Goal: Information Seeking & Learning: Check status

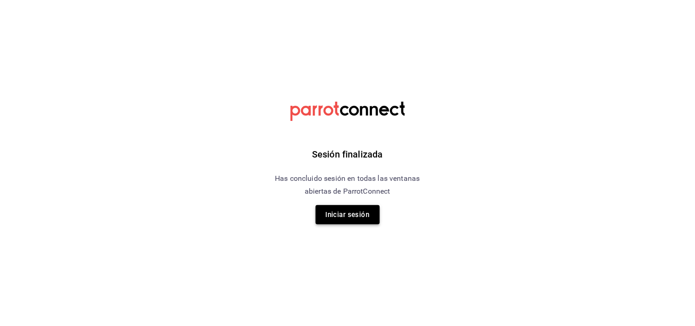
click at [338, 208] on button "Iniciar sesión" at bounding box center [348, 214] width 64 height 19
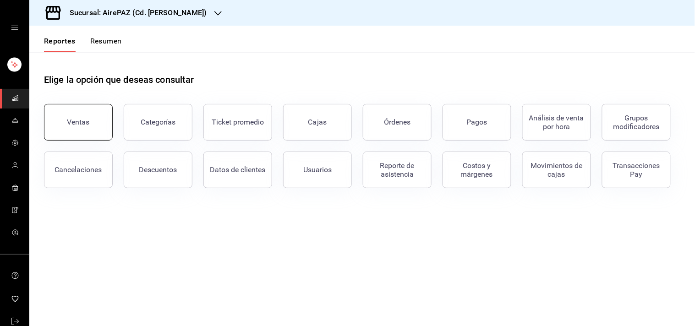
click at [95, 117] on button "Ventas" at bounding box center [78, 122] width 69 height 37
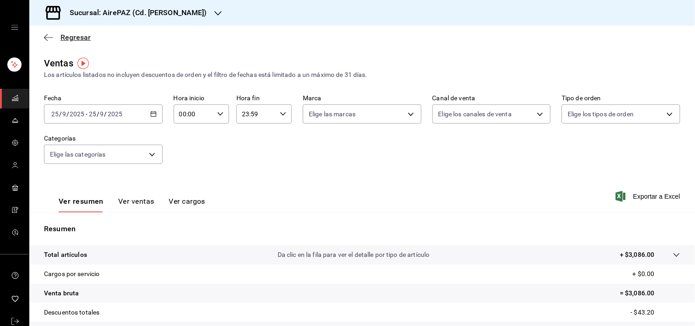
click at [74, 39] on span "Regresar" at bounding box center [75, 37] width 30 height 9
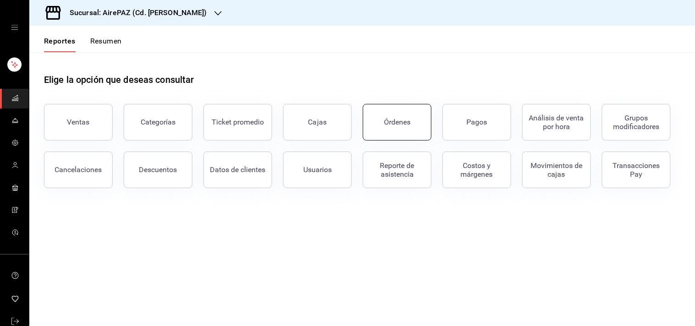
click at [398, 126] on div "Órdenes" at bounding box center [397, 122] width 27 height 9
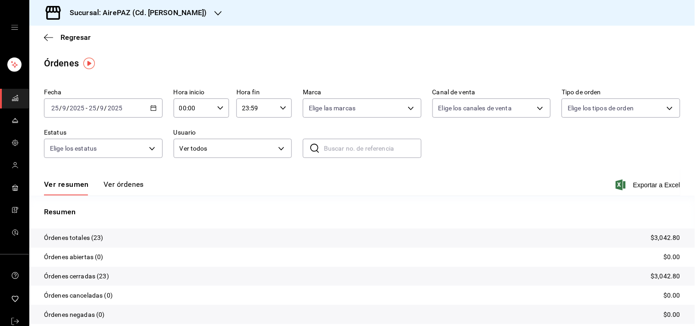
click at [151, 108] on icon "button" at bounding box center [153, 108] width 6 height 6
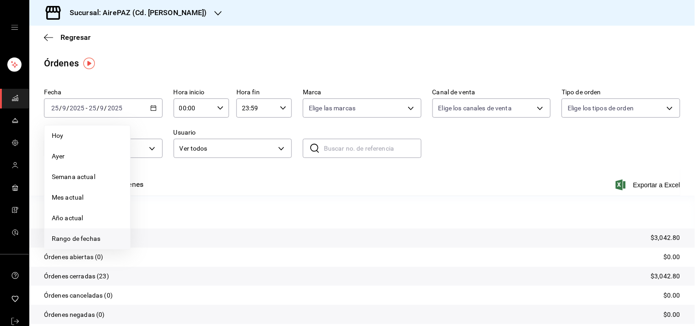
click at [85, 241] on span "Rango de fechas" at bounding box center [87, 239] width 71 height 10
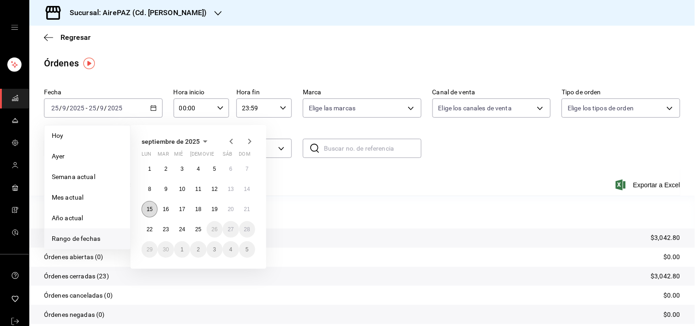
click at [146, 211] on button "15" at bounding box center [150, 209] width 16 height 16
click at [149, 227] on abbr "22" at bounding box center [150, 229] width 6 height 6
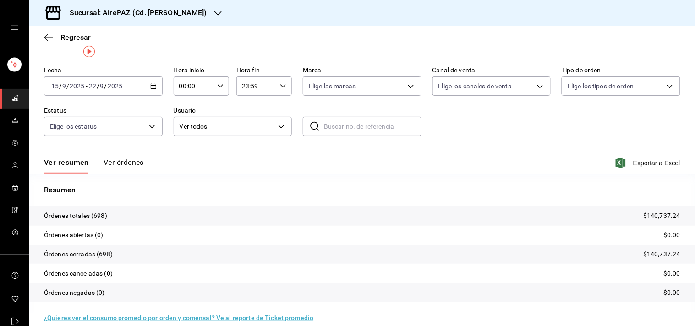
scroll to position [33, 0]
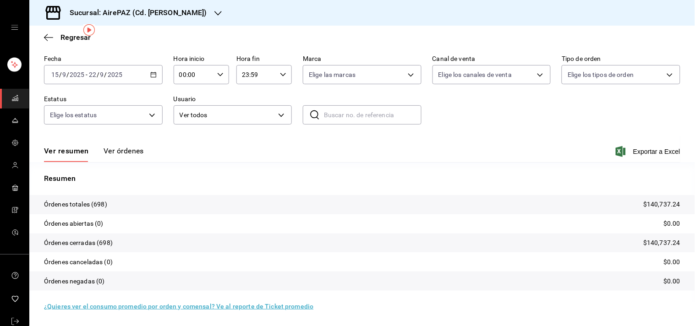
click at [124, 152] on button "Ver órdenes" at bounding box center [124, 155] width 40 height 16
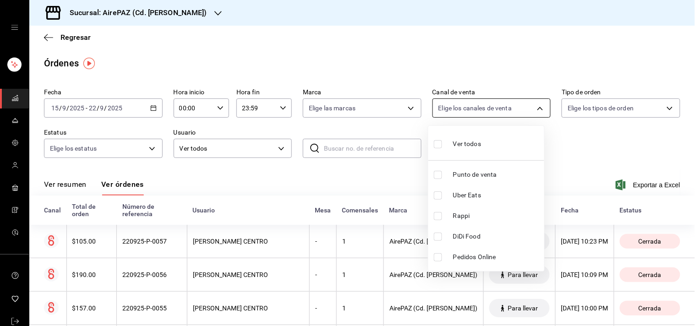
click at [528, 108] on body "Sucursal: AirePAZ (Cd. Guzmán) Regresar Órdenes Fecha 2025-09-15 15 / 9 / 2025 …" at bounding box center [347, 163] width 695 height 326
click at [439, 174] on input "checkbox" at bounding box center [438, 175] width 8 height 8
checkbox input "true"
type input "PARROT"
click at [666, 103] on div at bounding box center [347, 163] width 695 height 326
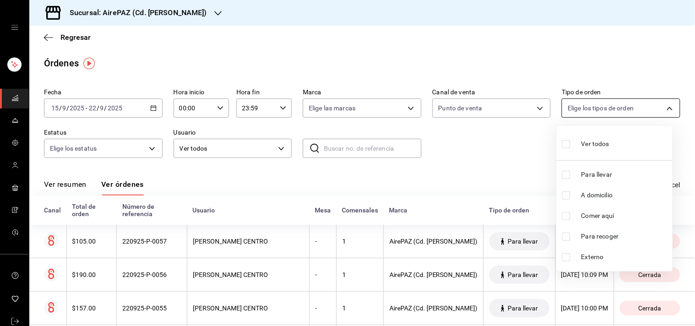
click at [661, 108] on body "Sucursal: AirePAZ (Cd. Guzmán) Regresar Órdenes Fecha 2025-09-15 15 / 9 / 2025 …" at bounding box center [347, 163] width 695 height 326
click at [455, 23] on div at bounding box center [347, 163] width 695 height 326
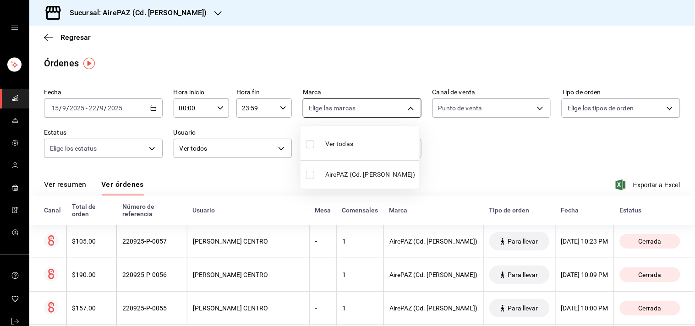
click at [406, 108] on body "Sucursal: AirePAZ (Cd. Guzmán) Regresar Órdenes Fecha 2025-09-15 15 / 9 / 2025 …" at bounding box center [347, 163] width 695 height 326
click at [388, 43] on div at bounding box center [347, 163] width 695 height 326
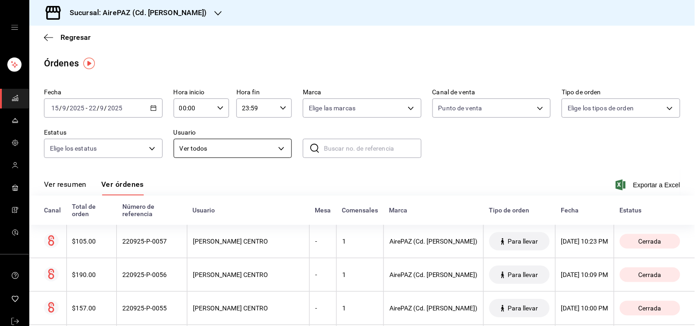
click at [275, 141] on body "Sucursal: AirePAZ (Cd. Guzmán) Regresar Órdenes Fecha 2025-09-15 15 / 9 / 2025 …" at bounding box center [347, 163] width 695 height 326
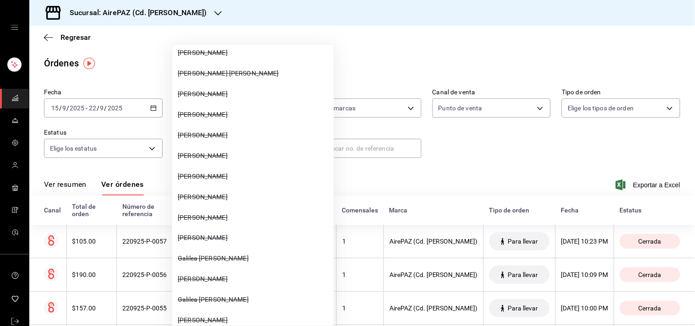
scroll to position [1203, 0]
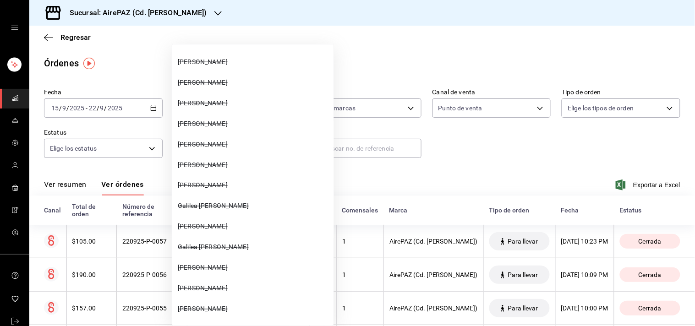
click at [121, 69] on div at bounding box center [347, 163] width 695 height 326
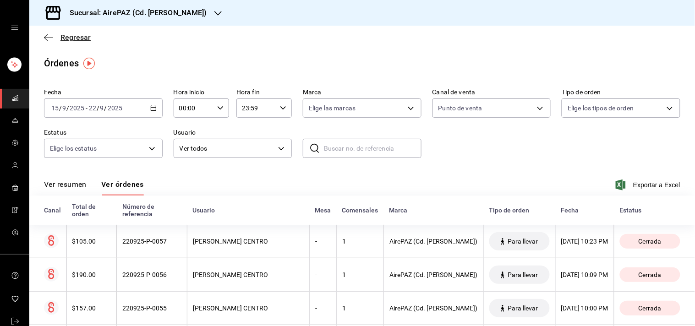
click at [79, 39] on span "Regresar" at bounding box center [75, 37] width 30 height 9
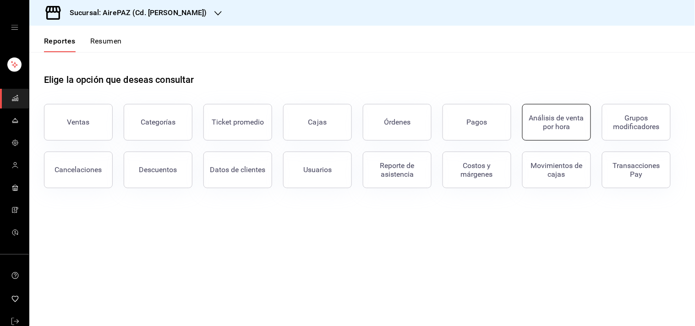
click at [566, 131] on button "Análisis de venta por hora" at bounding box center [556, 122] width 69 height 37
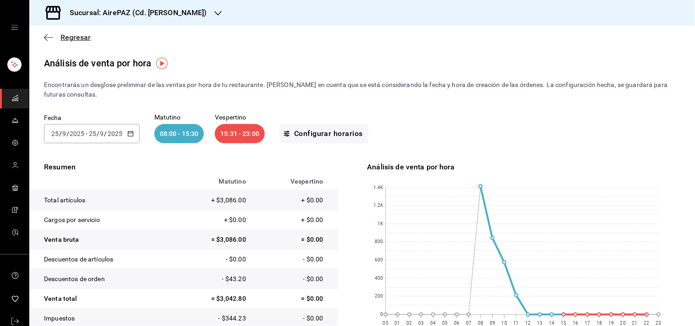
click at [71, 34] on span "Regresar" at bounding box center [75, 37] width 30 height 9
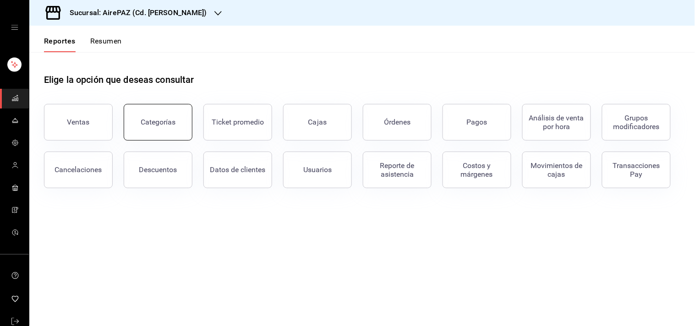
click at [172, 121] on div "Categorías" at bounding box center [158, 122] width 35 height 9
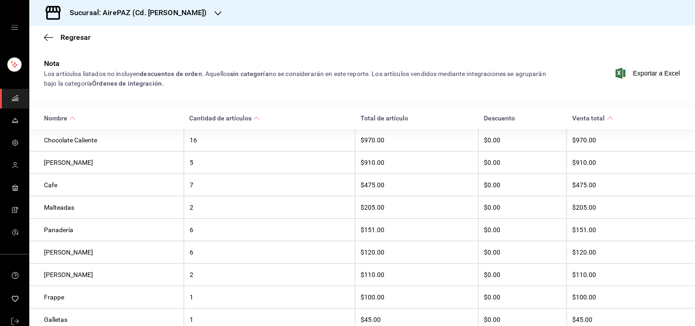
scroll to position [102, 0]
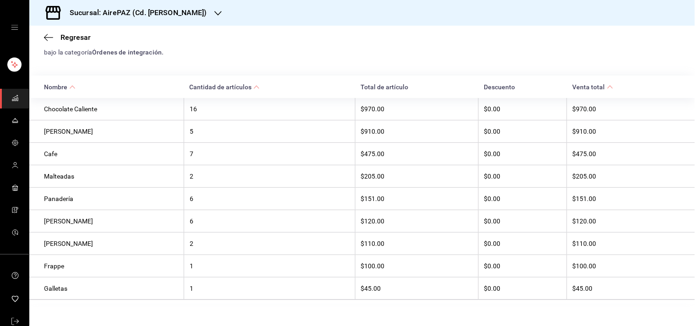
click at [373, 223] on div "$120.00" at bounding box center [417, 221] width 112 height 7
click at [194, 223] on div "6" at bounding box center [270, 221] width 160 height 7
click at [66, 222] on div "[PERSON_NAME]" at bounding box center [111, 221] width 134 height 7
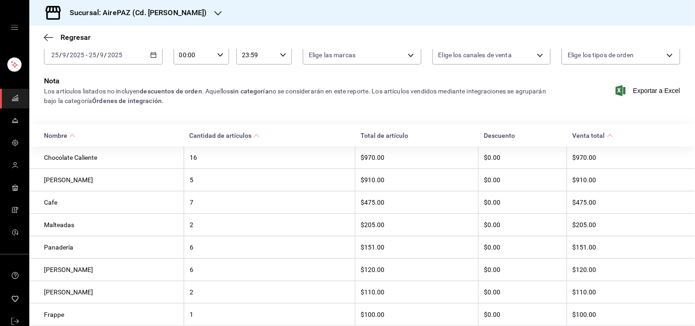
scroll to position [112, 0]
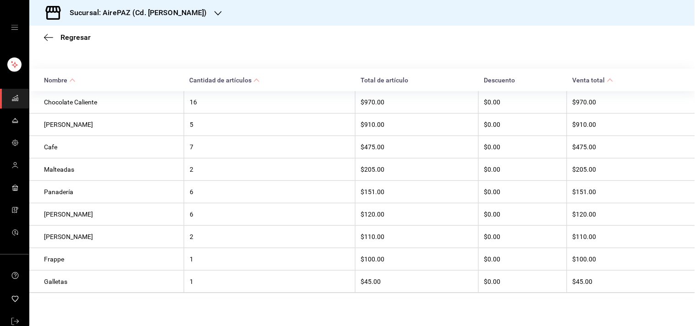
click at [55, 262] on div "Frappe" at bounding box center [111, 259] width 134 height 7
click at [76, 33] on span "Regresar" at bounding box center [75, 37] width 30 height 9
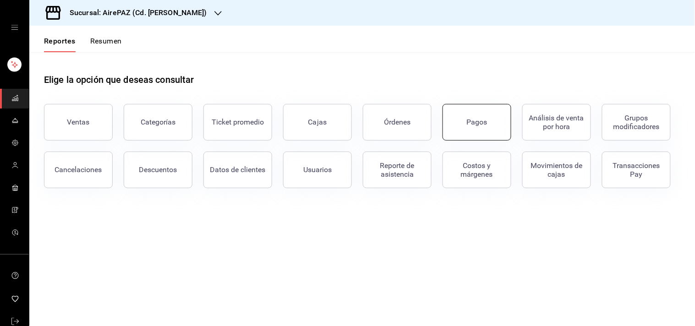
click at [457, 129] on button "Pagos" at bounding box center [477, 122] width 69 height 37
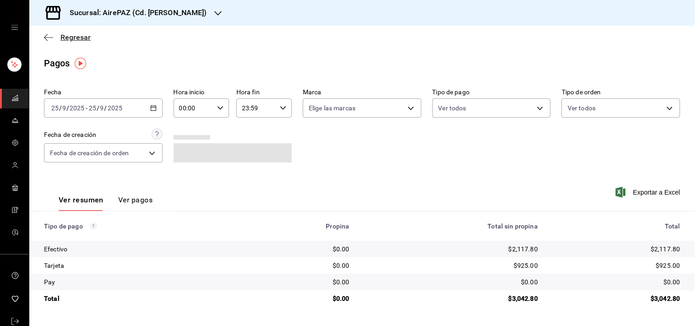
click at [82, 34] on span "Regresar" at bounding box center [75, 37] width 30 height 9
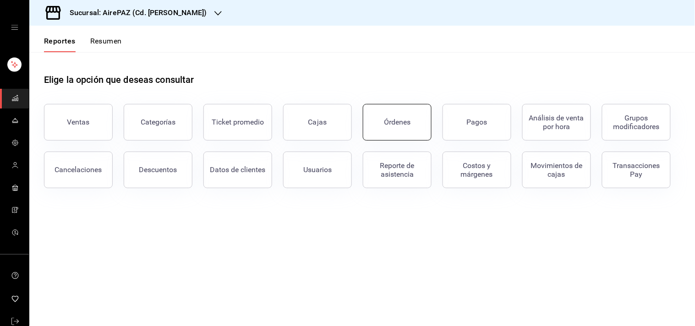
click at [393, 129] on button "Órdenes" at bounding box center [397, 122] width 69 height 37
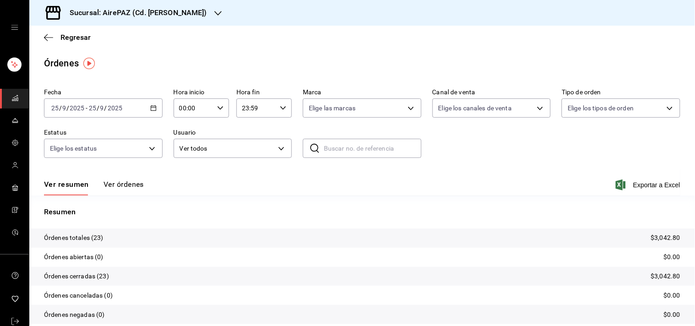
click at [142, 181] on button "Ver órdenes" at bounding box center [124, 188] width 40 height 16
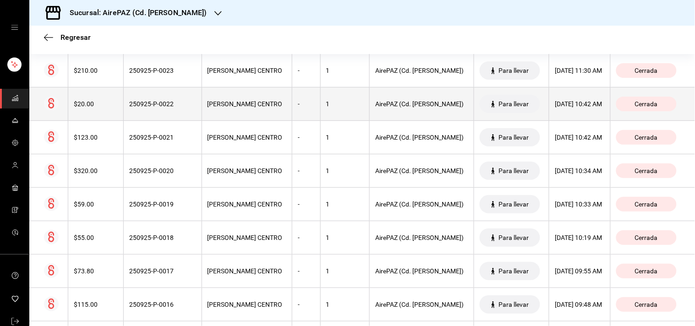
scroll to position [167, 0]
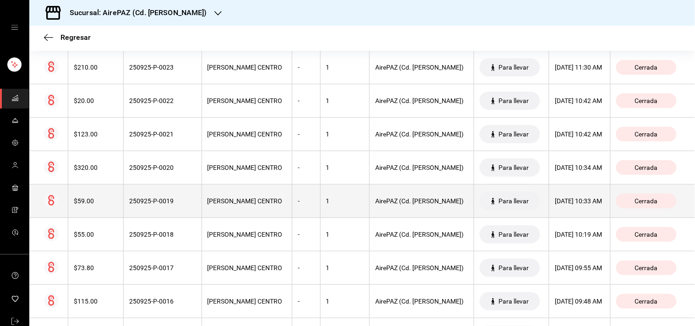
click at [202, 202] on th "PATY BRAMBILA CENTRO" at bounding box center [247, 201] width 90 height 33
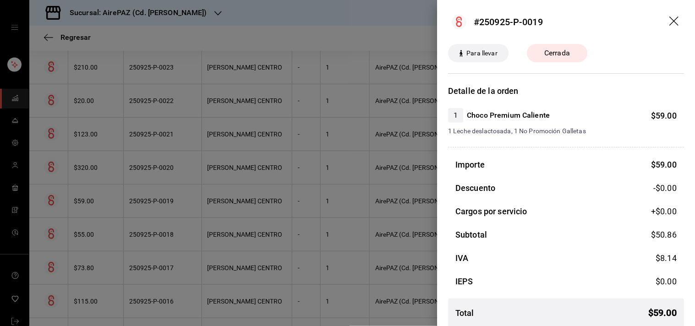
click at [141, 177] on div at bounding box center [347, 163] width 695 height 326
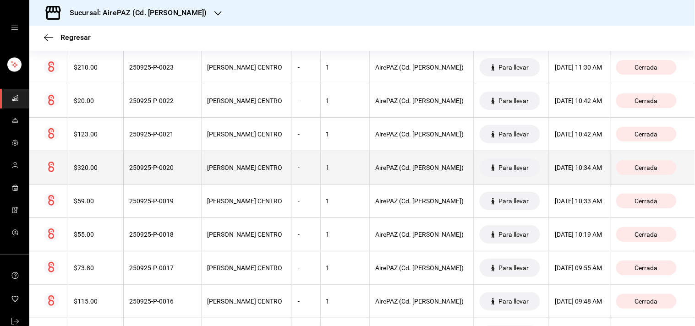
click at [158, 170] on div "250925-P-0020" at bounding box center [162, 167] width 66 height 7
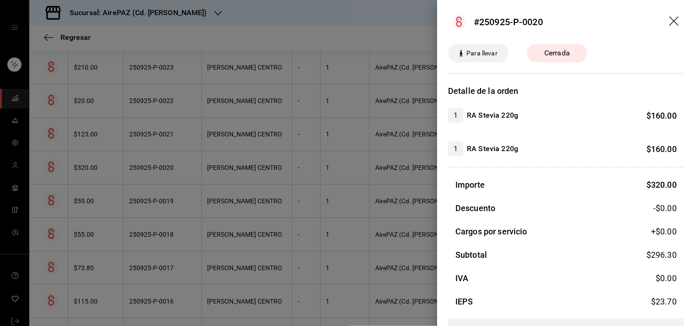
click at [229, 35] on div at bounding box center [347, 163] width 695 height 326
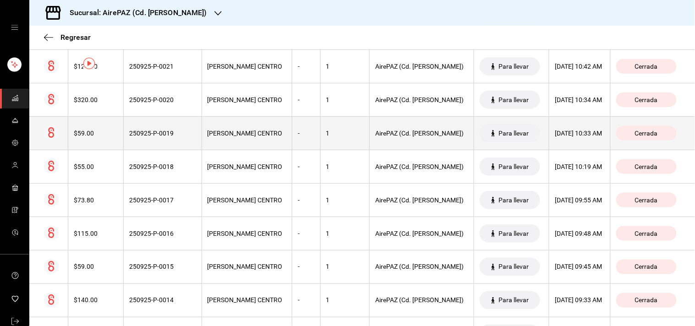
scroll to position [0, 0]
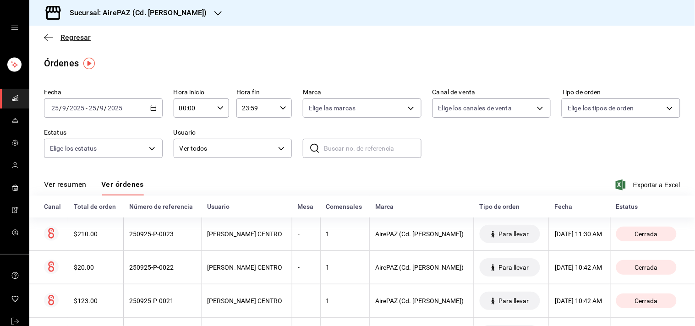
click at [79, 38] on span "Regresar" at bounding box center [75, 37] width 30 height 9
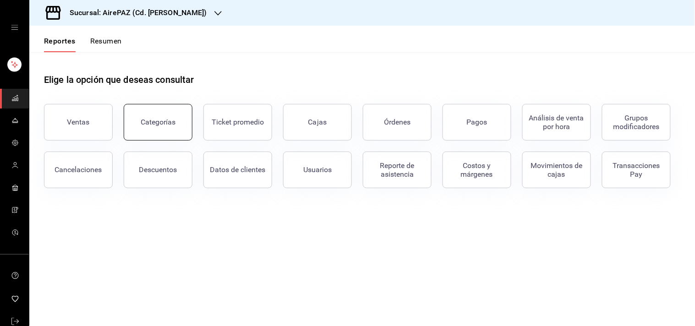
click at [159, 125] on div "Categorías" at bounding box center [158, 122] width 35 height 9
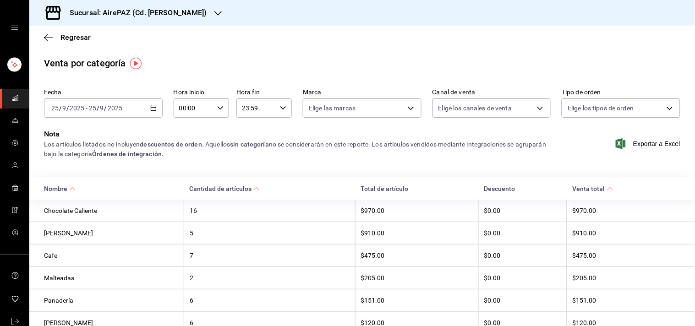
click at [134, 63] on img "button" at bounding box center [135, 63] width 11 height 11
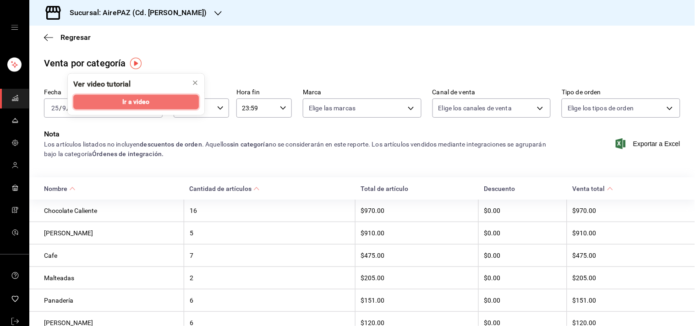
click at [144, 101] on span "Ir a video" at bounding box center [135, 102] width 27 height 10
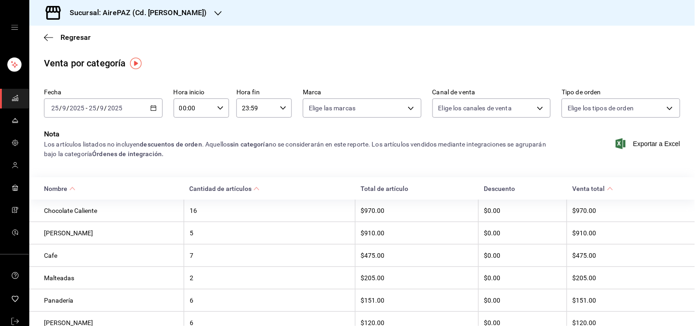
click at [65, 43] on div "Regresar" at bounding box center [362, 37] width 666 height 23
click at [71, 39] on span "Regresar" at bounding box center [75, 37] width 30 height 9
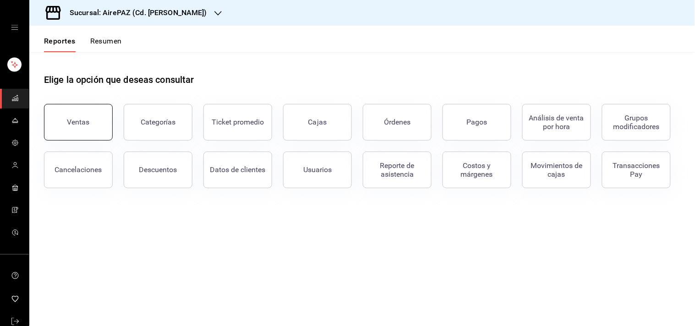
click at [85, 127] on button "Ventas" at bounding box center [78, 122] width 69 height 37
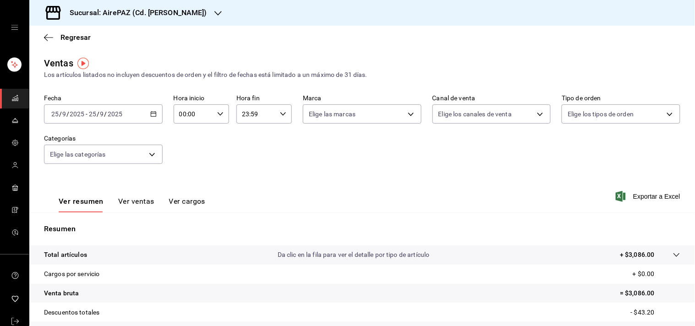
click at [134, 202] on button "Ver ventas" at bounding box center [136, 205] width 36 height 16
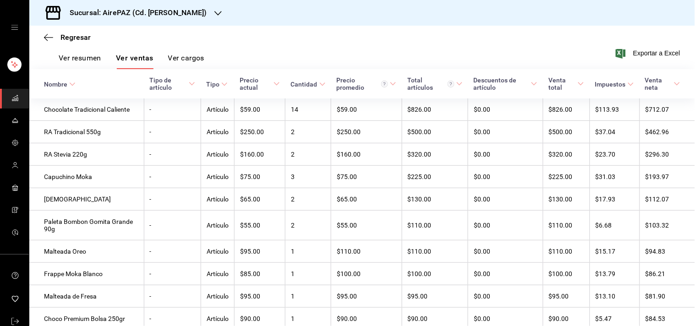
scroll to position [157, 0]
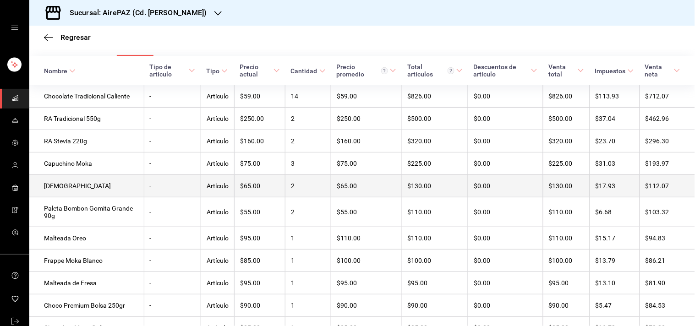
click at [241, 191] on td "$65.00" at bounding box center [259, 186] width 51 height 22
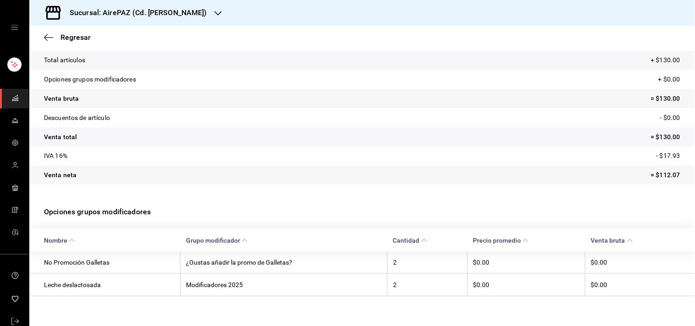
scroll to position [63, 0]
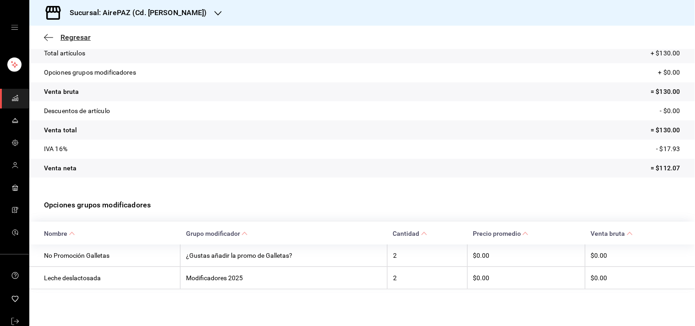
click at [81, 39] on span "Regresar" at bounding box center [75, 37] width 30 height 9
click at [65, 35] on span "Regresar" at bounding box center [75, 37] width 30 height 9
click at [47, 39] on icon "button" at bounding box center [48, 37] width 9 height 8
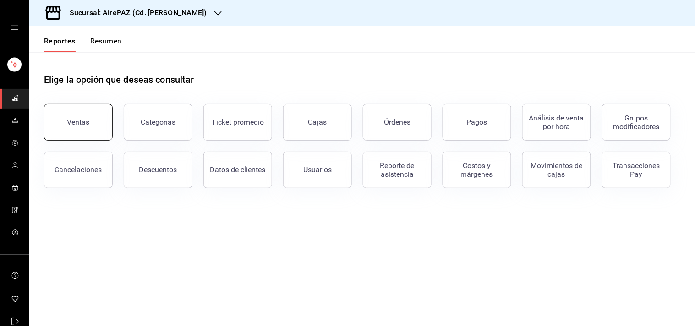
click at [79, 140] on div "Ventas Categorías Ticket promedio Cajas Órdenes Pagos Análisis de venta por hor…" at bounding box center [356, 140] width 647 height 95
click at [97, 125] on button "Ventas" at bounding box center [78, 122] width 69 height 37
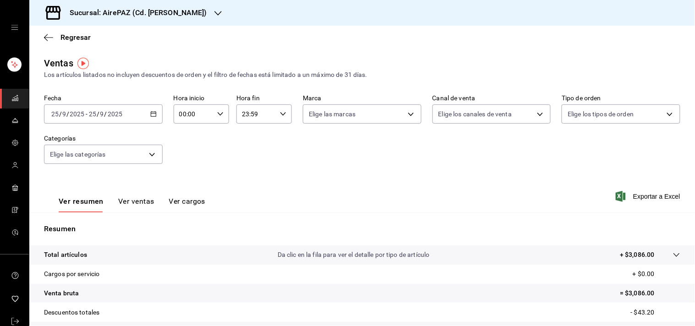
click at [153, 116] on icon "button" at bounding box center [153, 114] width 6 height 6
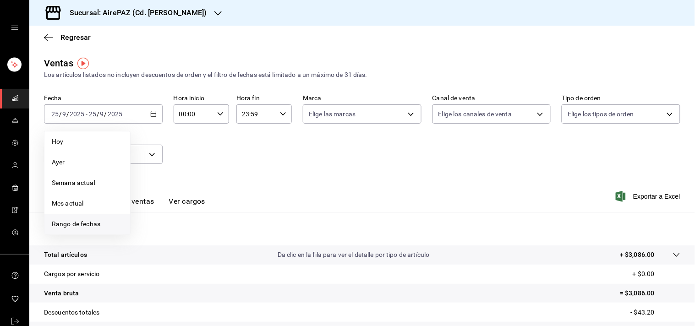
click at [81, 226] on span "Rango de fechas" at bounding box center [87, 224] width 71 height 10
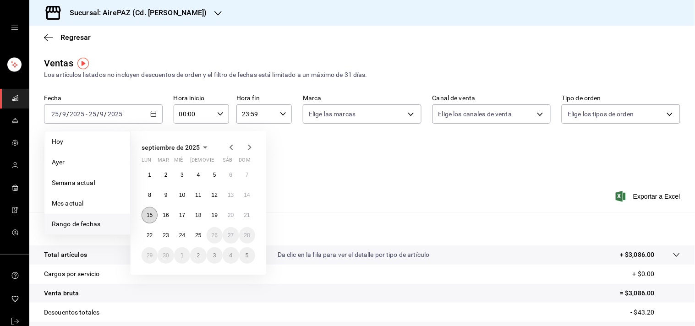
click at [153, 218] on button "15" at bounding box center [150, 215] width 16 height 16
click at [152, 232] on abbr "22" at bounding box center [150, 235] width 6 height 6
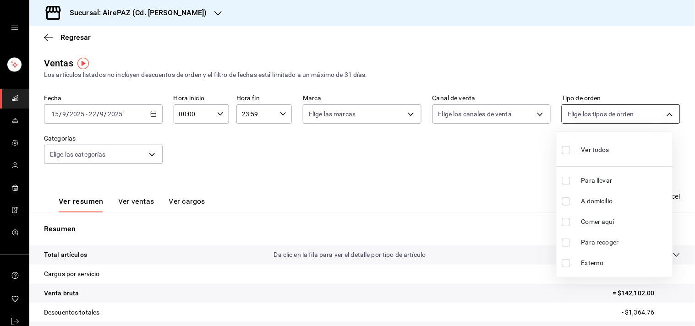
click at [664, 116] on body "Sucursal: AirePAZ (Cd. Guzmán) Regresar Ventas Los artículos listados no incluy…" at bounding box center [347, 163] width 695 height 326
drag, startPoint x: 481, startPoint y: 182, endPoint x: 258, endPoint y: 165, distance: 223.3
click at [258, 165] on div at bounding box center [347, 163] width 695 height 326
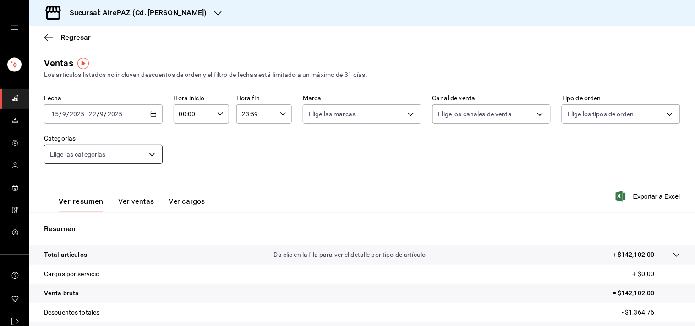
click at [145, 155] on body "Sucursal: AirePAZ (Cd. Guzmán) Regresar Ventas Los artículos listados no incluy…" at bounding box center [347, 163] width 695 height 326
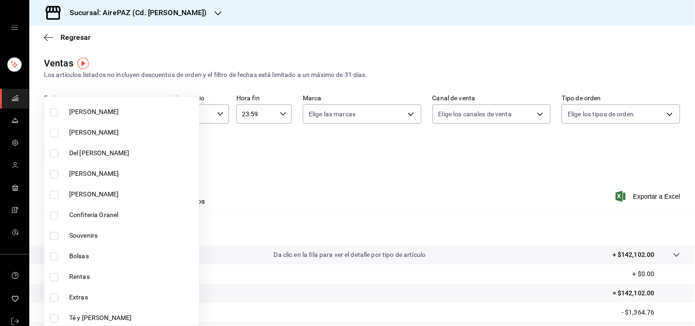
scroll to position [433, 0]
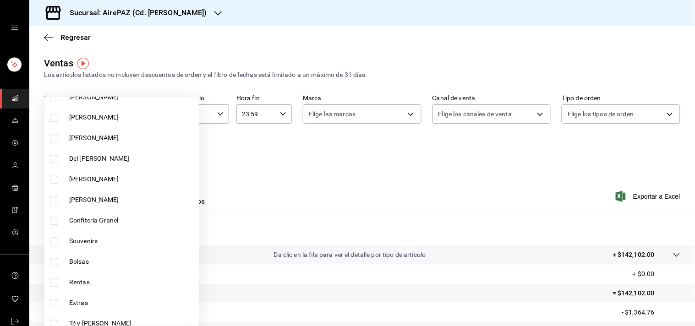
click at [56, 220] on input "checkbox" at bounding box center [54, 221] width 8 height 8
checkbox input "true"
type input "a0c7be1d-0840-4fee-be1b-3277e926d651"
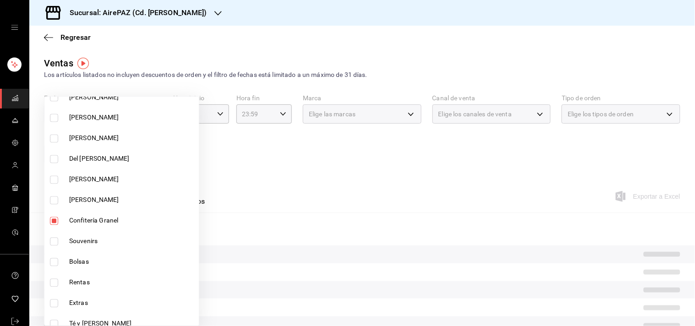
click at [54, 199] on input "checkbox" at bounding box center [54, 201] width 8 height 8
checkbox input "true"
type input "a0c7be1d-0840-4fee-be1b-3277e926d651,424512c8-9d39-42f0-a5ac-4d4416c166b4"
click at [54, 176] on input "checkbox" at bounding box center [54, 180] width 8 height 8
checkbox input "true"
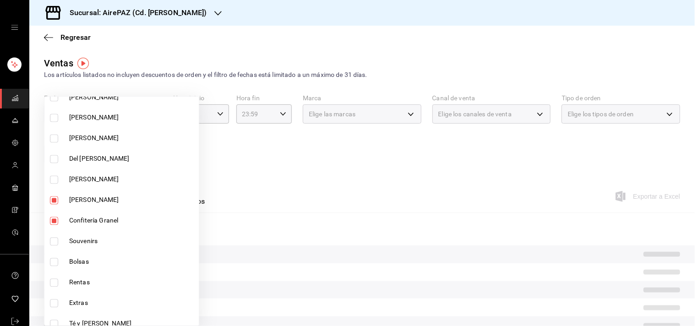
type input "a0c7be1d-0840-4fee-be1b-3277e926d651,424512c8-9d39-42f0-a5ac-4d4416c166b4,f994e…"
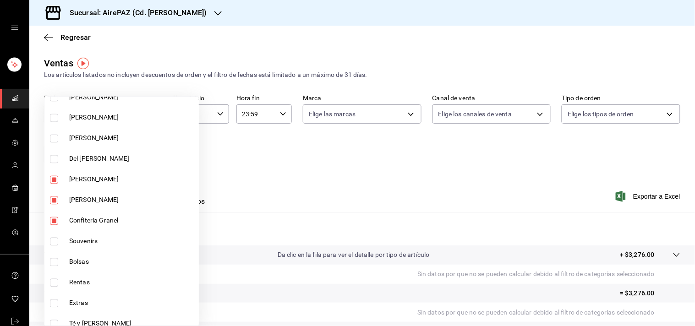
click at [53, 156] on input "checkbox" at bounding box center [54, 159] width 8 height 8
checkbox input "true"
type input "a0c7be1d-0840-4fee-be1b-3277e926d651,424512c8-9d39-42f0-a5ac-4d4416c166b4,f994e…"
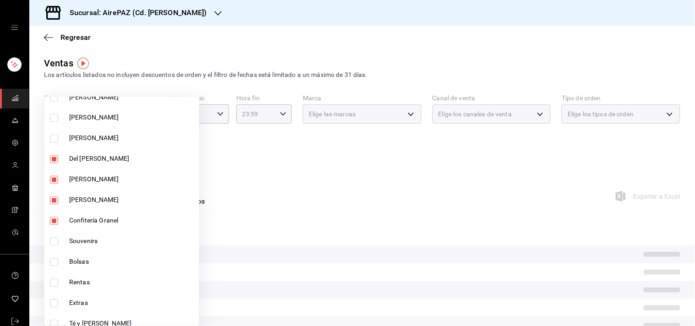
click at [54, 135] on input "checkbox" at bounding box center [54, 139] width 8 height 8
checkbox input "true"
type input "a0c7be1d-0840-4fee-be1b-3277e926d651,424512c8-9d39-42f0-a5ac-4d4416c166b4,f994e…"
click at [54, 115] on input "checkbox" at bounding box center [54, 118] width 8 height 8
checkbox input "true"
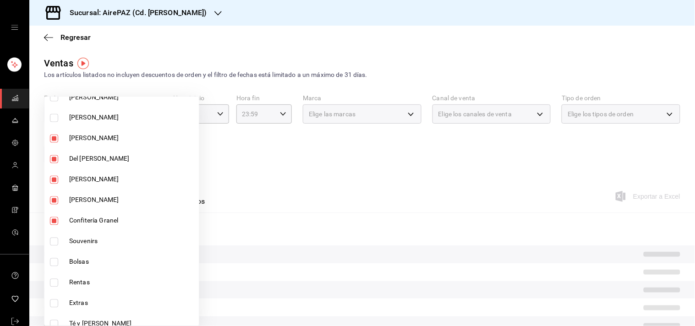
type input "a0c7be1d-0840-4fee-be1b-3277e926d651,424512c8-9d39-42f0-a5ac-4d4416c166b4,f994e…"
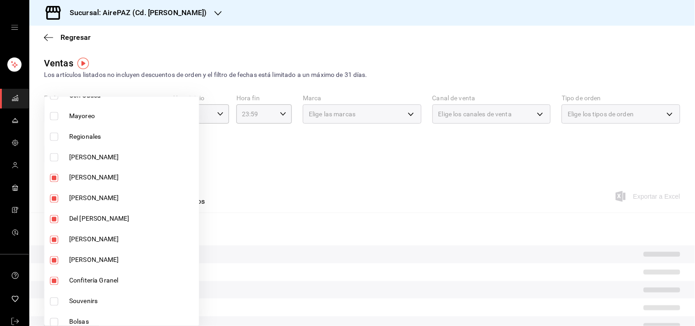
scroll to position [370, 0]
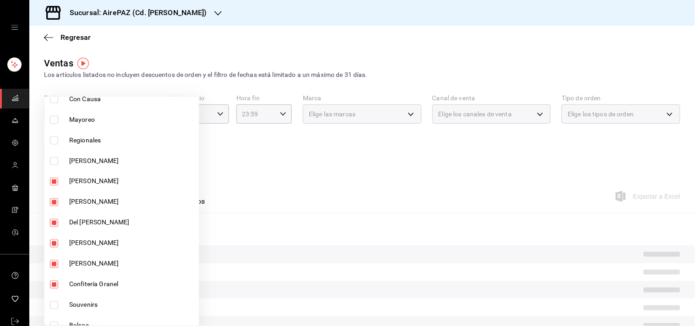
click at [57, 158] on input "checkbox" at bounding box center [54, 161] width 8 height 8
checkbox input "true"
type input "a0c7be1d-0840-4fee-be1b-3277e926d651,424512c8-9d39-42f0-a5ac-4d4416c166b4,f994e…"
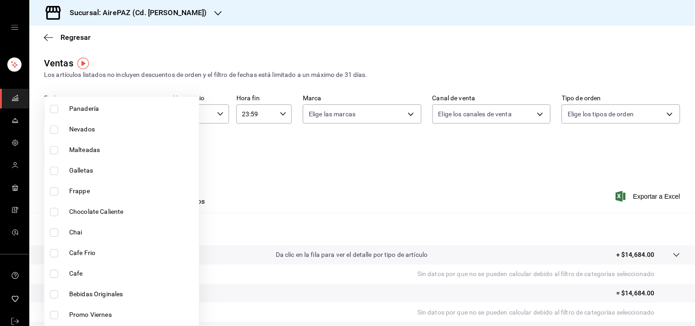
scroll to position [711, 0]
click at [53, 109] on input "checkbox" at bounding box center [54, 108] width 8 height 8
checkbox input "true"
type input "a0c7be1d-0840-4fee-be1b-3277e926d651,424512c8-9d39-42f0-a5ac-4d4416c166b4,f994e…"
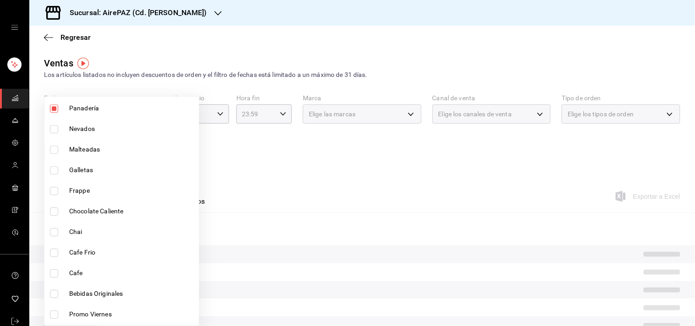
click at [54, 171] on input "checkbox" at bounding box center [54, 170] width 8 height 8
checkbox input "true"
type input "a0c7be1d-0840-4fee-be1b-3277e926d651,424512c8-9d39-42f0-a5ac-4d4416c166b4,f994e…"
click at [368, 47] on div at bounding box center [347, 163] width 695 height 326
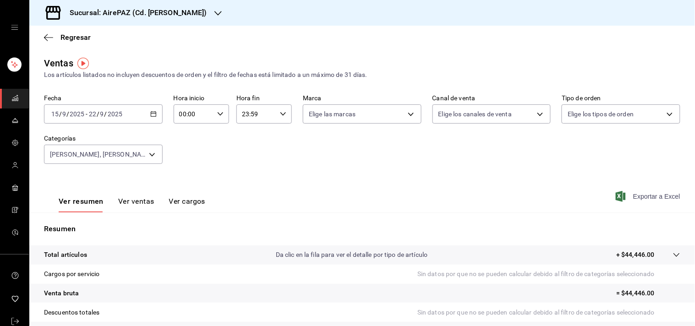
click at [651, 194] on span "Exportar a Excel" at bounding box center [648, 196] width 63 height 11
click at [389, 60] on div "Ventas Los artículos listados no incluyen descuentos de orden y el filtro de fe…" at bounding box center [362, 67] width 636 height 23
click at [78, 38] on span "Regresar" at bounding box center [75, 37] width 30 height 9
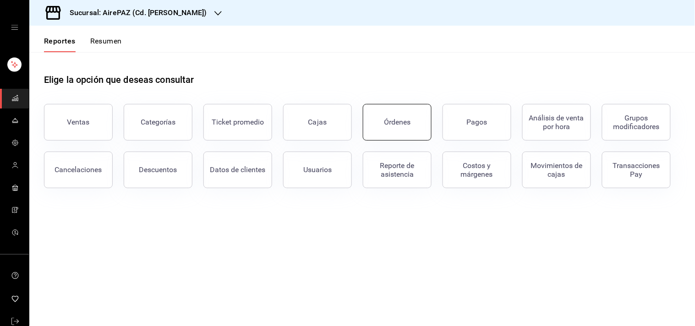
click at [383, 118] on button "Órdenes" at bounding box center [397, 122] width 69 height 37
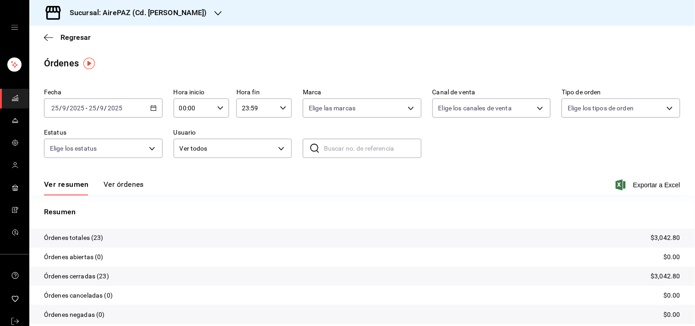
click at [154, 107] on icon "button" at bounding box center [153, 108] width 6 height 6
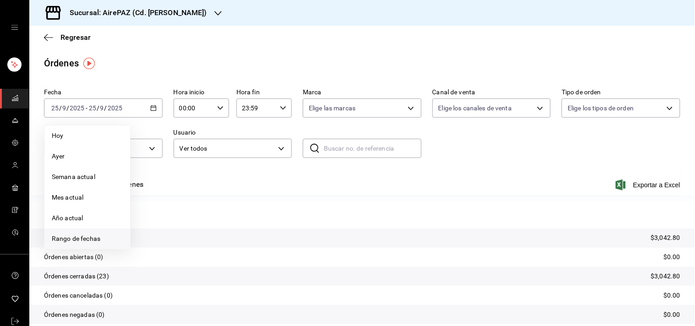
click at [80, 240] on span "Rango de fechas" at bounding box center [87, 239] width 71 height 10
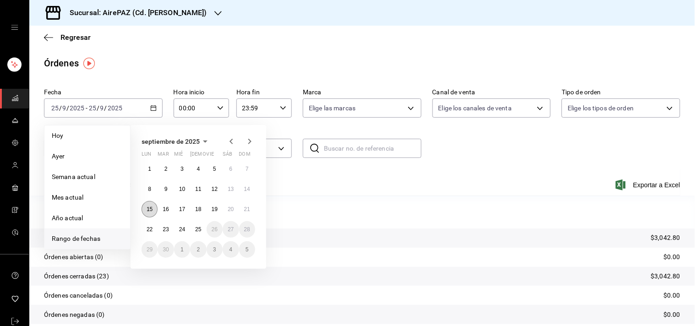
click at [151, 208] on abbr "15" at bounding box center [150, 209] width 6 height 6
click at [153, 228] on button "22" at bounding box center [150, 229] width 16 height 16
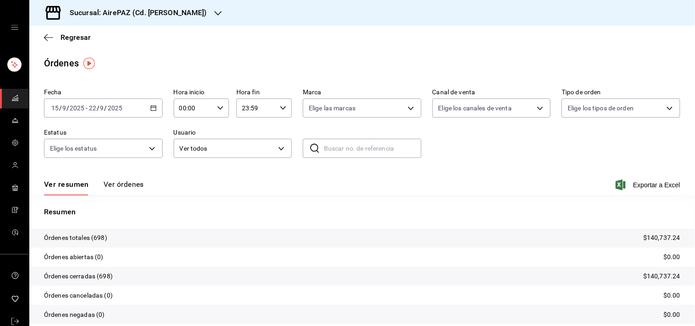
click at [340, 150] on input "text" at bounding box center [373, 148] width 98 height 18
paste input "AR-1678321347389"
click at [127, 185] on button "Ver órdenes" at bounding box center [124, 188] width 40 height 16
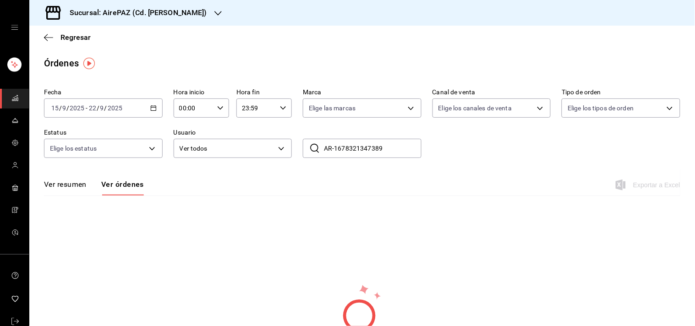
click at [398, 144] on input "AR-1678321347389" at bounding box center [373, 148] width 98 height 18
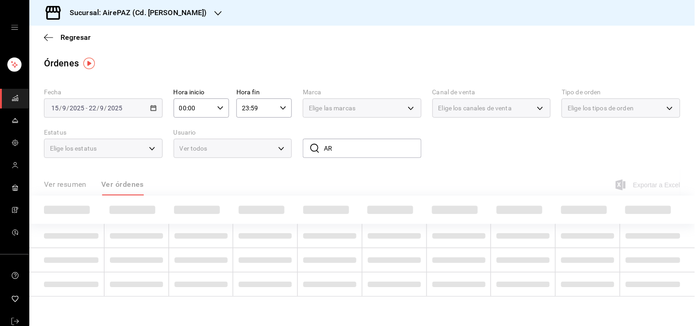
type input "A"
click at [508, 168] on div "Fecha 2025-09-15 15 / 9 / 2025 - 2025-09-22 22 / 9 / 2025 Hora inicio 00:00 Hor…" at bounding box center [362, 127] width 636 height 84
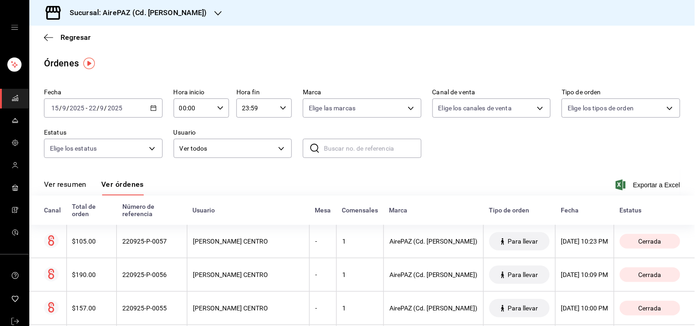
click at [346, 152] on input "text" at bounding box center [373, 148] width 98 height 18
paste input "AR-1678321347389"
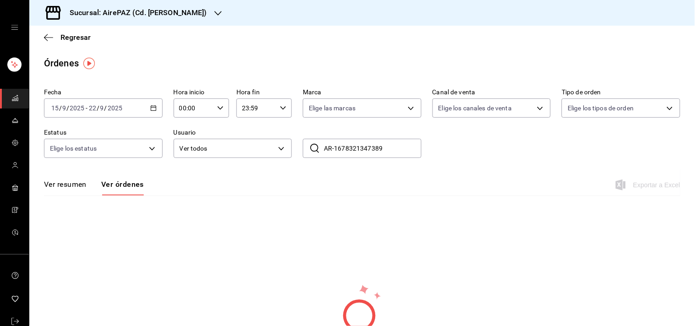
click at [336, 148] on input "AR-1678321347389" at bounding box center [373, 148] width 98 height 18
type input "1678321347389"
click at [524, 157] on div "Fecha 2025-09-15 15 / 9 / 2025 - 2025-09-22 22 / 9 / 2025 Hora inicio 00:00 Hor…" at bounding box center [362, 127] width 636 height 84
drag, startPoint x: 388, startPoint y: 149, endPoint x: 312, endPoint y: 146, distance: 75.2
click at [312, 146] on div "​ 1678321347389 ​" at bounding box center [362, 148] width 119 height 19
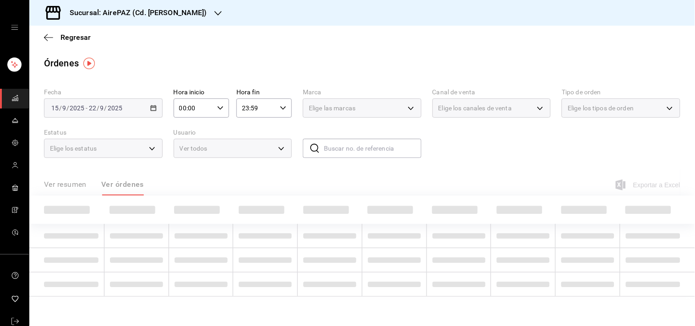
click at [520, 174] on div "Ver resumen Ver órdenes Exportar a Excel" at bounding box center [362, 182] width 636 height 27
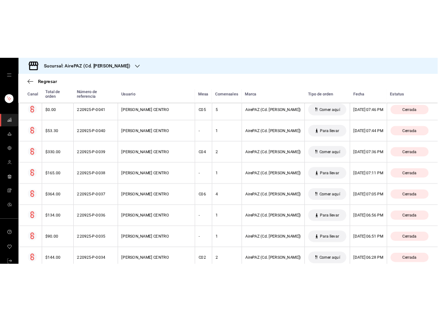
scroll to position [48, 0]
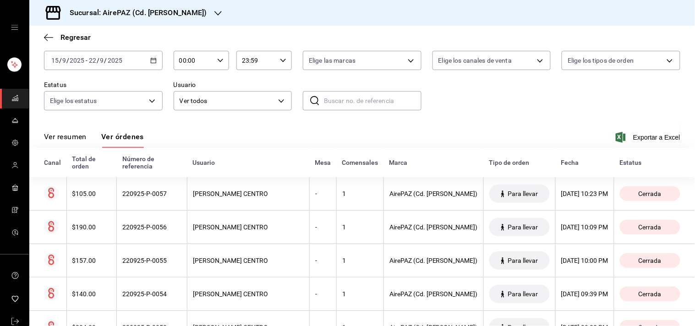
click at [365, 96] on input "text" at bounding box center [373, 101] width 98 height 18
click at [317, 135] on div "Ver resumen Ver órdenes Exportar a Excel" at bounding box center [362, 134] width 636 height 27
click at [349, 99] on input "195" at bounding box center [373, 101] width 98 height 18
click at [309, 104] on icon at bounding box center [314, 100] width 11 height 11
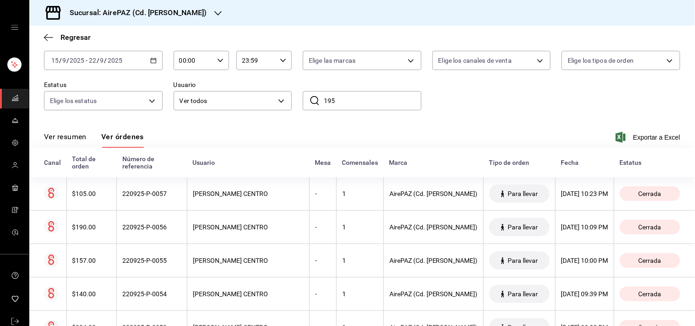
click at [406, 121] on div "Ver resumen Ver órdenes Exportar a Excel" at bounding box center [362, 134] width 636 height 27
click at [648, 139] on span "Exportar a Excel" at bounding box center [648, 137] width 63 height 11
click at [479, 98] on div "Fecha 2025-09-15 15 / 9 / 2025 - 2025-09-22 22 / 9 / 2025 Hora inicio 00:00 Hor…" at bounding box center [362, 79] width 636 height 84
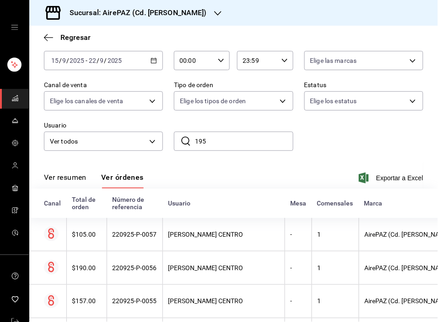
click at [222, 138] on input "195" at bounding box center [244, 141] width 98 height 18
type input "1"
click at [240, 138] on input "text" at bounding box center [244, 141] width 98 height 18
paste input "210925-P-0063"
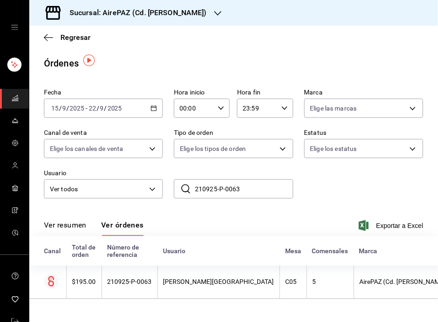
scroll to position [3, 0]
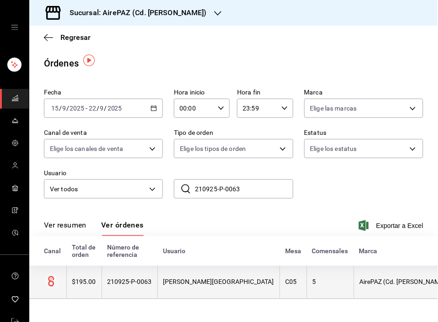
click at [184, 278] on div "MIRIAM TORRES CENTRO" at bounding box center [219, 281] width 111 height 7
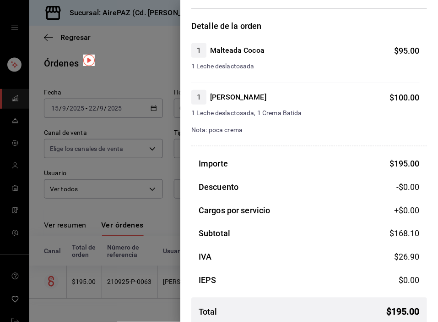
scroll to position [76, 0]
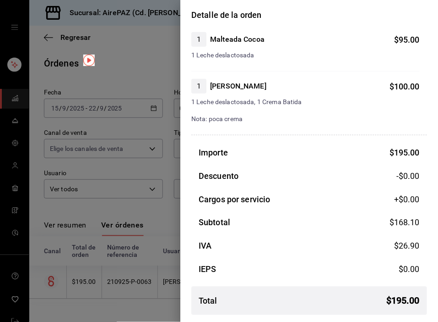
click at [158, 70] on div at bounding box center [219, 161] width 438 height 322
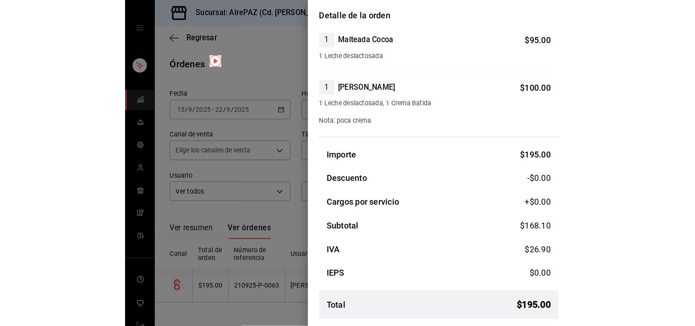
scroll to position [0, 0]
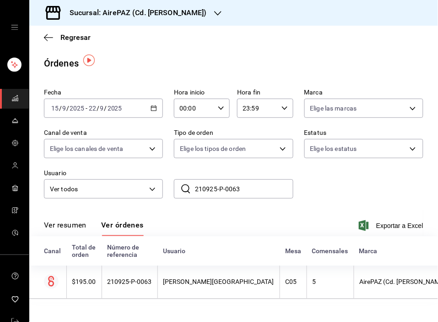
click at [262, 183] on input "210925-P-0063" at bounding box center [244, 189] width 98 height 18
type input "2"
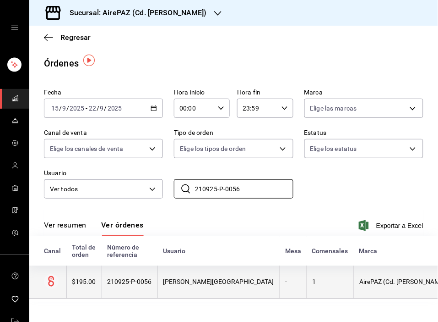
click at [199, 278] on div "MIRIAM TORRES CENTRO" at bounding box center [219, 281] width 111 height 7
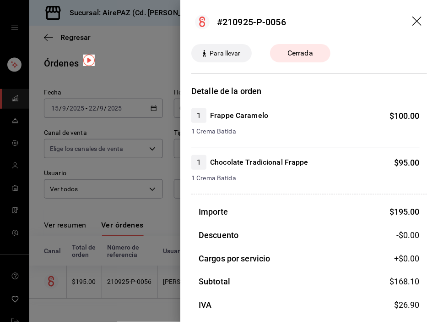
click at [413, 21] on icon "drag" at bounding box center [418, 21] width 11 height 11
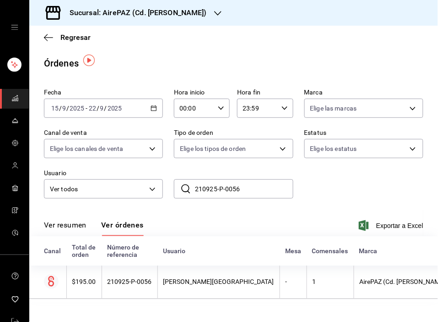
click at [244, 184] on input "210925-P-0056" at bounding box center [244, 189] width 98 height 18
type input "2"
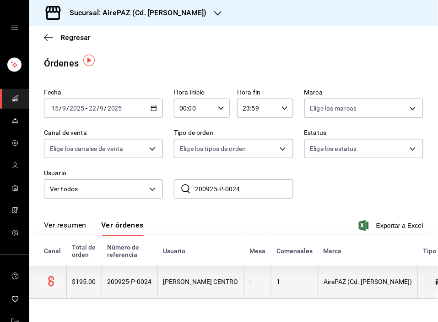
click at [214, 279] on div "DIANA GUZMAN CENTRO" at bounding box center [201, 281] width 75 height 7
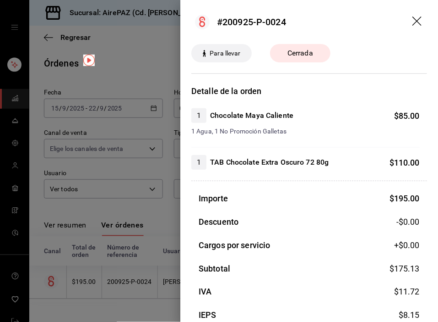
click at [413, 22] on icon "drag" at bounding box center [417, 20] width 9 height 9
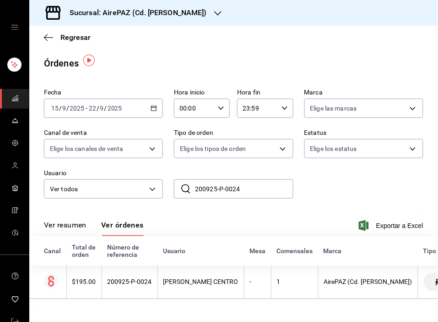
click at [240, 186] on input "200925-P-0024" at bounding box center [244, 189] width 98 height 18
type input "2"
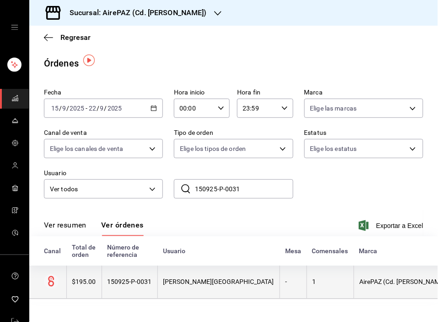
click at [189, 278] on div "ELIZABETH TORRES CENTRO" at bounding box center [219, 281] width 111 height 7
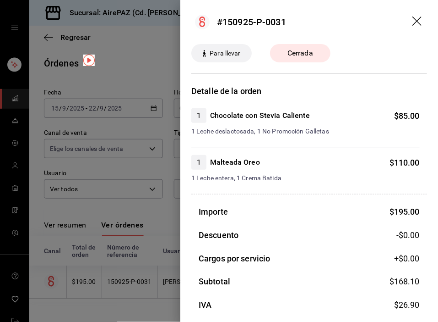
click at [139, 205] on div at bounding box center [219, 161] width 438 height 322
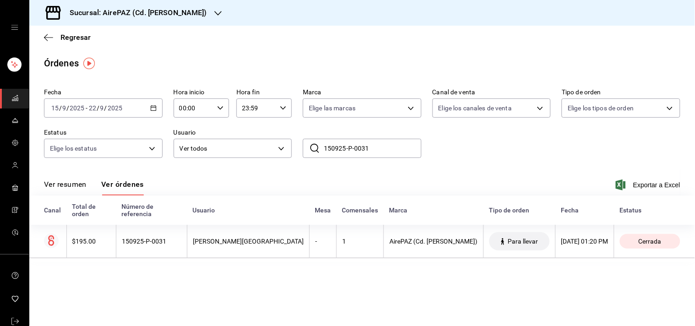
click at [447, 72] on main "Regresar Órdenes Fecha 2025-09-15 15 / 9 / 2025 - 2025-09-22 22 / 9 / 2025 Hora…" at bounding box center [362, 176] width 666 height 301
click at [383, 152] on input "150925-P-0031" at bounding box center [373, 148] width 98 height 18
type input "1"
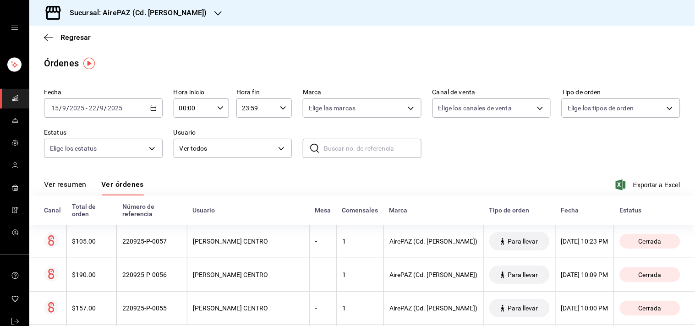
click at [343, 187] on div "Ver resumen Ver órdenes Exportar a Excel" at bounding box center [362, 182] width 636 height 27
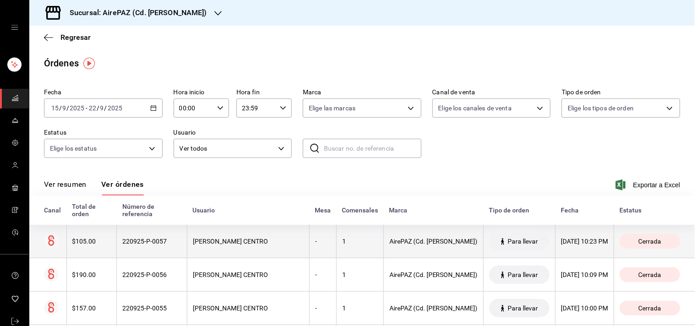
click at [187, 242] on th "220925-P-0057" at bounding box center [152, 241] width 71 height 33
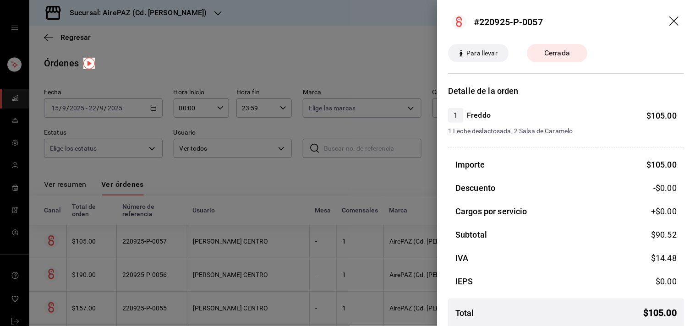
click at [670, 16] on icon "drag" at bounding box center [674, 21] width 11 height 11
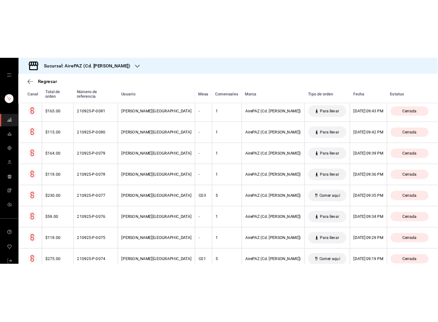
scroll to position [2250, 0]
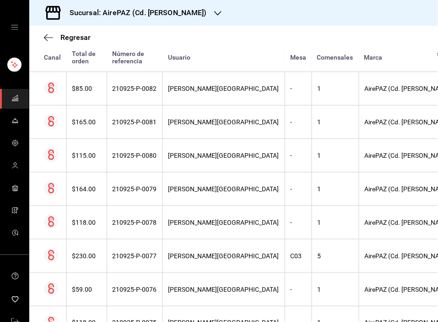
click at [269, 23] on div "Sucursal: AirePAZ (Cd. Guzmán)" at bounding box center [233, 13] width 409 height 26
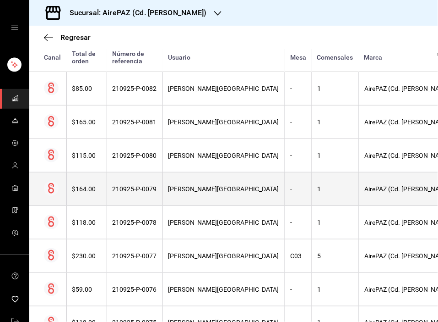
click at [186, 192] on div "MIRIAM TORRES CENTRO" at bounding box center [224, 188] width 111 height 7
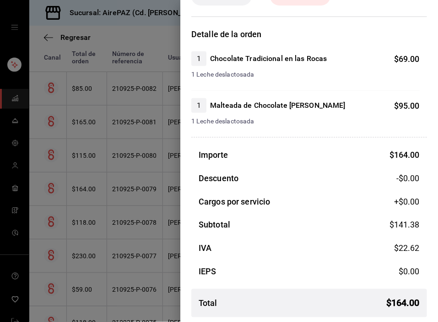
scroll to position [60, 0]
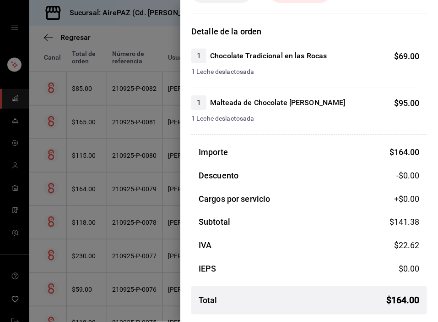
click at [161, 35] on div at bounding box center [219, 161] width 438 height 322
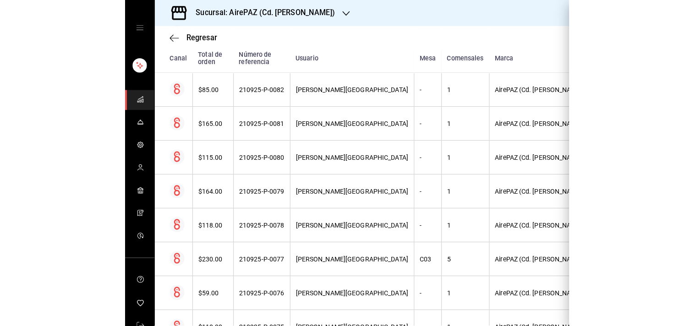
scroll to position [0, 0]
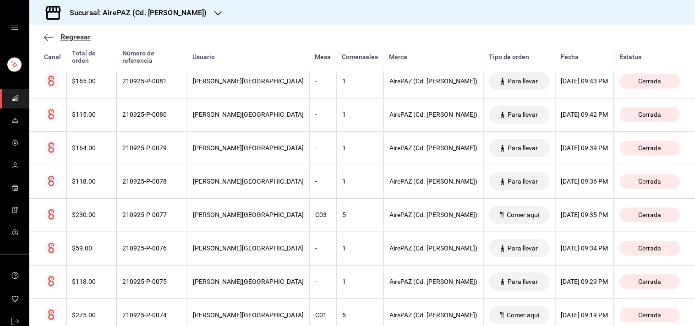
click at [74, 39] on span "Regresar" at bounding box center [75, 37] width 30 height 9
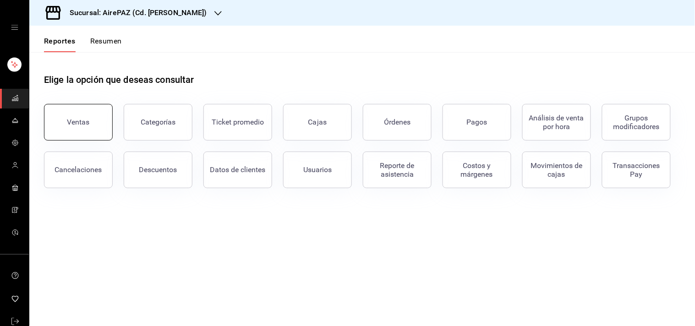
click at [84, 122] on div "Ventas" at bounding box center [78, 122] width 22 height 9
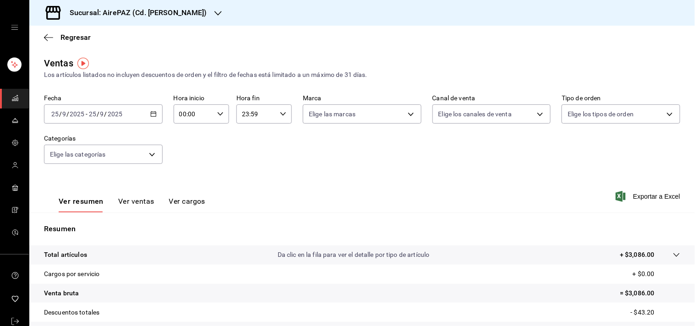
click at [136, 200] on button "Ver ventas" at bounding box center [136, 205] width 36 height 16
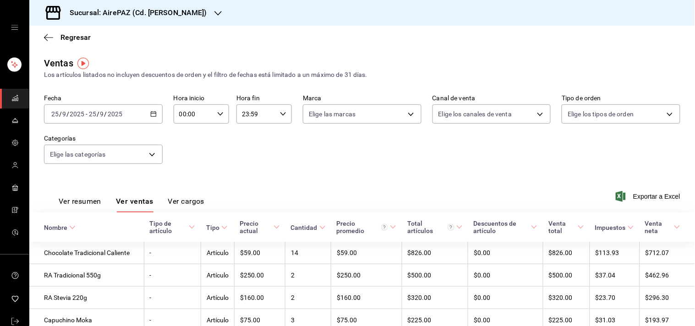
click at [197, 203] on button "Ver cargos" at bounding box center [186, 205] width 37 height 16
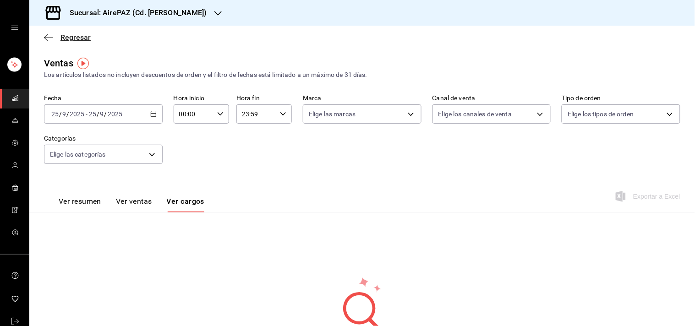
click at [75, 42] on span "Regresar" at bounding box center [75, 37] width 30 height 9
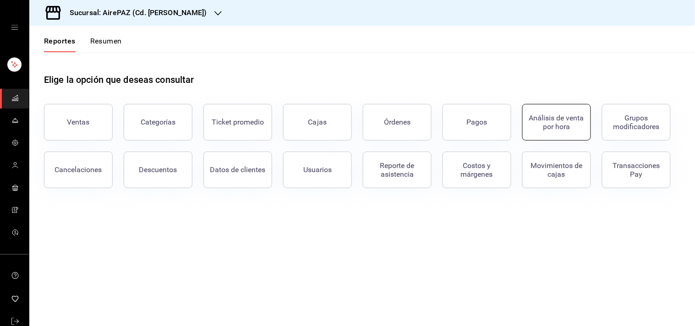
click at [547, 134] on button "Análisis de venta por hora" at bounding box center [556, 122] width 69 height 37
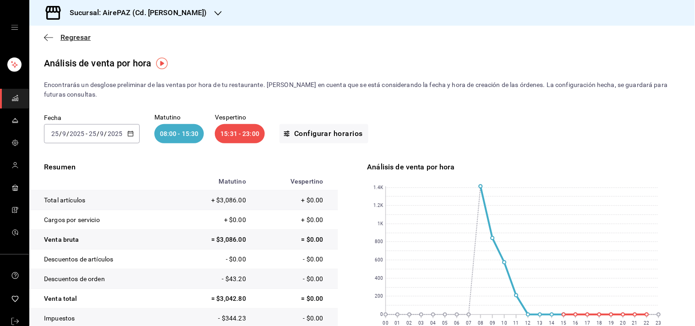
click at [76, 35] on span "Regresar" at bounding box center [75, 37] width 30 height 9
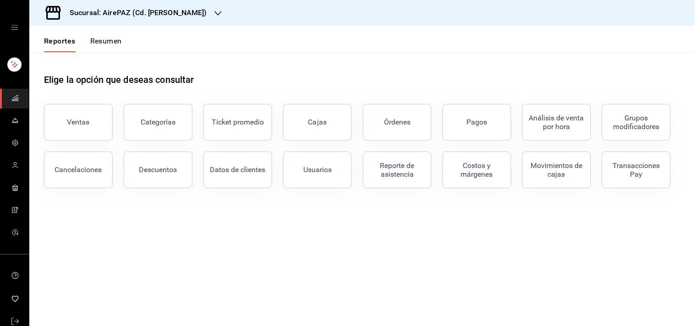
click at [7, 28] on div "mailbox folders" at bounding box center [14, 27] width 29 height 55
click at [13, 29] on icon "open drawer" at bounding box center [14, 27] width 7 height 5
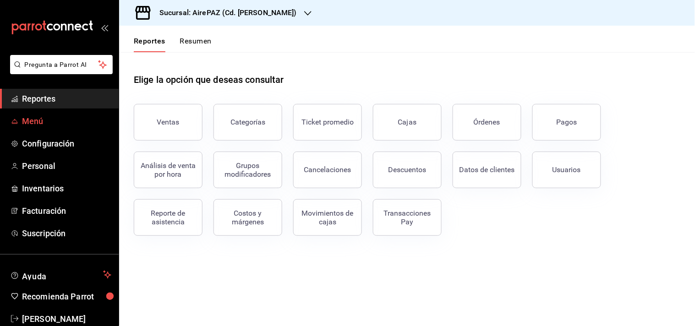
click at [35, 117] on span "Menú" at bounding box center [66, 121] width 89 height 12
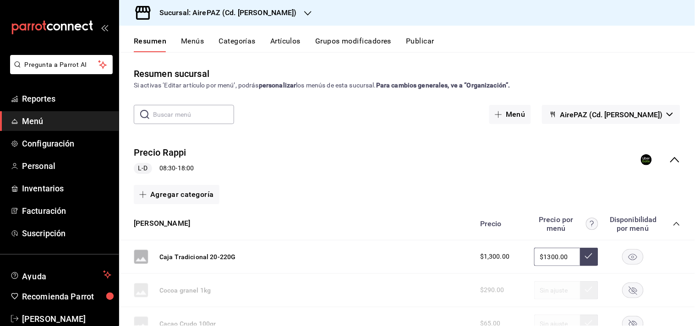
click at [199, 110] on input "text" at bounding box center [193, 114] width 81 height 18
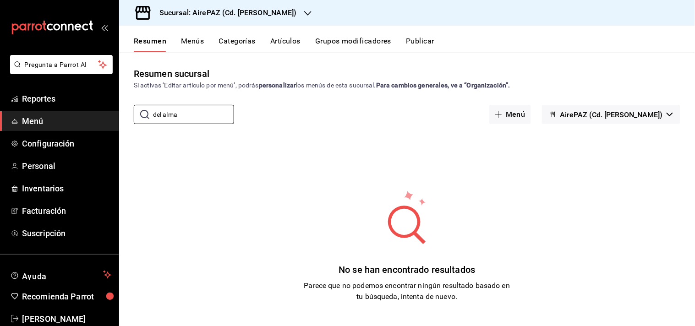
type input "del alma"
click at [277, 40] on button "Artículos" at bounding box center [285, 45] width 30 height 16
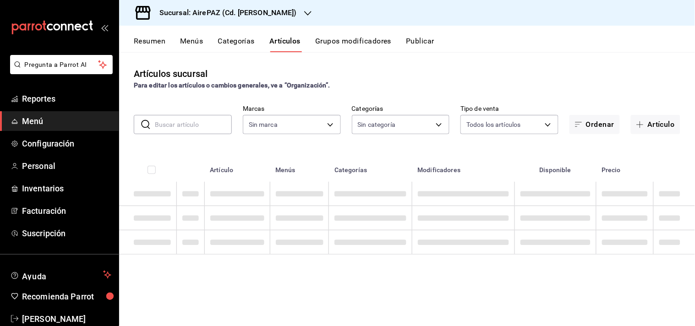
type input "c4e24969-83f8-428a-834c-4c073b6d2971"
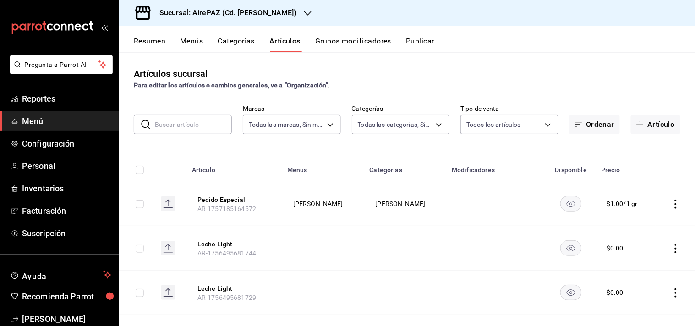
type input "565cbe38-112c-4a68-96da-93ce7ae67eee,7b2ea540-0e7b-4229-922b-d4f33e819e54,0a626…"
click at [177, 127] on input "text" at bounding box center [193, 124] width 77 height 18
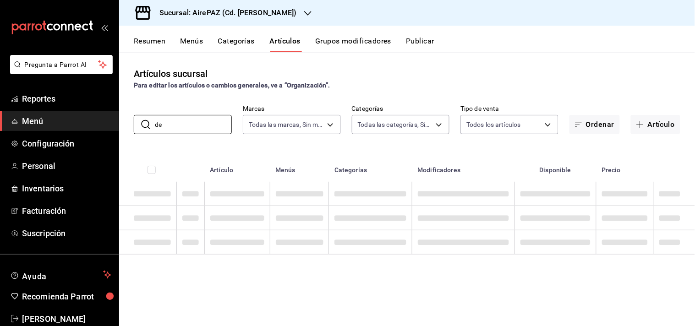
type input "d"
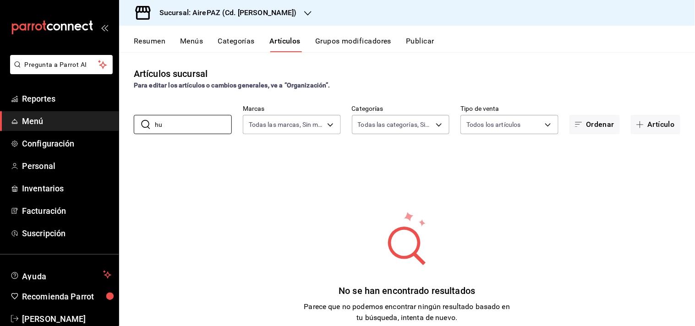
type input "h"
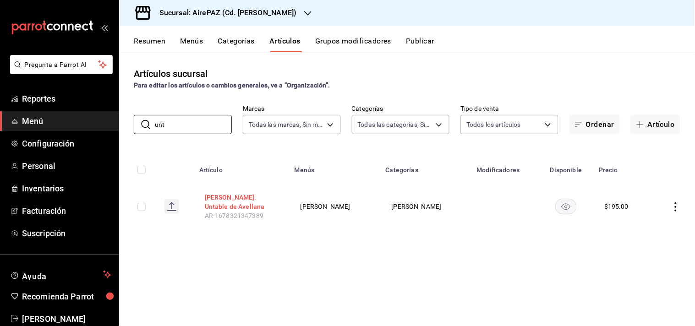
type input "unt"
click at [257, 198] on button "Del Alma. Untable de Avellana" at bounding box center [241, 202] width 73 height 18
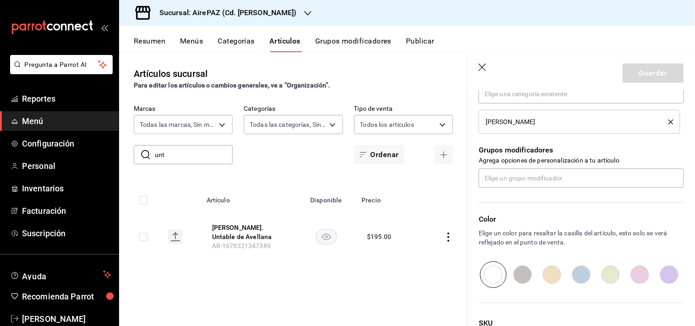
scroll to position [436, 0]
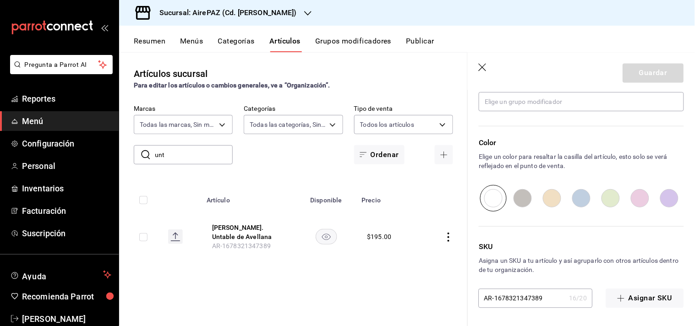
click at [294, 275] on div "Artículos sucursal Para editar los artículos o cambios generales, ve a “Organiz…" at bounding box center [293, 188] width 349 height 273
click at [484, 71] on icon "button" at bounding box center [483, 68] width 9 height 9
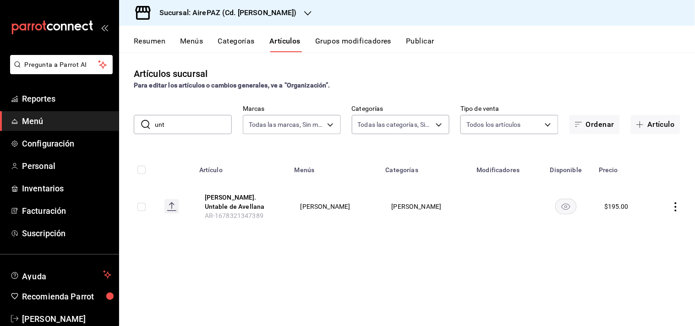
click at [677, 208] on icon "actions" at bounding box center [675, 206] width 9 height 9
click at [309, 265] on div at bounding box center [347, 163] width 695 height 326
click at [38, 102] on span "Reportes" at bounding box center [66, 99] width 89 height 12
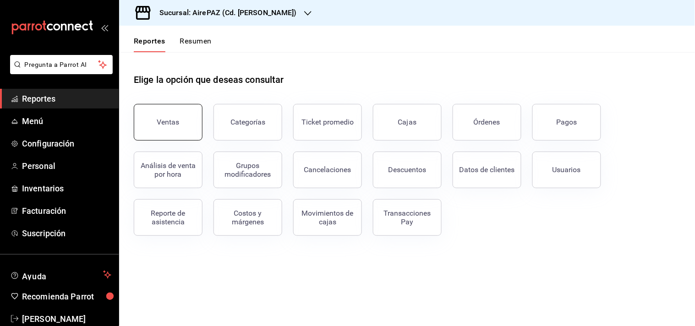
click at [165, 133] on button "Ventas" at bounding box center [168, 122] width 69 height 37
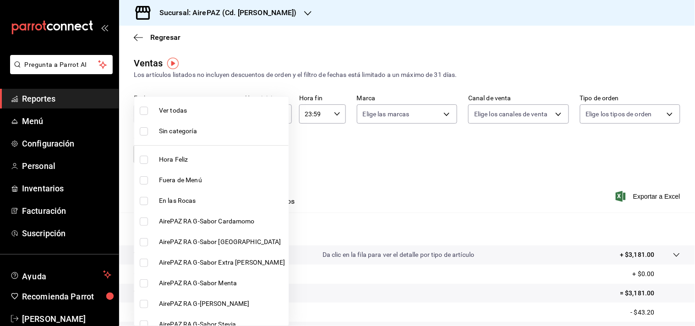
click at [226, 153] on body "Pregunta a Parrot AI Reportes Menú Configuración Personal Inventarios Facturaci…" at bounding box center [347, 163] width 695 height 326
click at [363, 173] on div at bounding box center [347, 163] width 695 height 326
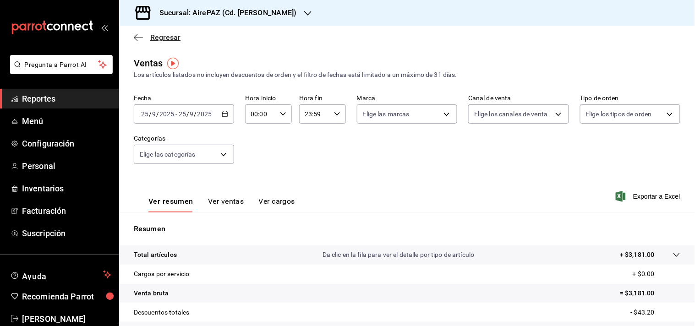
click at [168, 39] on span "Regresar" at bounding box center [165, 37] width 30 height 9
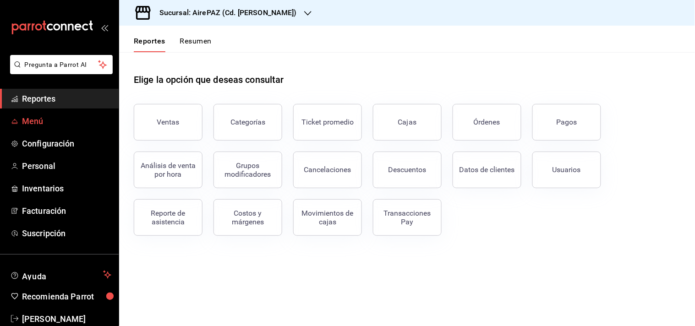
click at [38, 119] on span "Menú" at bounding box center [66, 121] width 89 height 12
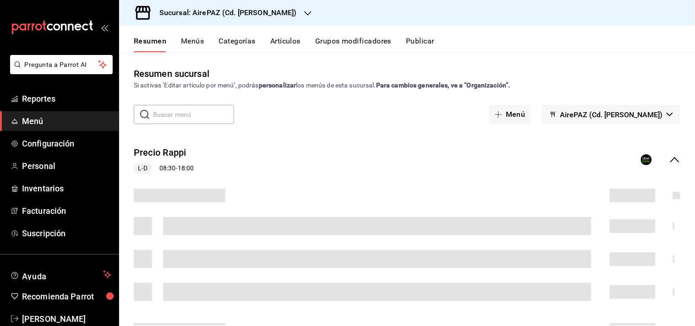
click at [214, 120] on input "text" at bounding box center [193, 114] width 81 height 18
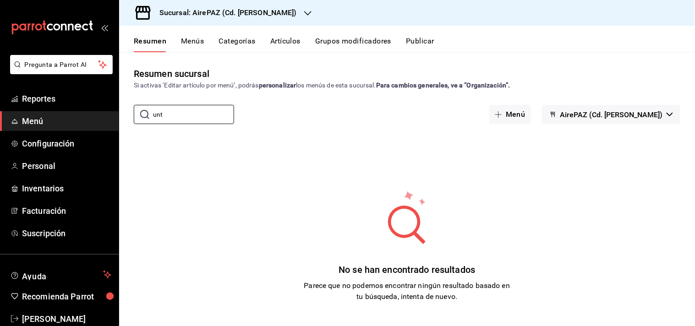
type input "unt"
click at [294, 37] on button "Artículos" at bounding box center [285, 45] width 30 height 16
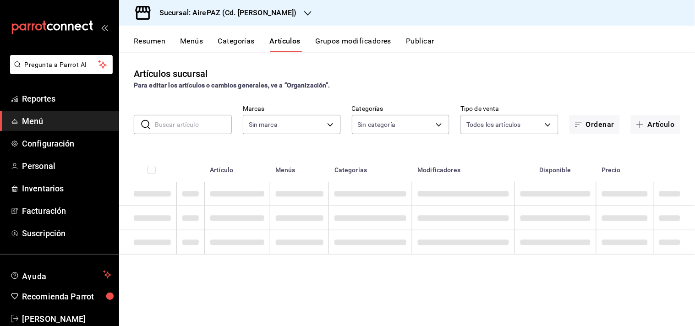
click at [184, 124] on input "text" at bounding box center [193, 124] width 77 height 18
type input "c4e24969-83f8-428a-834c-4c073b6d2971"
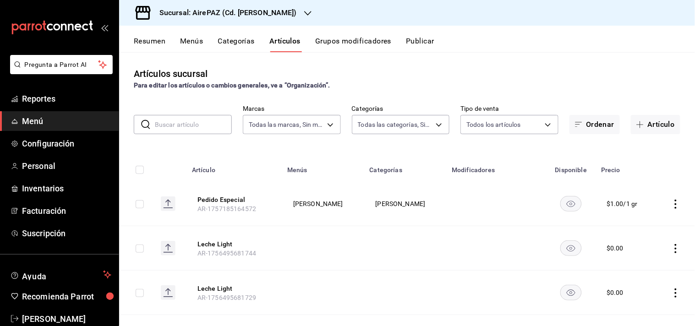
type input "565cbe38-112c-4a68-96da-93ce7ae67eee,7b2ea540-0e7b-4229-922b-d4f33e819e54,0a626…"
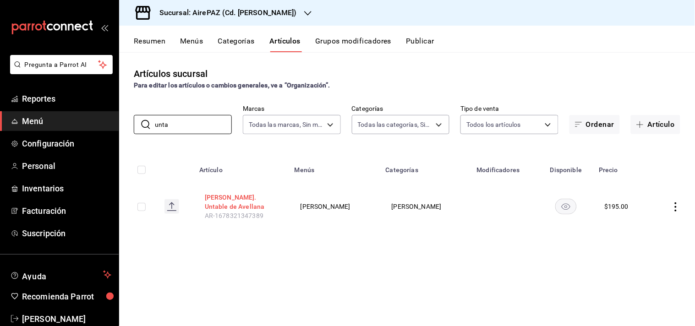
type input "unta"
click at [232, 205] on button "Del Alma. Untable de Avellana" at bounding box center [241, 202] width 73 height 18
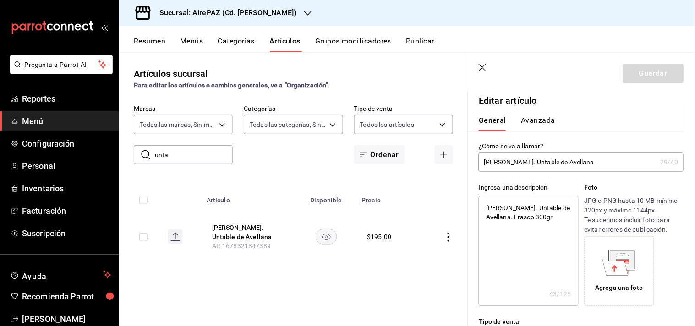
type textarea "x"
type input "$195.00"
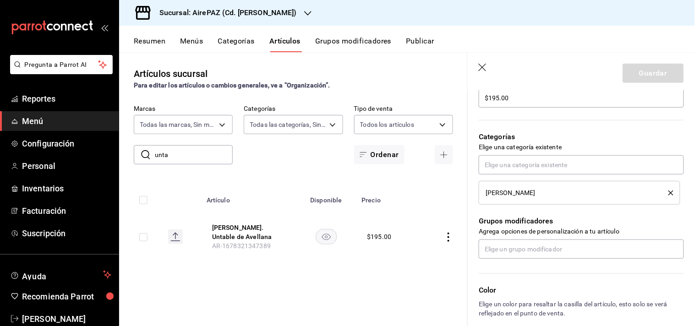
scroll to position [289, 0]
click at [34, 95] on span "Reportes" at bounding box center [66, 99] width 89 height 12
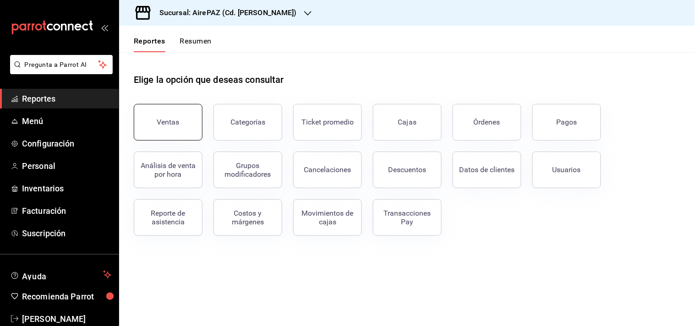
click at [176, 118] on div "Ventas" at bounding box center [168, 122] width 22 height 9
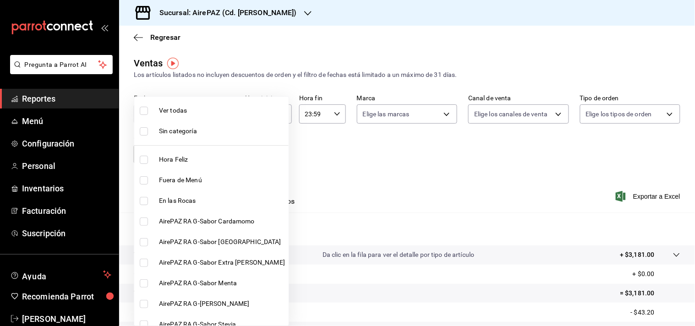
click at [223, 154] on body "Pregunta a Parrot AI Reportes Menú Configuración Personal Inventarios Facturaci…" at bounding box center [347, 163] width 695 height 326
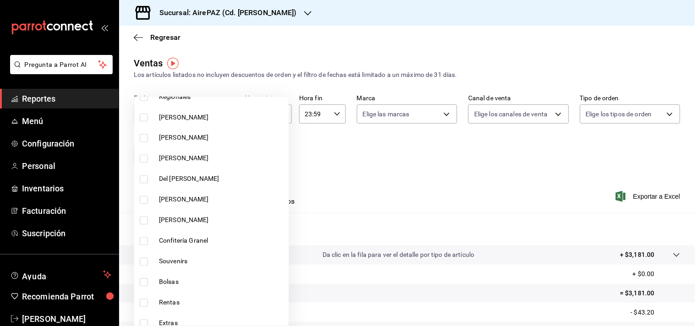
scroll to position [414, 0]
click at [168, 218] on span "[PERSON_NAME]" at bounding box center [222, 220] width 126 height 10
type input "424512c8-9d39-42f0-a5ac-4d4416c166b4"
checkbox input "true"
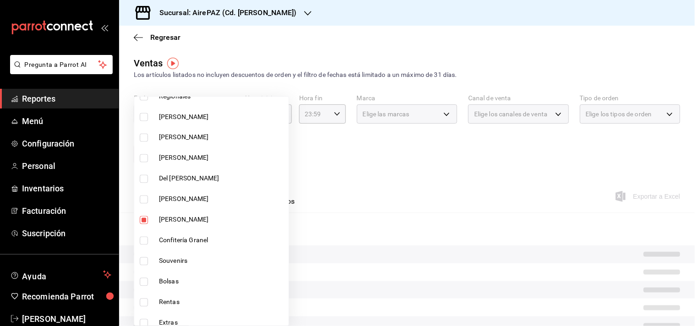
click at [381, 153] on div at bounding box center [347, 163] width 695 height 326
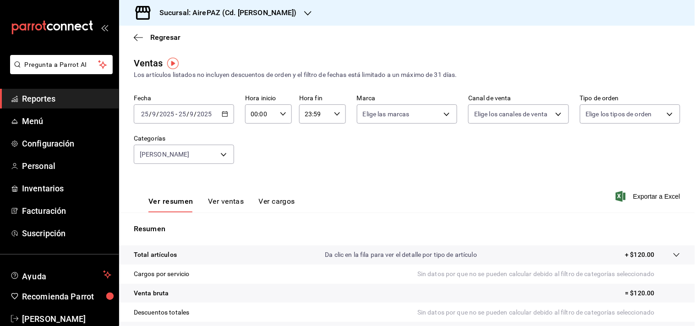
click at [224, 115] on icon "button" at bounding box center [225, 114] width 6 height 6
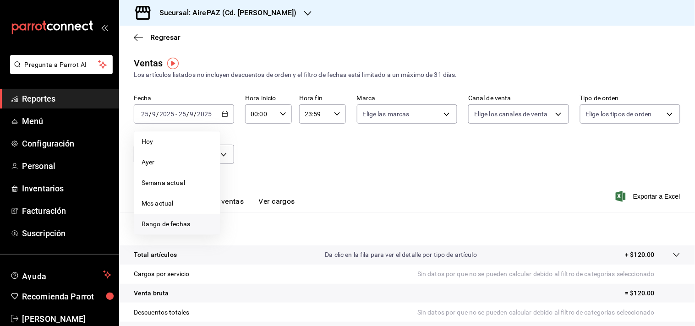
click at [168, 220] on span "Rango de fechas" at bounding box center [177, 224] width 71 height 10
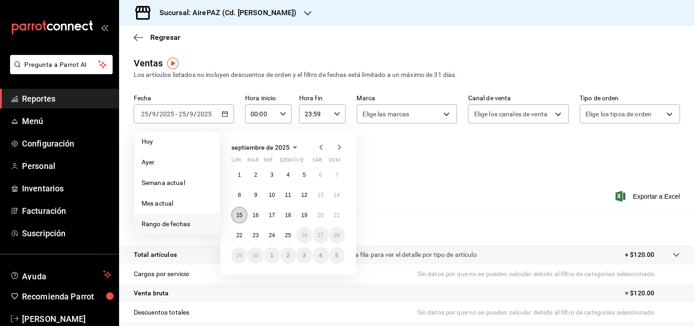
click at [240, 213] on abbr "15" at bounding box center [239, 215] width 6 height 6
click at [240, 216] on abbr "15" at bounding box center [239, 215] width 6 height 6
click at [240, 216] on div "Resumen Total artículos Da clic en la fila para ver el detalle por tipo de artí…" at bounding box center [407, 311] width 576 height 197
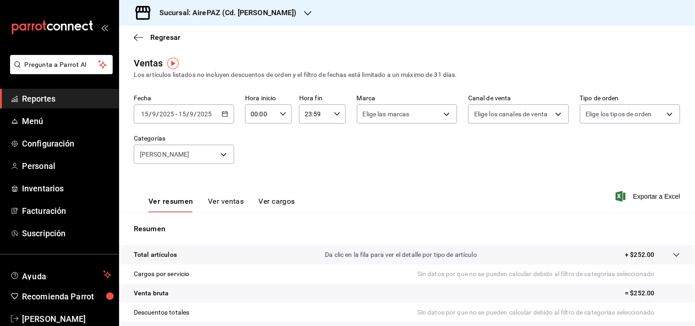
click at [279, 204] on button "Ver cargos" at bounding box center [277, 205] width 37 height 16
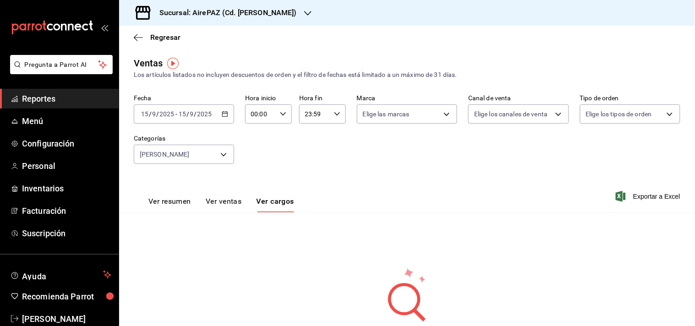
click at [226, 202] on button "Ver ventas" at bounding box center [224, 205] width 36 height 16
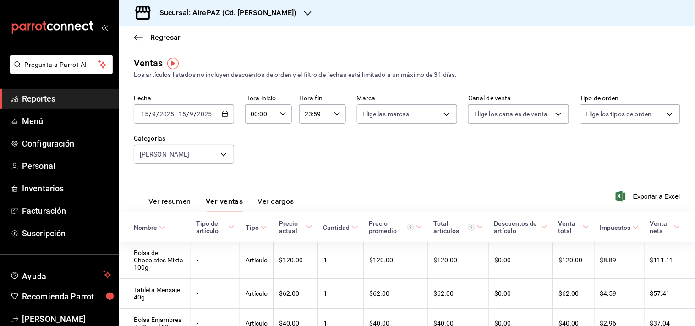
click at [222, 116] on icon "button" at bounding box center [225, 114] width 6 height 6
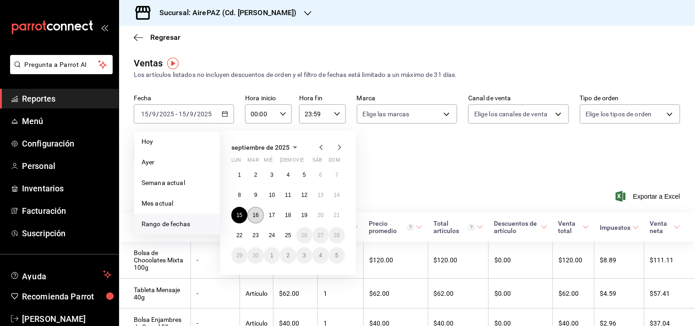
click at [260, 213] on button "16" at bounding box center [255, 215] width 16 height 16
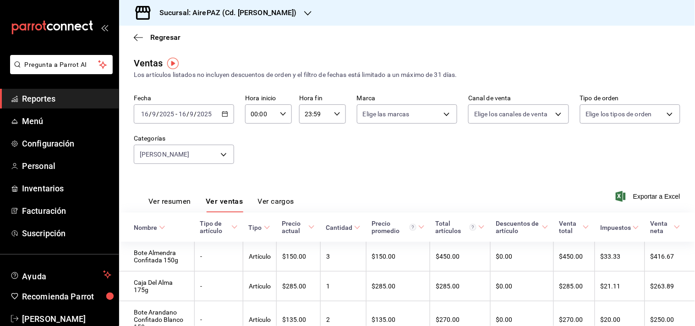
click at [223, 116] on icon "button" at bounding box center [225, 114] width 6 height 6
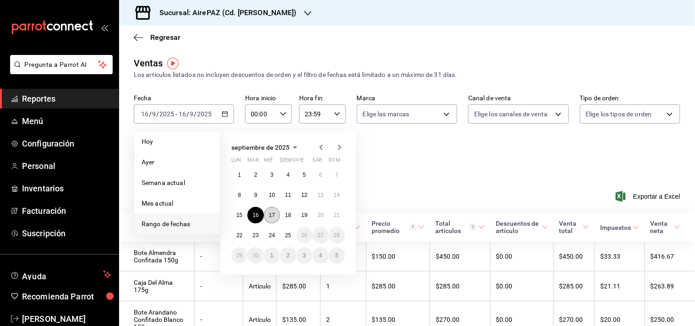
click at [272, 217] on abbr "17" at bounding box center [272, 215] width 6 height 6
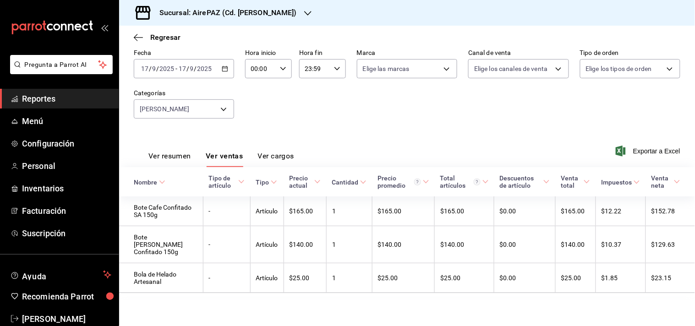
scroll to position [48, 0]
click at [224, 66] on icon "button" at bounding box center [225, 69] width 6 height 6
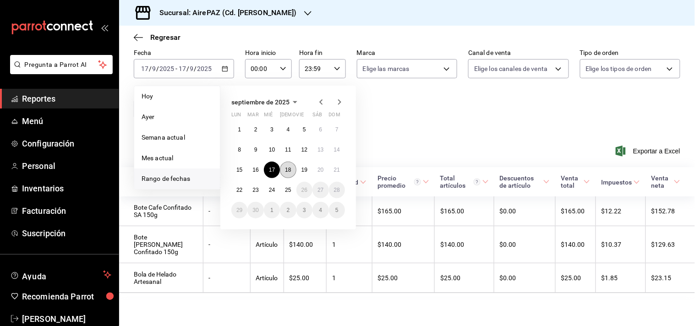
click at [285, 167] on abbr "18" at bounding box center [288, 170] width 6 height 6
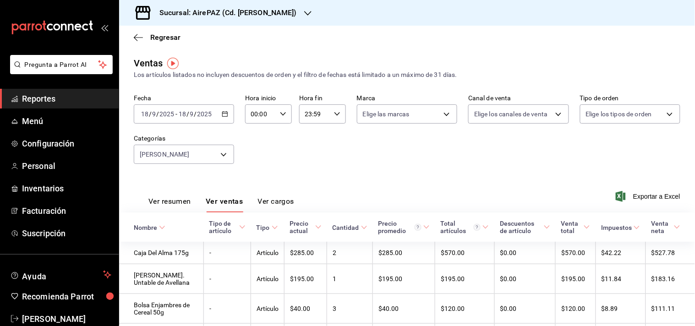
scroll to position [1, 0]
click at [336, 114] on icon "button" at bounding box center [337, 113] width 6 height 6
click at [310, 152] on span "16" at bounding box center [308, 152] width 8 height 7
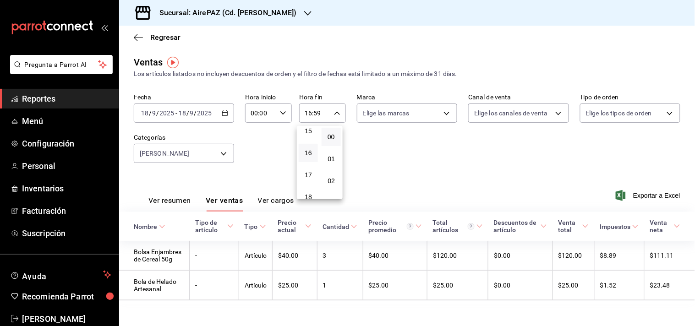
click at [331, 131] on button "00" at bounding box center [331, 137] width 19 height 18
type input "16:00"
click at [424, 154] on div at bounding box center [347, 163] width 695 height 326
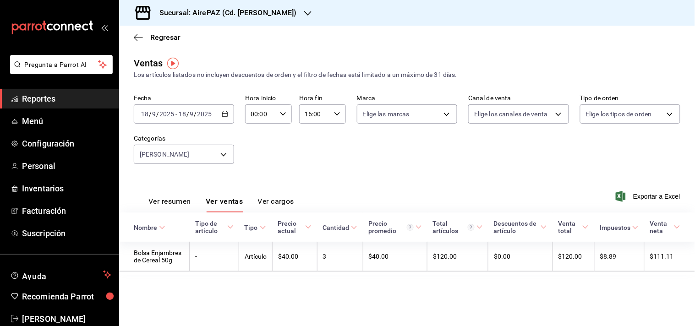
click at [281, 112] on icon "button" at bounding box center [283, 114] width 6 height 6
click at [257, 169] on span "16" at bounding box center [256, 169] width 9 height 7
type input "16:00"
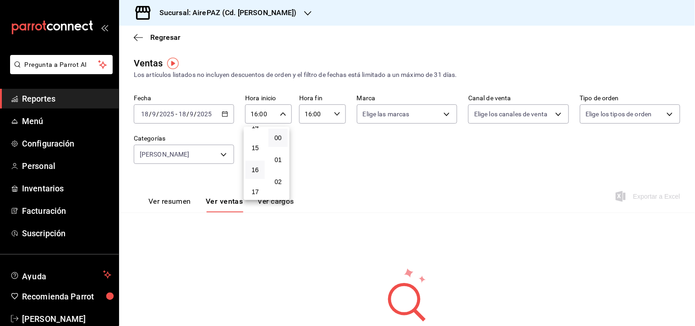
click at [335, 115] on div at bounding box center [347, 163] width 695 height 326
click at [334, 113] on icon "button" at bounding box center [337, 114] width 6 height 6
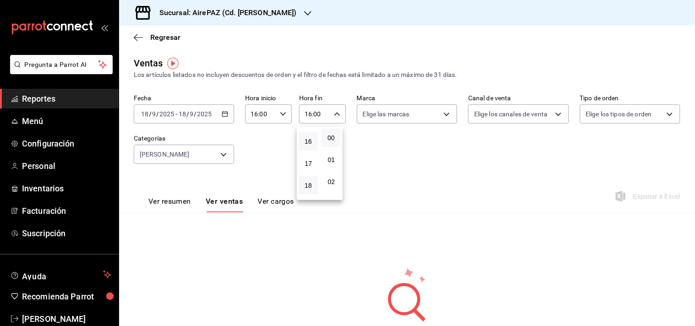
scroll to position [449, 0]
click at [310, 191] on span "23" at bounding box center [308, 194] width 8 height 7
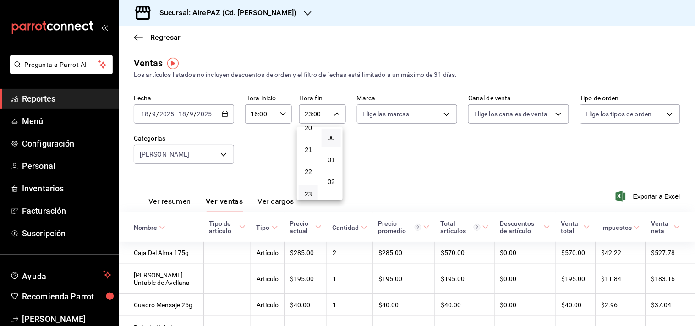
click at [335, 114] on div at bounding box center [347, 163] width 695 height 326
click at [337, 112] on icon "button" at bounding box center [337, 114] width 6 height 6
click at [309, 139] on span "16" at bounding box center [308, 142] width 8 height 7
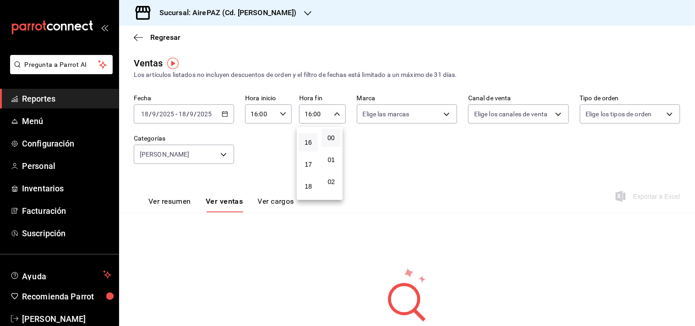
click at [335, 116] on div at bounding box center [347, 163] width 695 height 326
click at [334, 114] on icon "button" at bounding box center [337, 114] width 6 height 6
click at [309, 182] on span "18" at bounding box center [308, 185] width 8 height 7
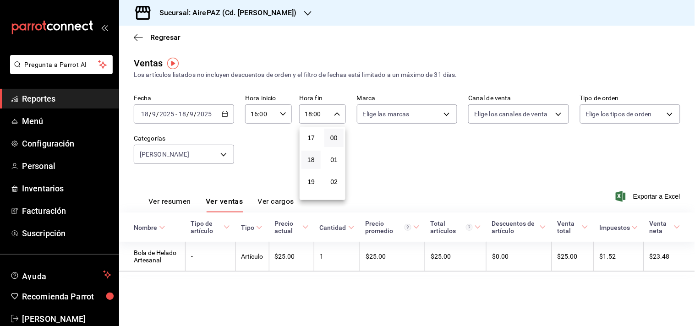
scroll to position [396, 0]
click at [313, 159] on button "19" at bounding box center [310, 159] width 19 height 18
type input "19:00"
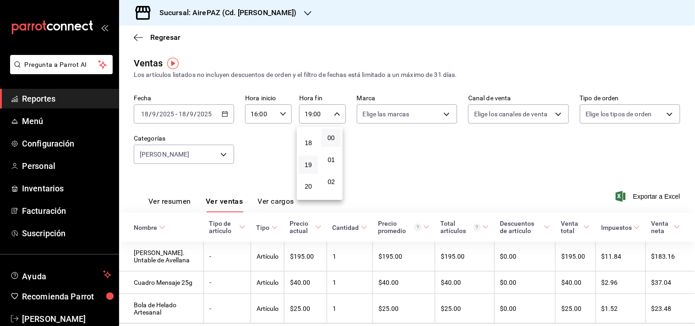
scroll to position [390, 0]
click at [170, 40] on div at bounding box center [347, 163] width 695 height 326
click at [170, 35] on span "Regresar" at bounding box center [165, 37] width 30 height 9
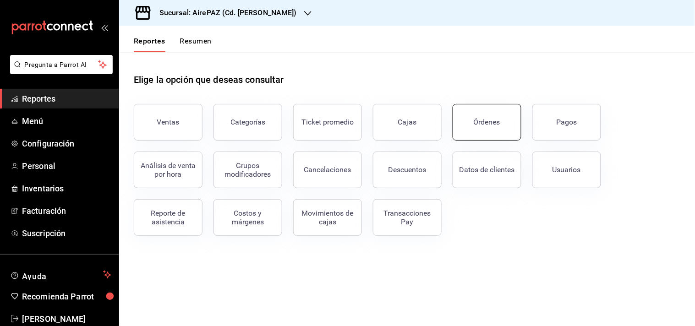
click at [479, 131] on button "Órdenes" at bounding box center [487, 122] width 69 height 37
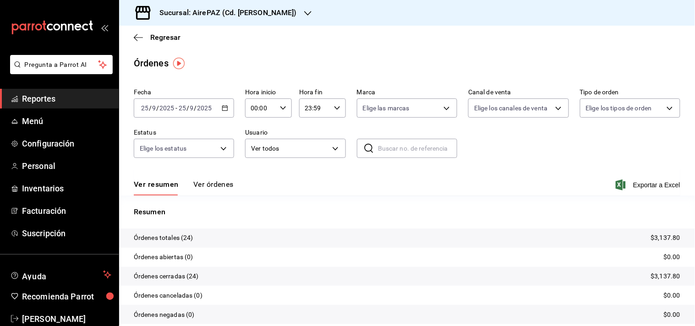
click at [225, 107] on icon "button" at bounding box center [225, 108] width 6 height 6
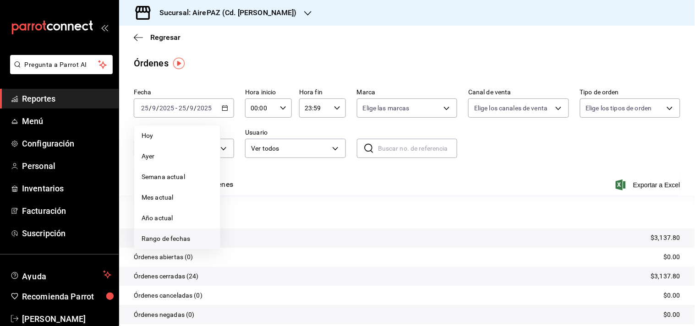
click at [173, 237] on span "Rango de fechas" at bounding box center [177, 239] width 71 height 10
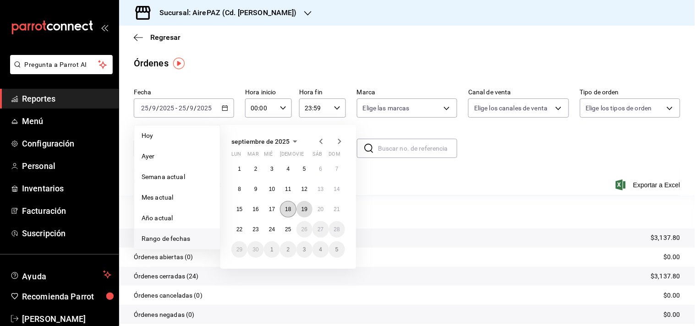
drag, startPoint x: 295, startPoint y: 208, endPoint x: 287, endPoint y: 208, distance: 8.2
click at [287, 208] on div "1 2 3 4 5 6 7 8 9 10 11 12 13 14 15 16 17 18 19 20 21 22 23 24 25 26 27 28 29 3…" at bounding box center [288, 209] width 114 height 97
click at [287, 208] on abbr "18" at bounding box center [288, 209] width 6 height 6
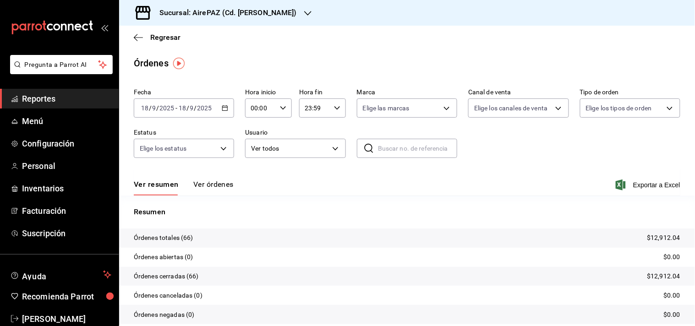
click at [280, 108] on \(Stroke\) "button" at bounding box center [282, 107] width 5 height 3
click at [256, 162] on span "19" at bounding box center [255, 165] width 8 height 7
type input "19:00"
click at [217, 183] on div at bounding box center [347, 163] width 695 height 326
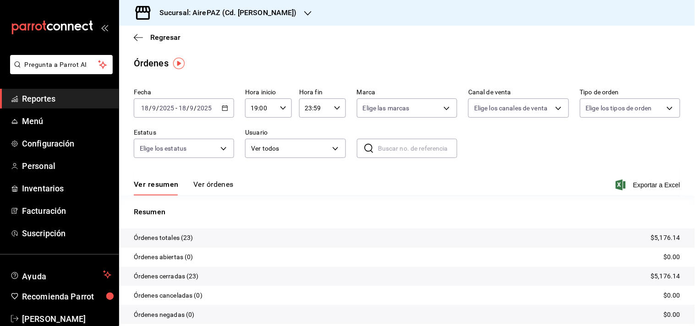
click at [220, 184] on button "Ver órdenes" at bounding box center [213, 188] width 40 height 16
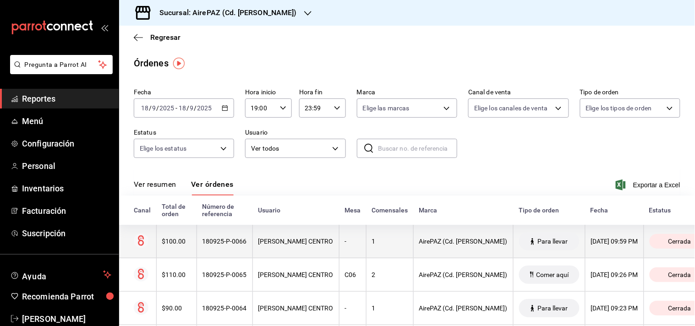
click at [263, 245] on div "DIANA GUZMAN CENTRO" at bounding box center [295, 241] width 75 height 7
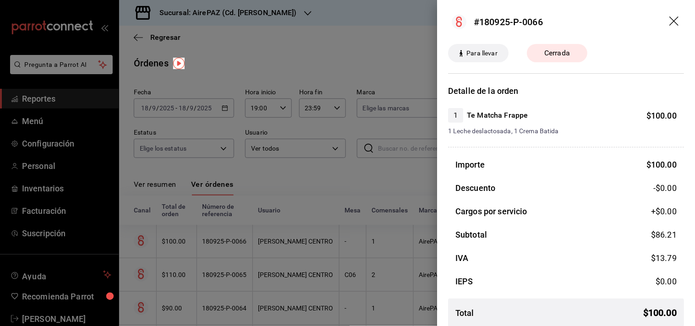
click at [227, 278] on div at bounding box center [347, 163] width 695 height 326
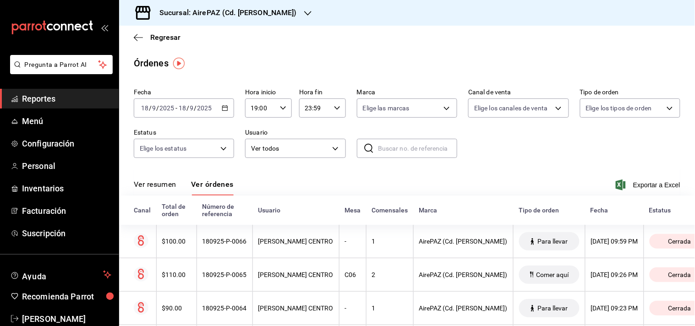
click at [227, 278] on div "180925-P-0065" at bounding box center [224, 274] width 44 height 7
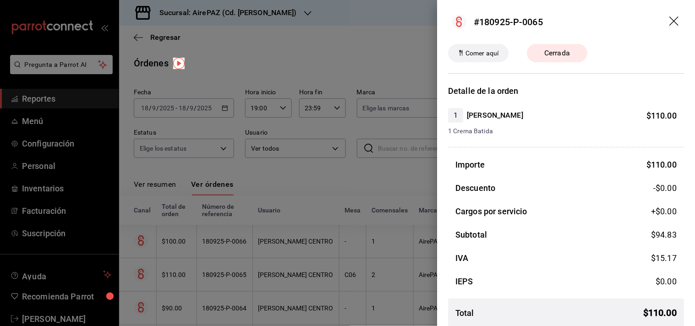
click at [300, 184] on div at bounding box center [347, 163] width 695 height 326
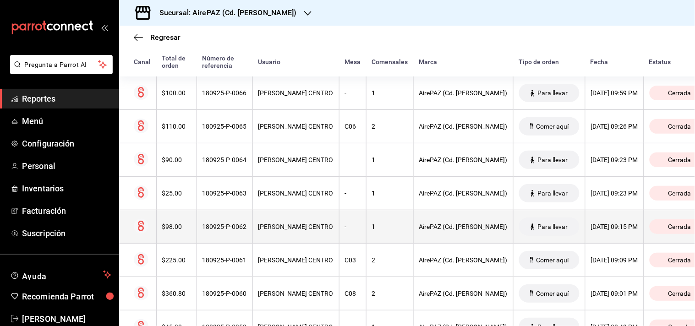
scroll to position [149, 0]
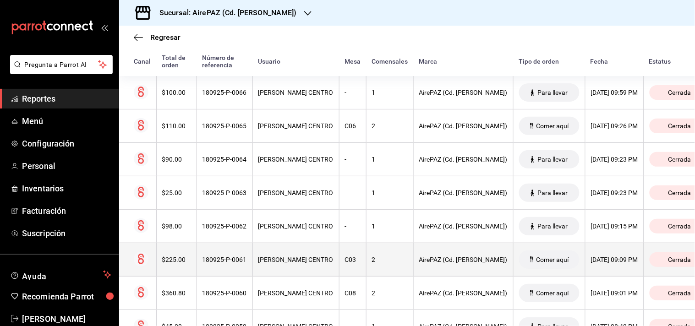
click at [226, 262] on div "180925-P-0061" at bounding box center [224, 259] width 44 height 7
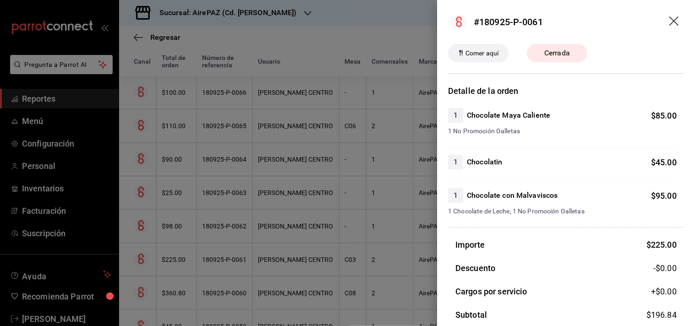
click at [226, 262] on div at bounding box center [347, 163] width 695 height 326
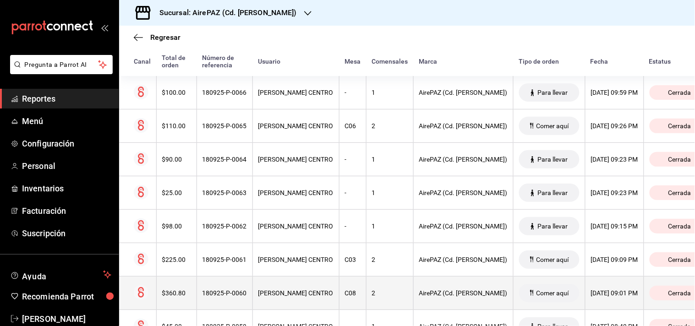
click at [224, 296] on div "180925-P-0060" at bounding box center [224, 293] width 44 height 7
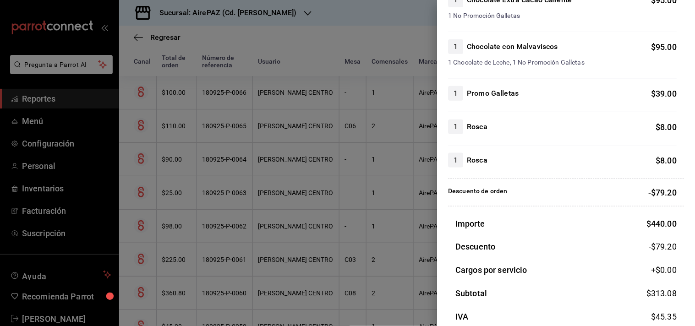
scroll to position [212, 0]
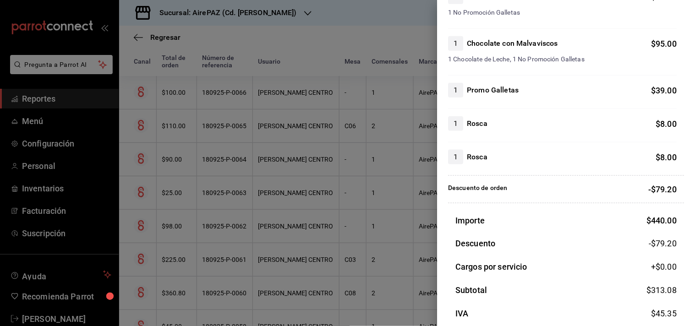
click at [244, 277] on div at bounding box center [347, 163] width 695 height 326
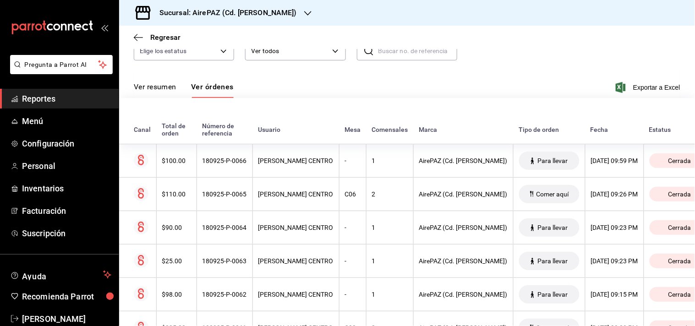
scroll to position [0, 0]
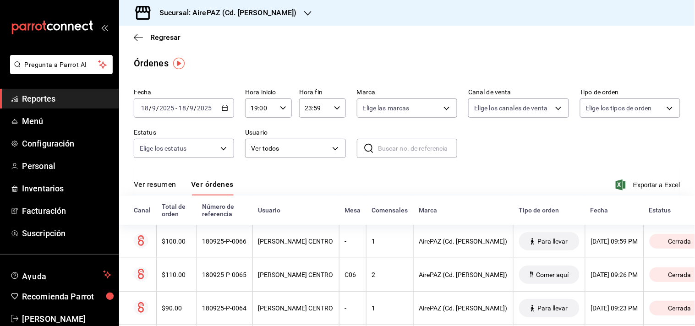
click at [334, 107] on icon "button" at bounding box center [337, 108] width 6 height 6
click at [309, 149] on span "19" at bounding box center [308, 152] width 8 height 7
type input "19:59"
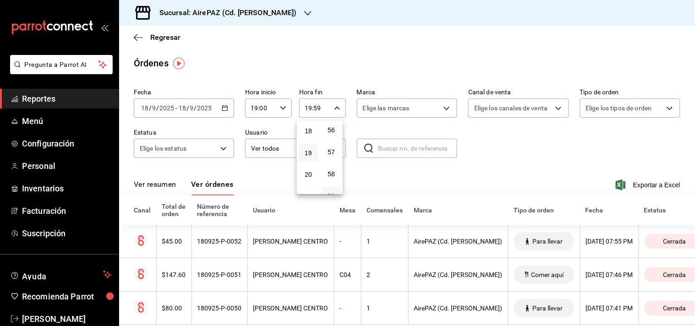
click at [174, 275] on div at bounding box center [347, 163] width 695 height 326
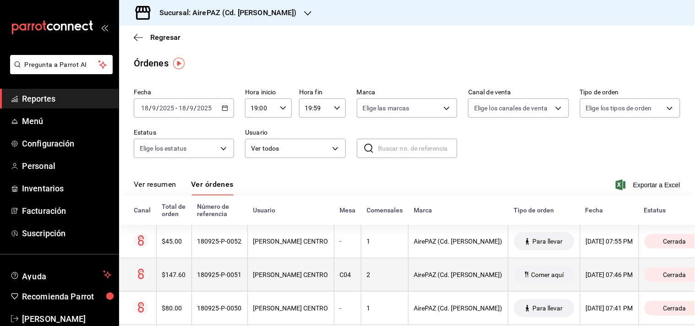
click at [169, 275] on div "$147.60" at bounding box center [174, 274] width 24 height 7
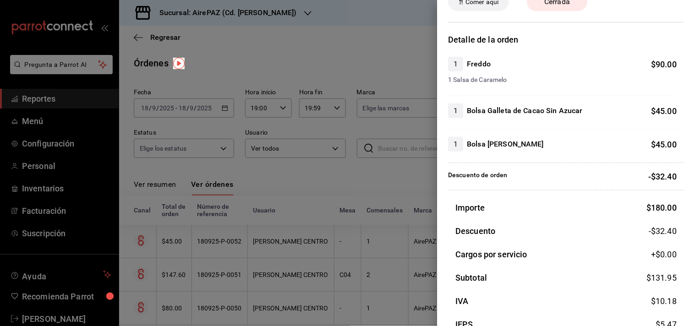
scroll to position [103, 0]
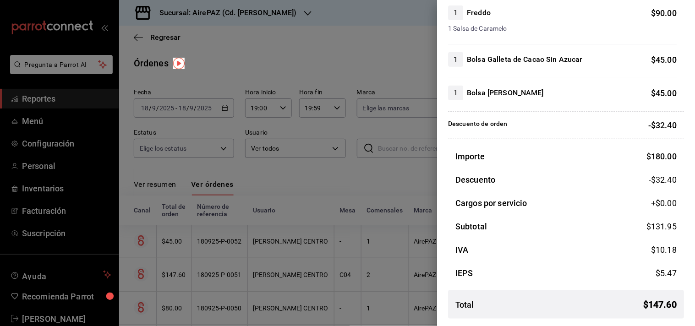
click at [232, 179] on div at bounding box center [347, 163] width 695 height 326
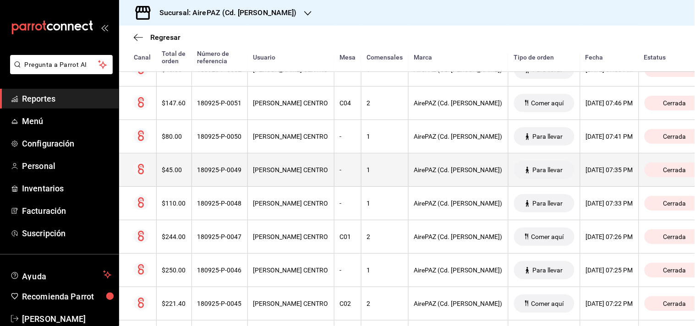
scroll to position [189, 0]
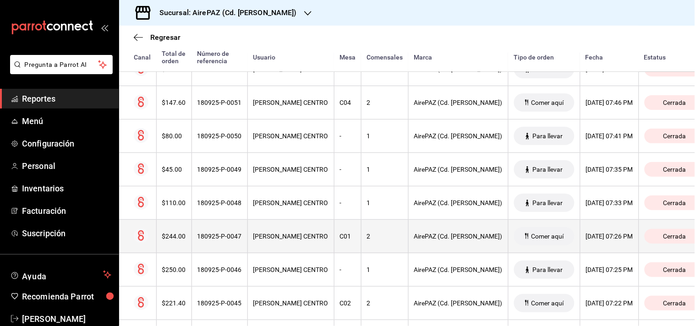
click at [175, 232] on th "$244.00" at bounding box center [173, 236] width 35 height 33
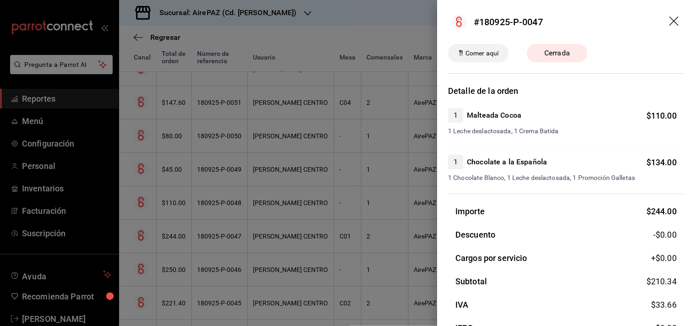
click at [175, 232] on div at bounding box center [347, 163] width 695 height 326
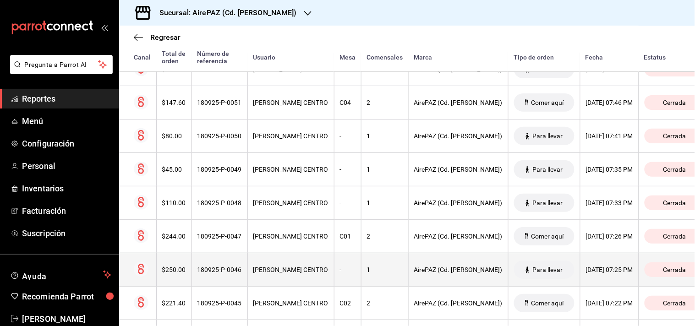
click at [171, 271] on div "$250.00" at bounding box center [174, 269] width 24 height 7
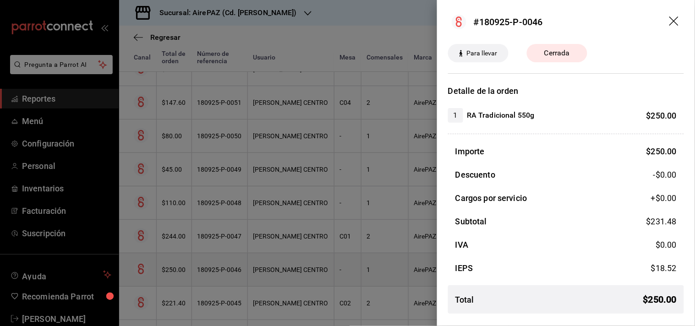
click at [171, 271] on div at bounding box center [347, 163] width 695 height 326
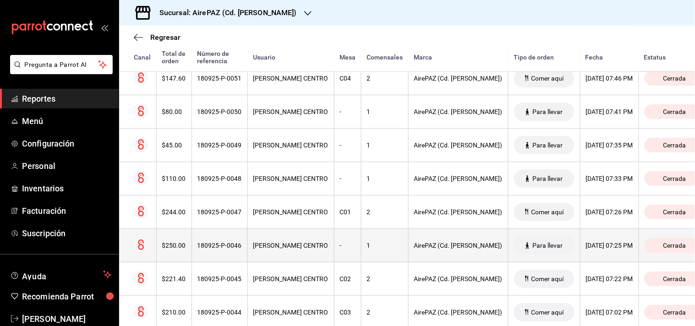
scroll to position [244, 0]
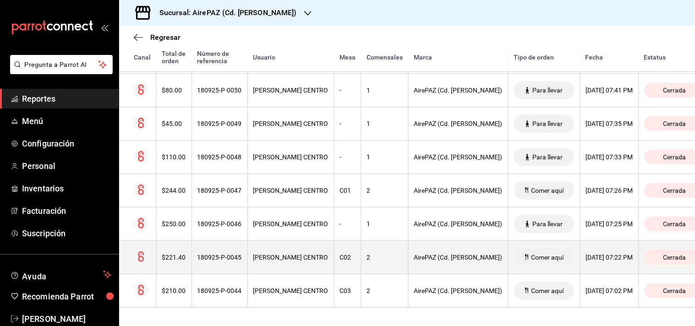
click at [175, 254] on div "$221.40" at bounding box center [174, 257] width 24 height 7
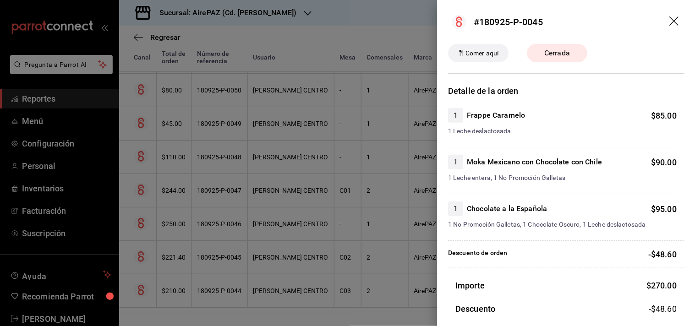
click at [175, 248] on div at bounding box center [347, 163] width 695 height 326
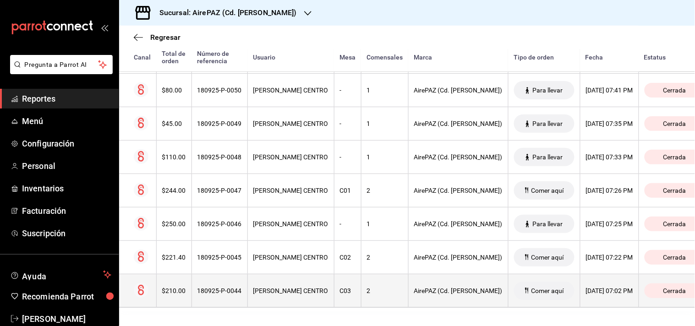
click at [171, 287] on div "$210.00" at bounding box center [174, 290] width 24 height 7
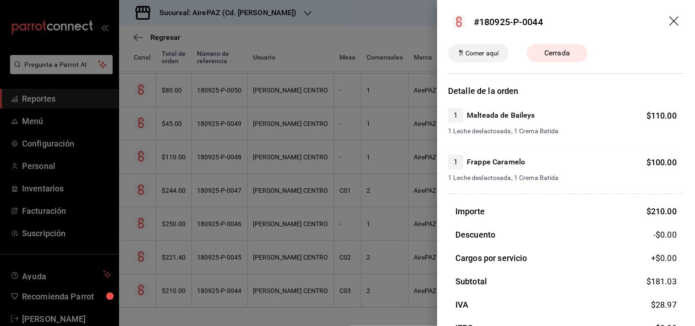
click at [171, 283] on div at bounding box center [347, 163] width 695 height 326
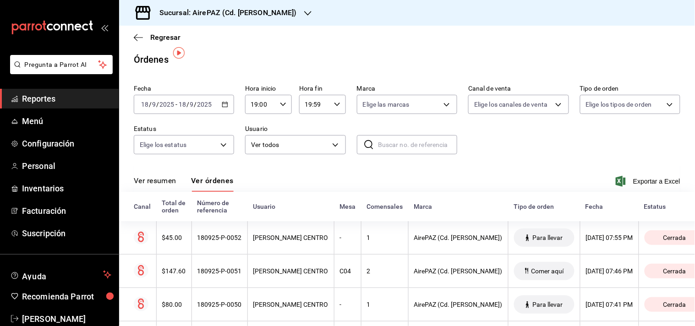
scroll to position [0, 0]
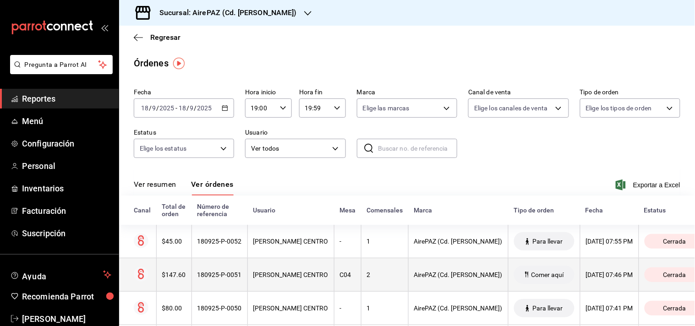
click at [172, 275] on div "$147.60" at bounding box center [174, 274] width 24 height 7
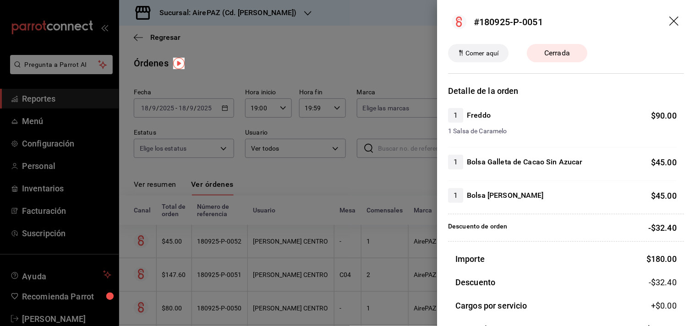
click at [284, 190] on div at bounding box center [347, 163] width 695 height 326
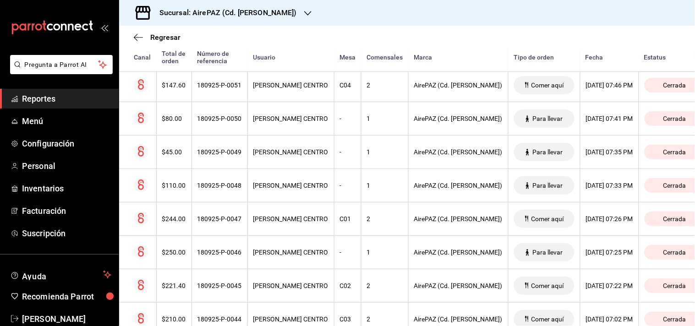
scroll to position [207, 0]
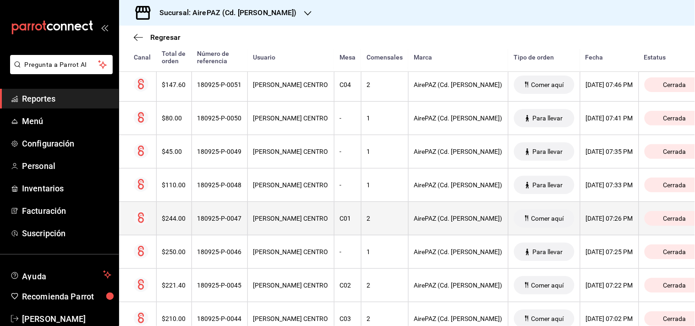
click at [189, 224] on th "$244.00" at bounding box center [173, 218] width 35 height 33
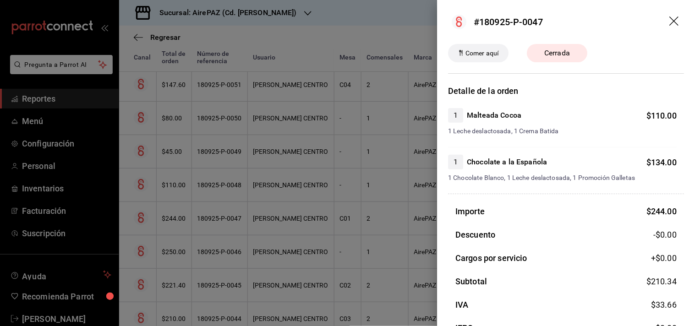
drag, startPoint x: 189, startPoint y: 224, endPoint x: 171, endPoint y: 234, distance: 21.1
click at [171, 234] on div at bounding box center [347, 163] width 695 height 326
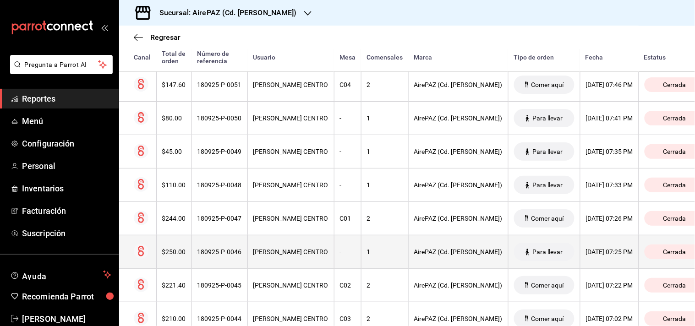
click at [170, 252] on div "$250.00" at bounding box center [174, 251] width 24 height 7
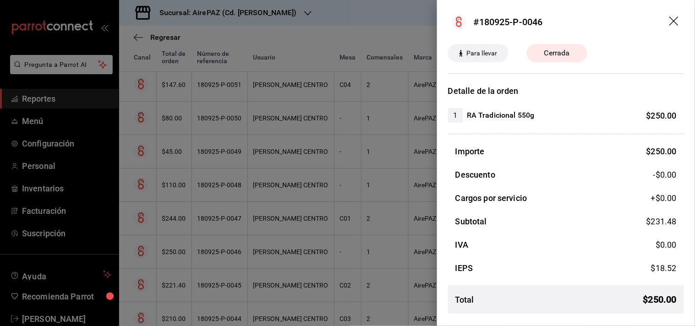
click at [170, 252] on div at bounding box center [347, 163] width 695 height 326
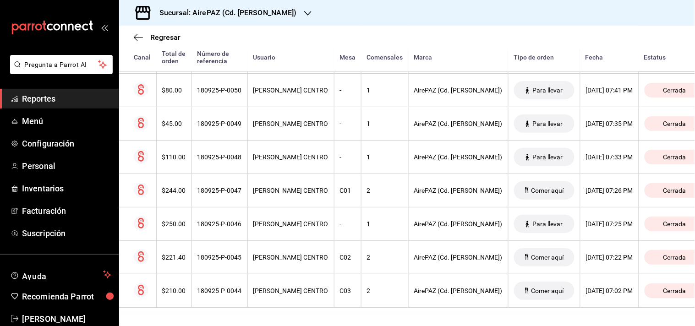
scroll to position [244, 0]
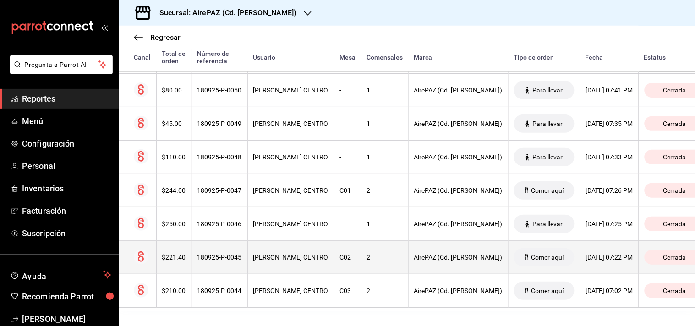
click at [172, 254] on div "$221.40" at bounding box center [174, 257] width 24 height 7
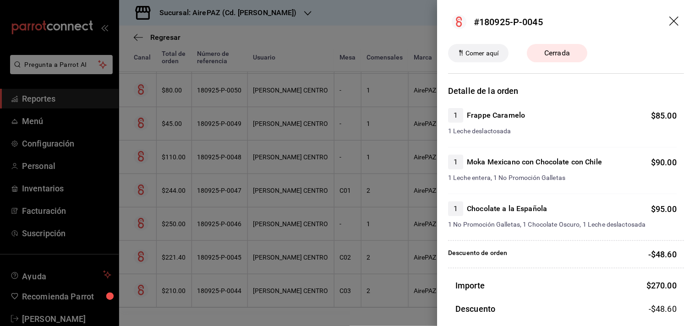
click at [171, 235] on div at bounding box center [347, 163] width 695 height 326
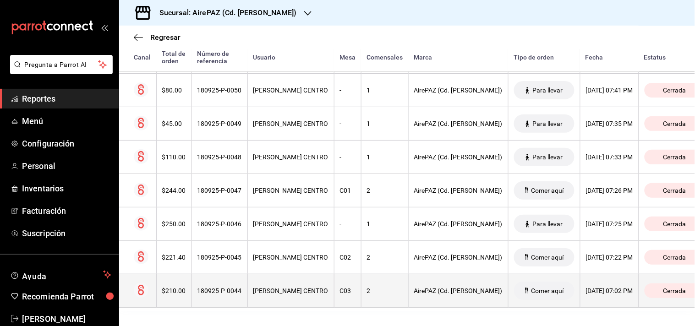
click at [173, 287] on div "$210.00" at bounding box center [174, 290] width 24 height 7
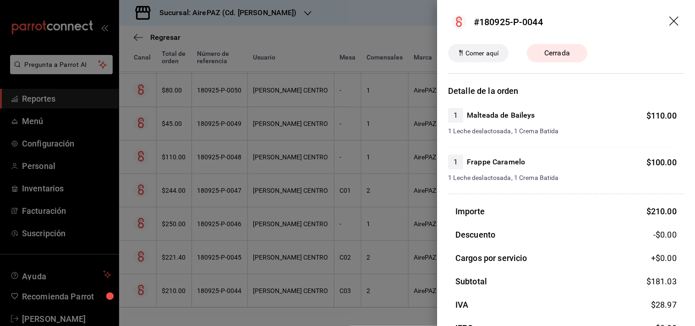
click at [179, 190] on div at bounding box center [347, 163] width 695 height 326
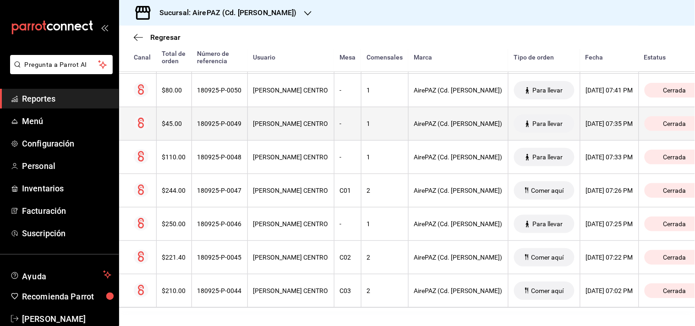
click at [174, 120] on div "$45.00" at bounding box center [174, 123] width 24 height 7
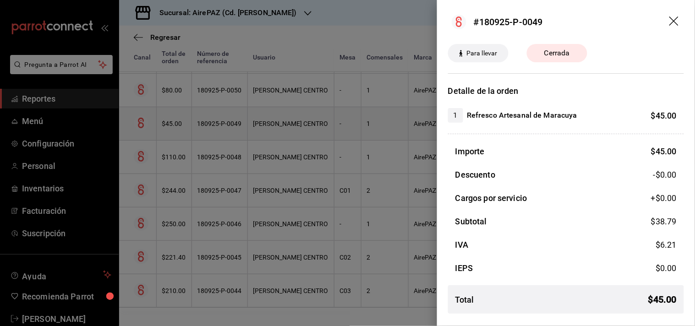
click at [174, 114] on div at bounding box center [347, 163] width 695 height 326
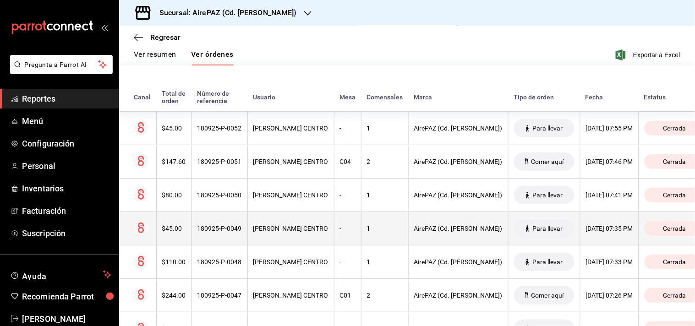
scroll to position [97, 0]
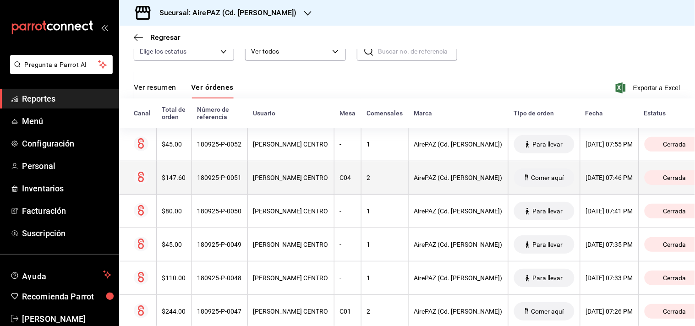
click at [170, 177] on div "$147.60" at bounding box center [174, 177] width 24 height 7
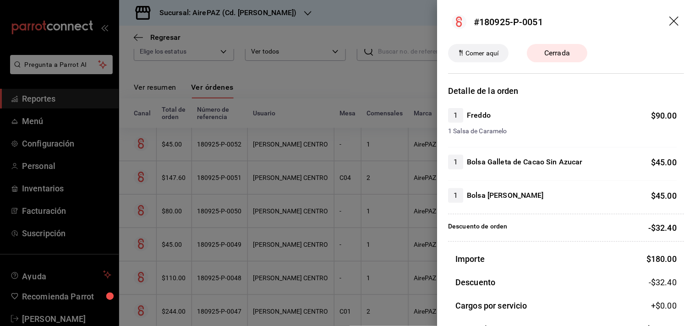
click at [254, 93] on div at bounding box center [347, 163] width 695 height 326
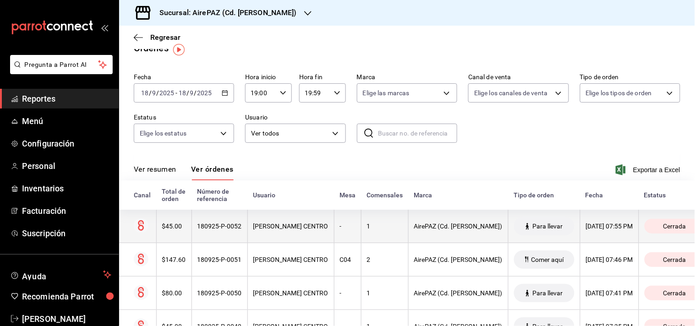
scroll to position [14, 0]
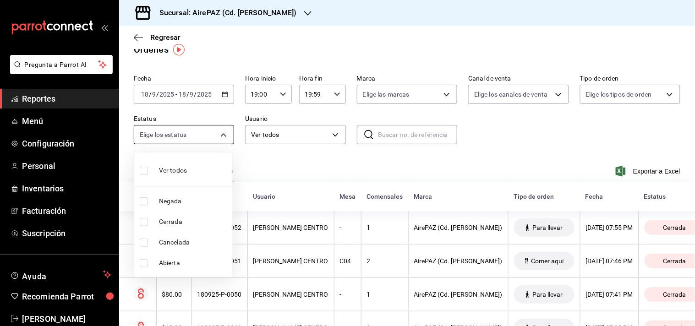
click at [220, 135] on body "Pregunta a Parrot AI Reportes Menú Configuración Personal Inventarios Facturaci…" at bounding box center [347, 163] width 695 height 326
click at [294, 162] on div at bounding box center [347, 163] width 695 height 326
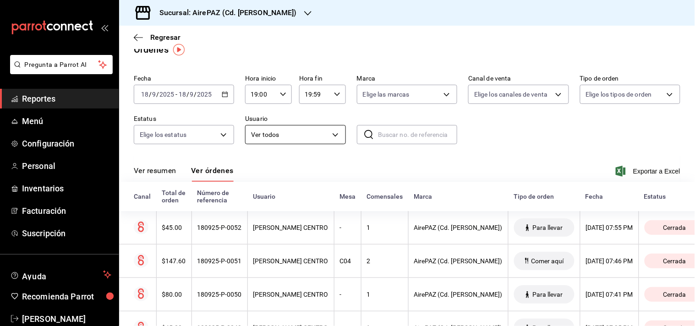
click at [332, 134] on body "Pregunta a Parrot AI Reportes Menú Configuración Personal Inventarios Facturaci…" at bounding box center [347, 163] width 695 height 326
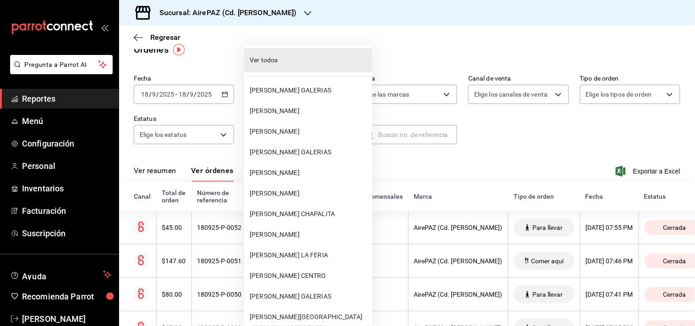
click at [550, 141] on div at bounding box center [347, 163] width 695 height 326
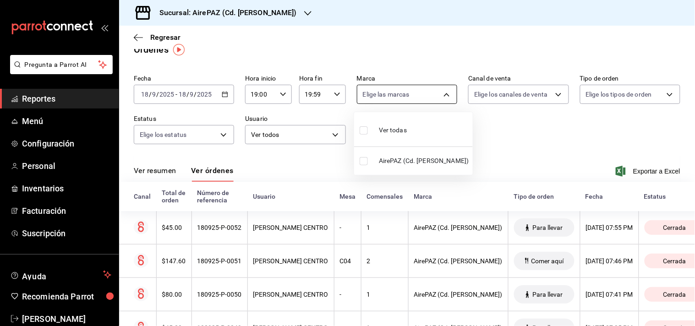
click at [445, 98] on body "Pregunta a Parrot AI Reportes Menú Configuración Personal Inventarios Facturaci…" at bounding box center [347, 163] width 695 height 326
click at [411, 166] on li "AirePAZ (Cd. Guzmán)" at bounding box center [413, 161] width 119 height 21
type input "c4e24969-83f8-428a-834c-4c073b6d2971"
checkbox input "true"
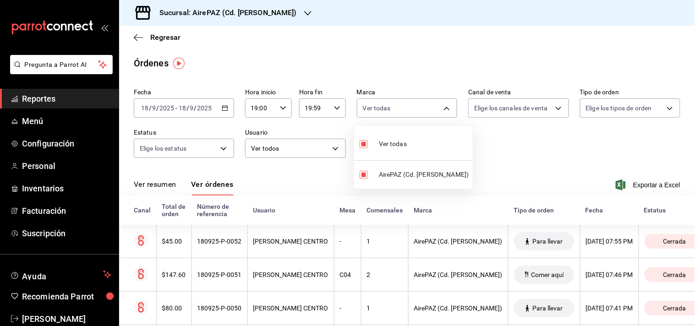
click at [535, 152] on div at bounding box center [347, 163] width 695 height 326
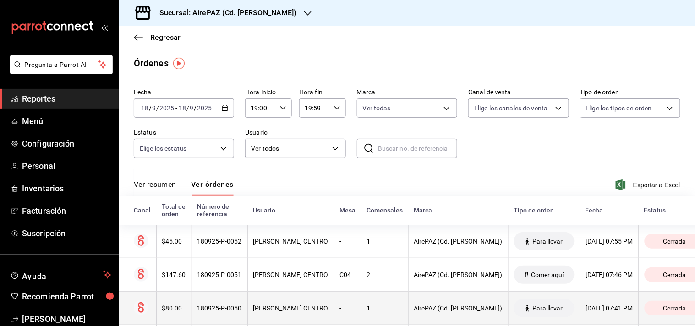
click at [170, 308] on div "$80.00" at bounding box center [174, 308] width 24 height 7
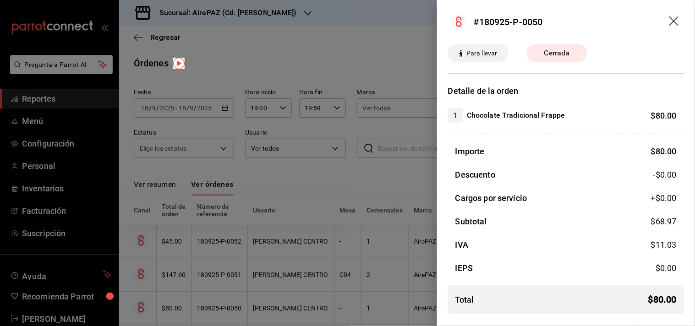
click at [388, 174] on div at bounding box center [347, 163] width 695 height 326
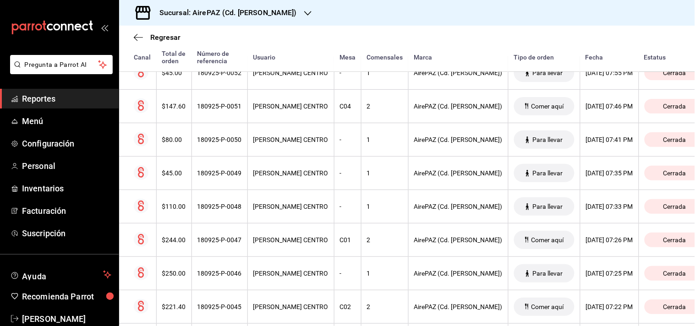
scroll to position [187, 0]
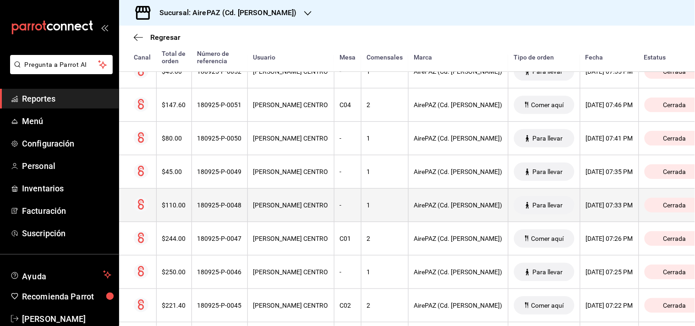
click at [167, 208] on div "$110.00" at bounding box center [174, 205] width 24 height 7
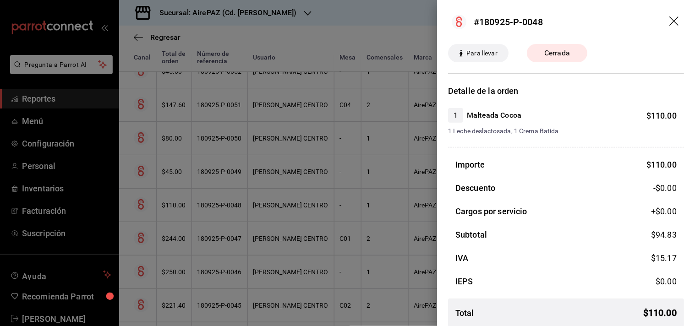
click at [167, 208] on div at bounding box center [347, 163] width 695 height 326
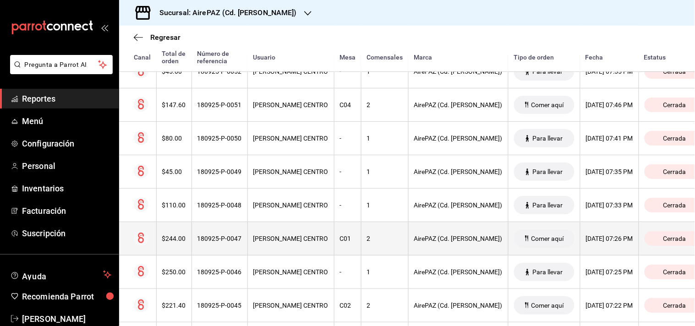
click at [171, 242] on div "$244.00" at bounding box center [174, 238] width 24 height 7
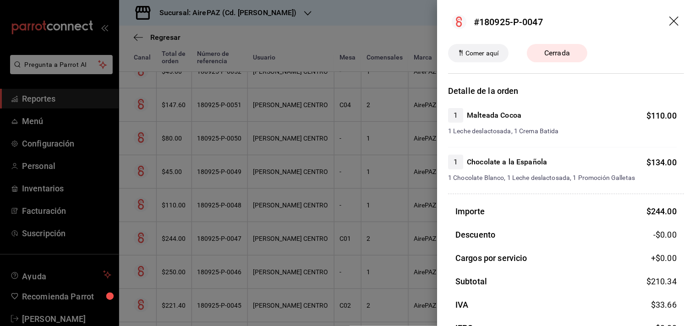
click at [170, 142] on div at bounding box center [347, 163] width 695 height 326
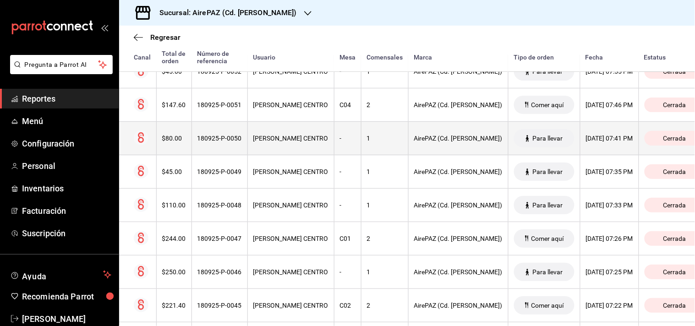
click at [172, 141] on div "$80.00" at bounding box center [174, 138] width 24 height 7
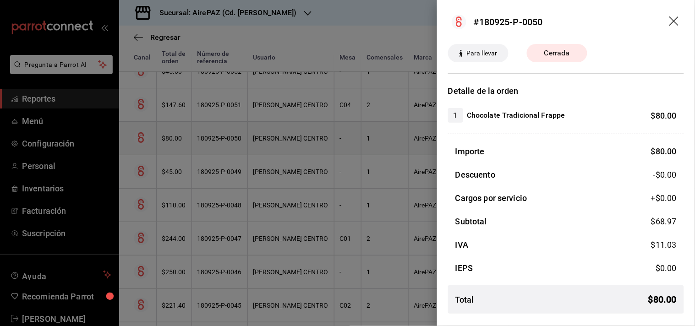
click at [172, 141] on div at bounding box center [347, 163] width 695 height 326
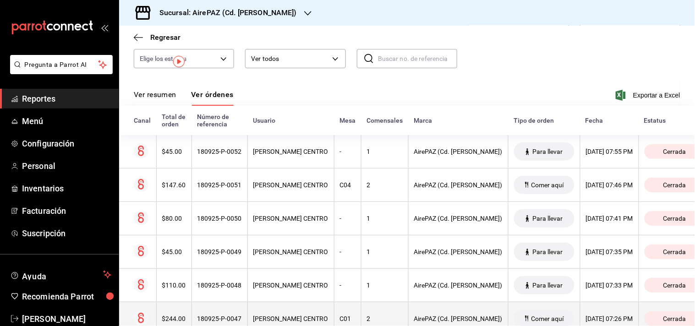
scroll to position [0, 0]
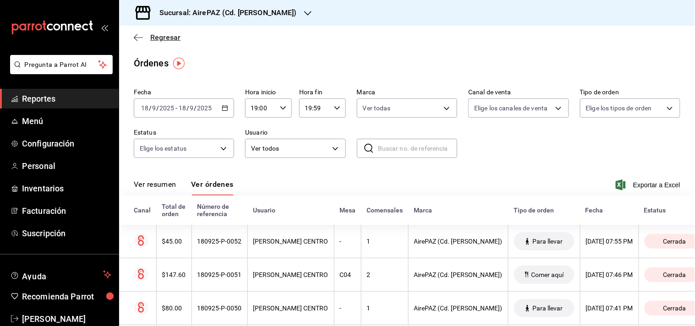
click at [171, 39] on span "Regresar" at bounding box center [165, 37] width 30 height 9
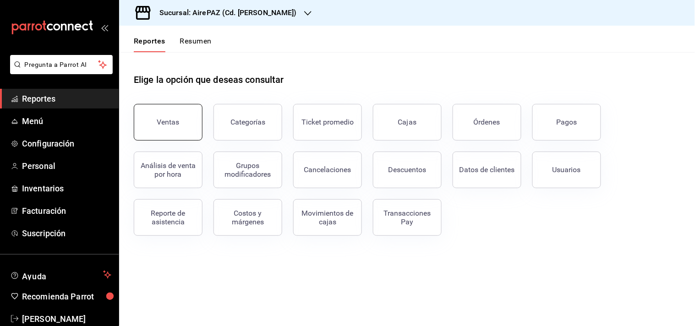
click at [179, 118] on button "Ventas" at bounding box center [168, 122] width 69 height 37
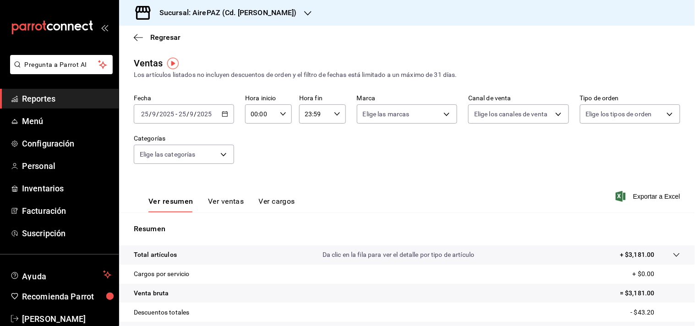
click at [223, 115] on icon "button" at bounding box center [225, 114] width 6 height 6
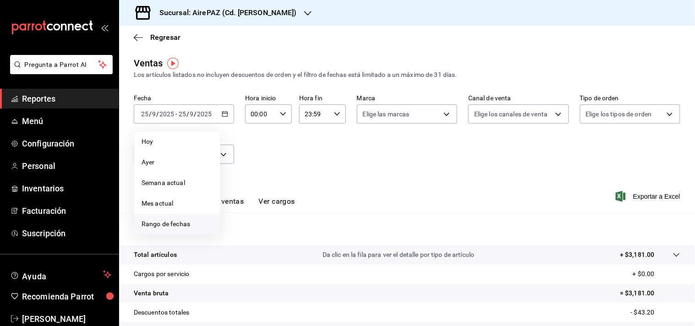
click at [168, 223] on span "Rango de fechas" at bounding box center [177, 224] width 71 height 10
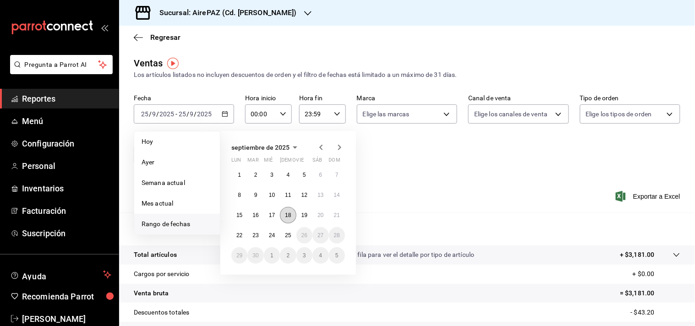
click at [288, 214] on abbr "18" at bounding box center [288, 215] width 6 height 6
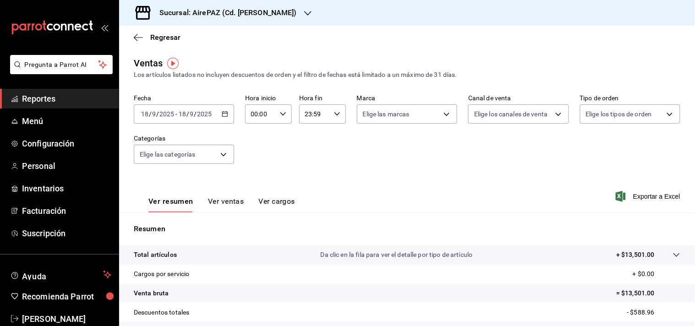
click at [280, 112] on icon "button" at bounding box center [283, 114] width 6 height 6
click at [257, 165] on span "19" at bounding box center [255, 168] width 8 height 7
type input "19:00"
click at [333, 115] on div at bounding box center [347, 163] width 695 height 326
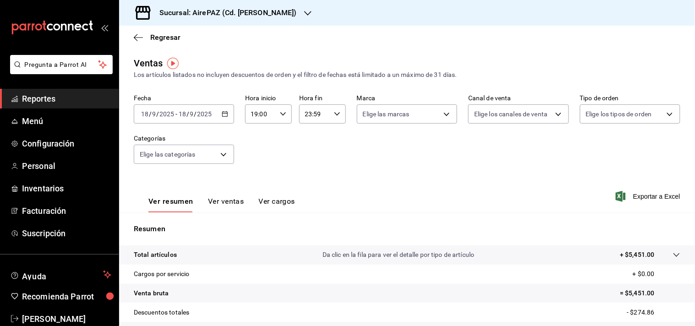
click at [334, 115] on icon "button" at bounding box center [337, 114] width 6 height 6
click at [308, 173] on span "19" at bounding box center [308, 176] width 8 height 7
type input "19:59"
click at [269, 175] on div at bounding box center [347, 163] width 695 height 326
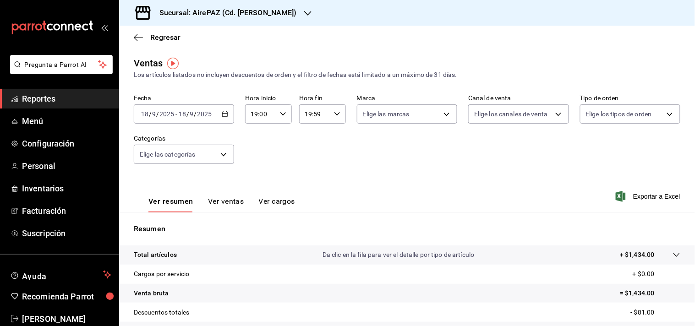
click at [231, 200] on button "Ver ventas" at bounding box center [226, 205] width 36 height 16
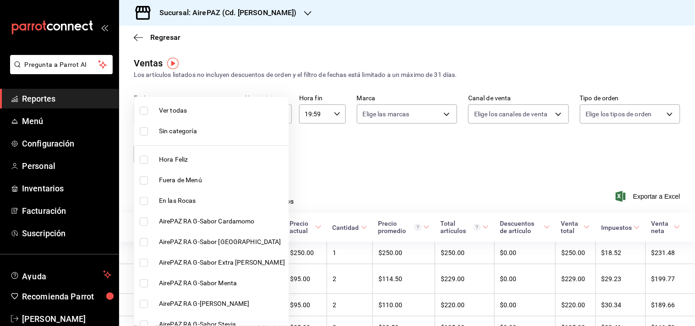
click at [220, 156] on body "Pregunta a Parrot AI Reportes Menú Configuración Personal Inventarios Facturaci…" at bounding box center [347, 163] width 695 height 326
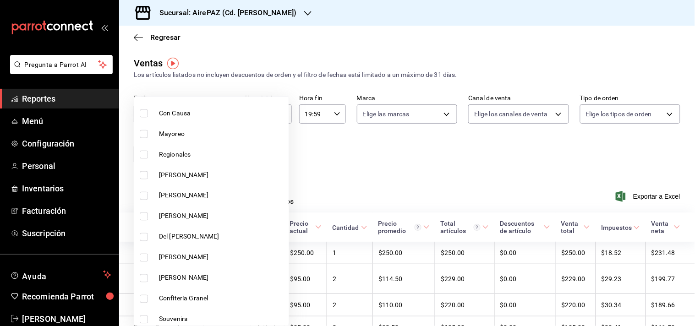
scroll to position [379, 0]
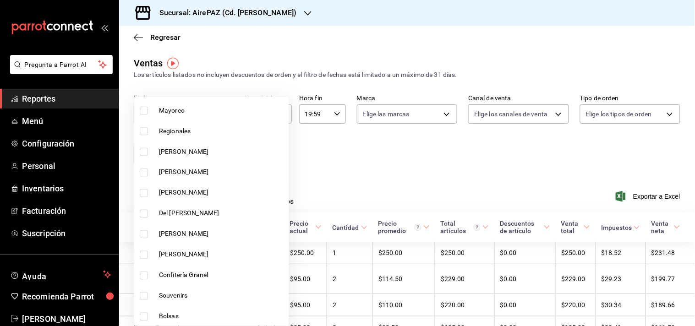
click at [167, 252] on span "[PERSON_NAME]" at bounding box center [222, 255] width 126 height 10
type input "424512c8-9d39-42f0-a5ac-4d4416c166b4"
checkbox input "true"
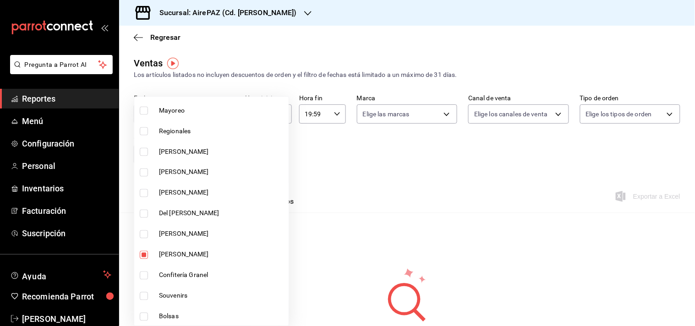
click at [353, 154] on div at bounding box center [347, 163] width 695 height 326
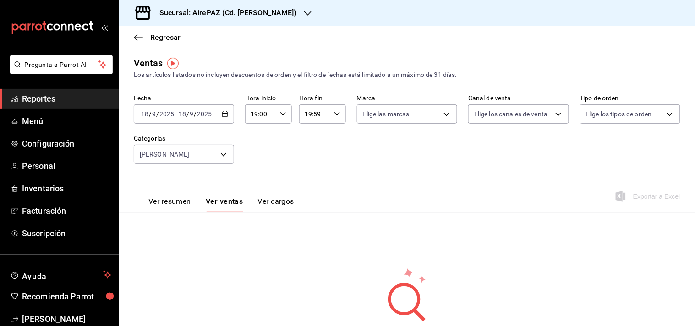
click at [330, 116] on div "19:59 Hora fin" at bounding box center [322, 113] width 47 height 19
click at [311, 160] on span "20" at bounding box center [308, 163] width 8 height 7
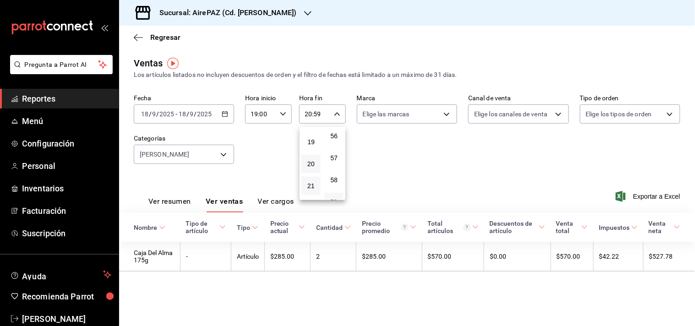
click at [311, 186] on button "21" at bounding box center [310, 186] width 19 height 18
click at [311, 160] on span "20" at bounding box center [311, 163] width 8 height 7
type input "20:59"
click at [285, 116] on div at bounding box center [347, 163] width 695 height 326
click at [285, 116] on icon "button" at bounding box center [283, 114] width 6 height 6
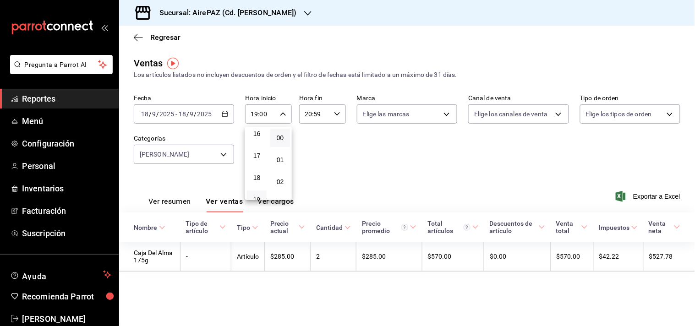
scroll to position [355, 0]
click at [257, 131] on span "16" at bounding box center [256, 134] width 9 height 7
type input "16:00"
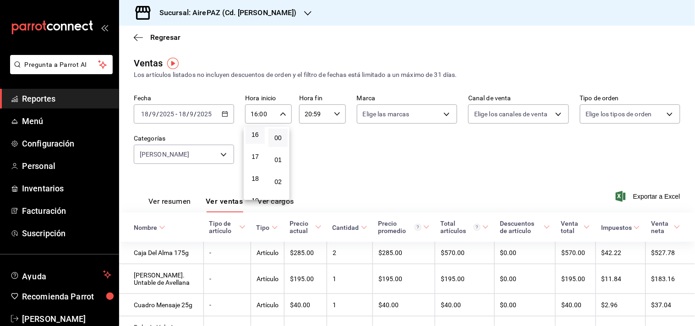
click at [333, 119] on div at bounding box center [347, 163] width 695 height 326
click at [334, 117] on icon "button" at bounding box center [337, 114] width 6 height 6
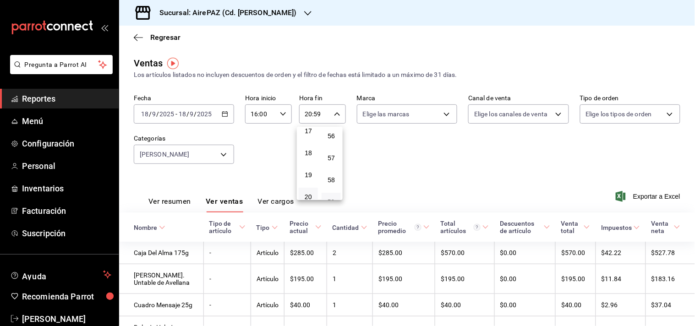
scroll to position [382, 0]
click at [312, 164] on button "19" at bounding box center [308, 173] width 19 height 18
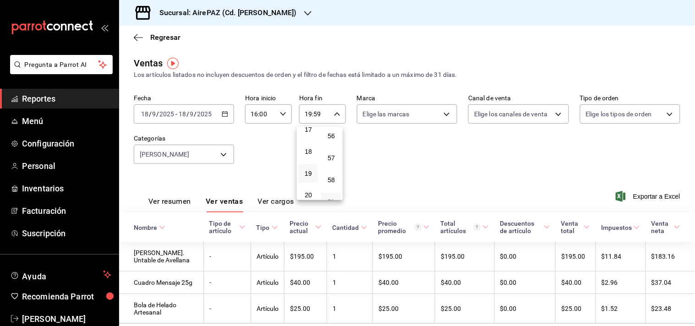
click at [335, 112] on div at bounding box center [347, 163] width 695 height 326
click at [330, 116] on div "19:59 Hora fin" at bounding box center [322, 113] width 47 height 19
click at [309, 165] on span "18" at bounding box center [308, 168] width 8 height 7
click at [308, 143] on span "17" at bounding box center [308, 146] width 8 height 7
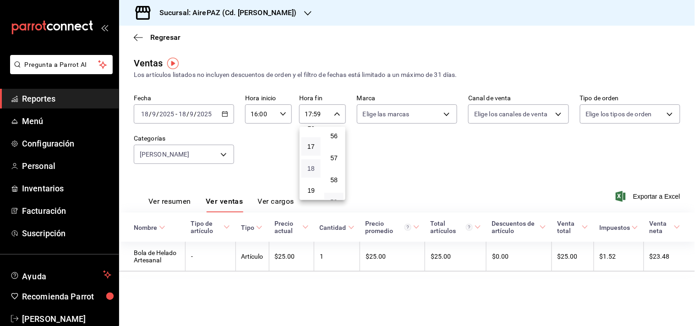
click at [311, 165] on span "18" at bounding box center [311, 168] width 8 height 7
type input "18:59"
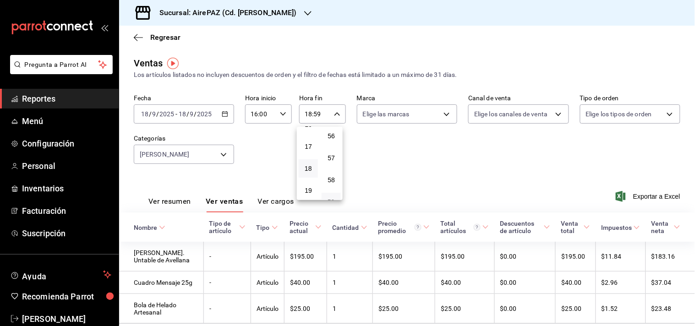
click at [280, 115] on div at bounding box center [347, 163] width 695 height 326
click at [280, 115] on icon "button" at bounding box center [283, 114] width 6 height 6
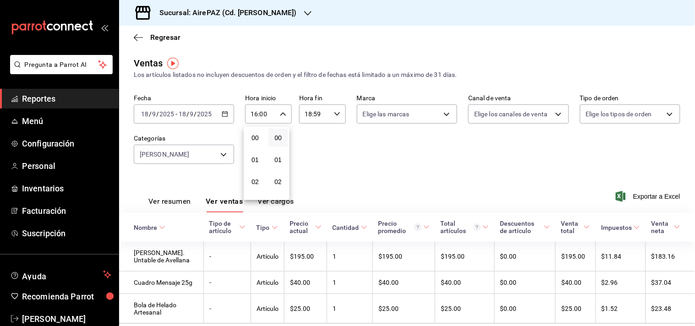
scroll to position [348, 0]
click at [256, 161] on span "17" at bounding box center [255, 163] width 8 height 7
click at [281, 114] on div at bounding box center [347, 163] width 695 height 326
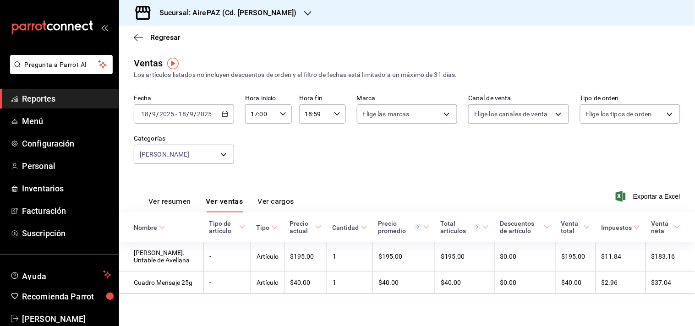
click at [281, 114] on icon "button" at bounding box center [283, 114] width 6 height 6
click at [280, 158] on span "07" at bounding box center [278, 161] width 8 height 7
click at [282, 112] on div at bounding box center [347, 163] width 695 height 326
click at [256, 113] on input "17:07" at bounding box center [260, 114] width 31 height 18
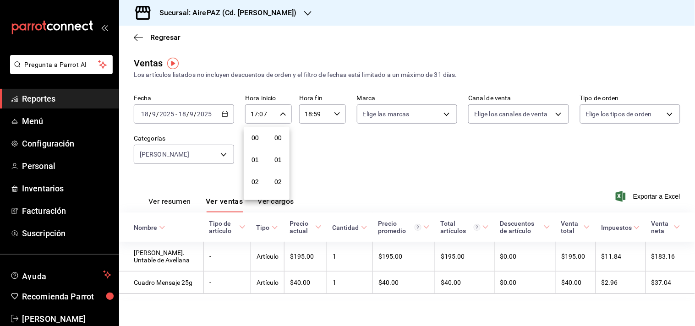
scroll to position [152, 0]
click at [253, 160] on span "18" at bounding box center [255, 163] width 8 height 7
type input "18:07"
click at [332, 116] on div at bounding box center [347, 163] width 695 height 326
click at [334, 115] on \(Stroke\) "button" at bounding box center [336, 113] width 5 height 3
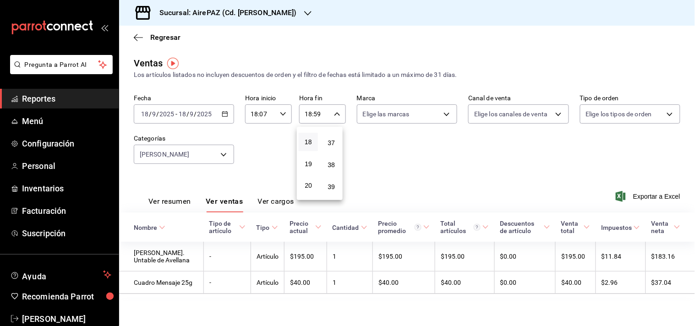
scroll to position [806, 0]
click at [333, 144] on button "37" at bounding box center [331, 145] width 19 height 18
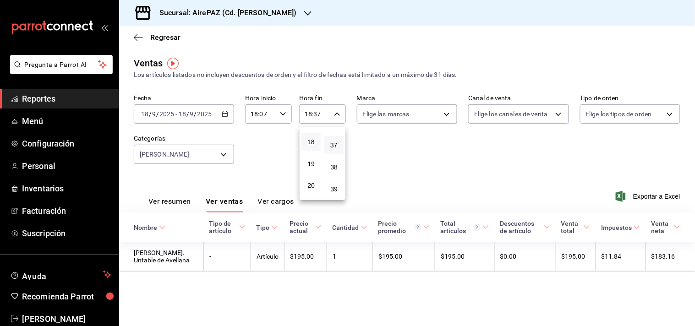
click at [337, 115] on div at bounding box center [347, 163] width 695 height 326
click at [337, 115] on icon "button" at bounding box center [337, 114] width 6 height 6
click at [336, 136] on span "30" at bounding box center [334, 139] width 9 height 7
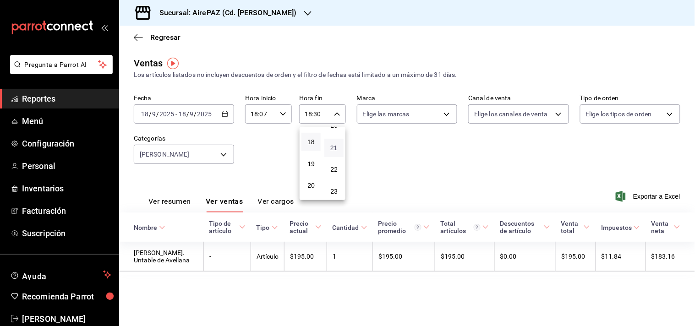
click at [335, 144] on span "21" at bounding box center [334, 147] width 8 height 7
click at [335, 141] on span "16" at bounding box center [334, 142] width 8 height 7
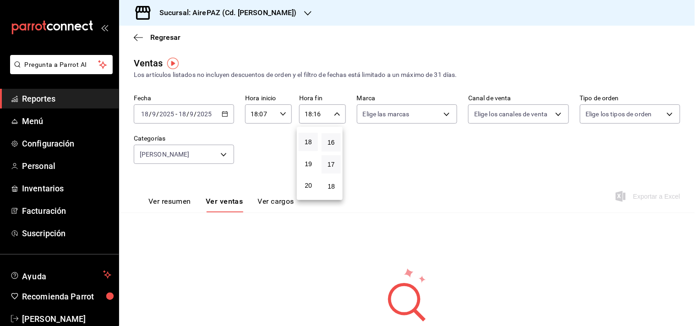
click at [335, 161] on button "17" at bounding box center [331, 164] width 19 height 18
type input "18:17"
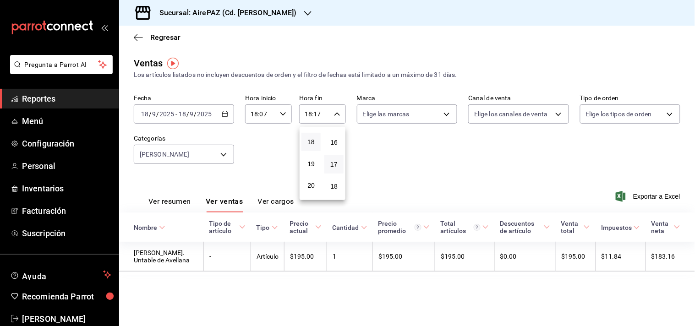
click at [156, 39] on div at bounding box center [347, 163] width 695 height 326
click at [137, 38] on icon "button" at bounding box center [138, 37] width 9 height 0
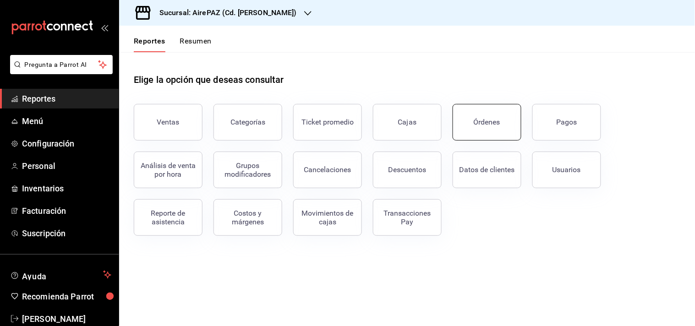
click at [491, 120] on div "Órdenes" at bounding box center [487, 122] width 27 height 9
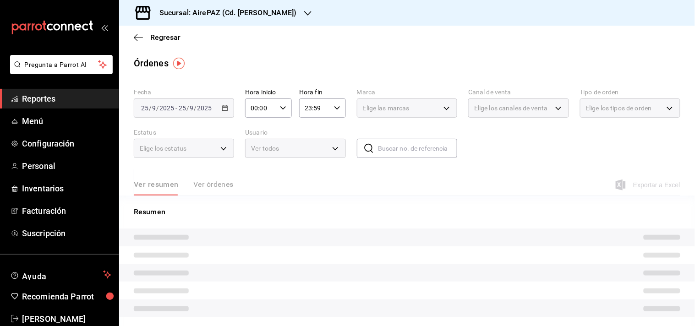
click at [280, 105] on icon "button" at bounding box center [283, 108] width 6 height 6
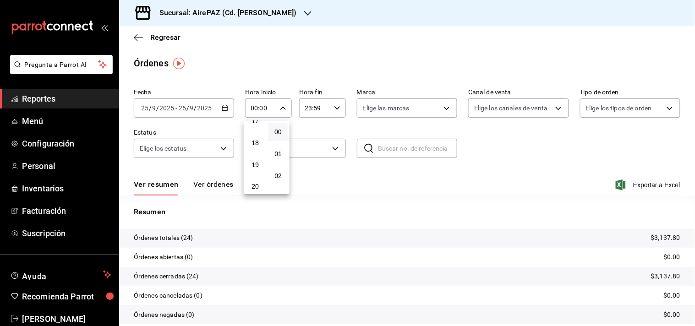
scroll to position [393, 0]
click at [256, 131] on span "18" at bounding box center [255, 134] width 8 height 7
type input "18:00"
click at [337, 111] on div at bounding box center [347, 163] width 695 height 326
click at [334, 108] on icon "button" at bounding box center [337, 108] width 6 height 6
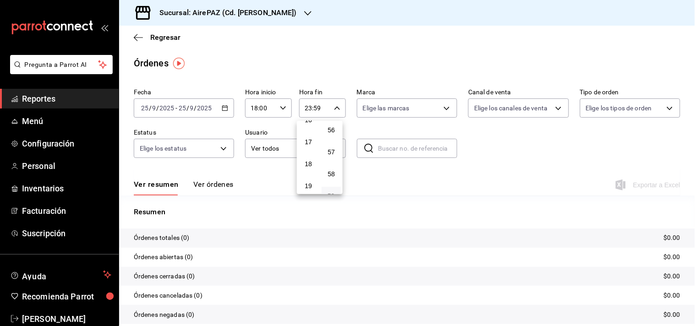
scroll to position [365, 0]
click at [309, 159] on span "18" at bounding box center [308, 162] width 8 height 7
click at [331, 164] on span "17" at bounding box center [331, 167] width 8 height 7
type input "18:17"
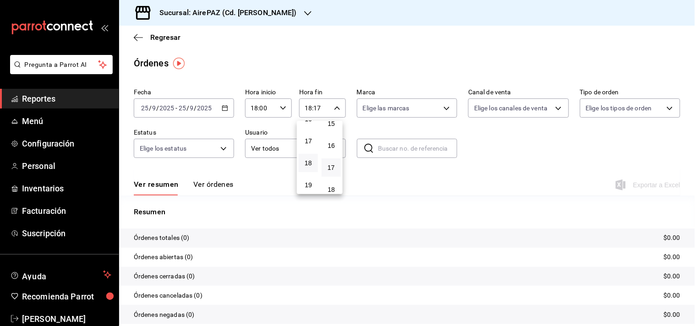
click at [264, 172] on div at bounding box center [347, 163] width 695 height 326
click at [225, 111] on icon "button" at bounding box center [225, 108] width 6 height 6
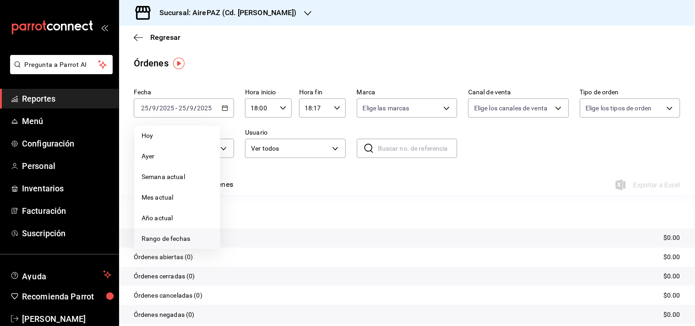
click at [169, 233] on li "Rango de fechas" at bounding box center [177, 239] width 86 height 21
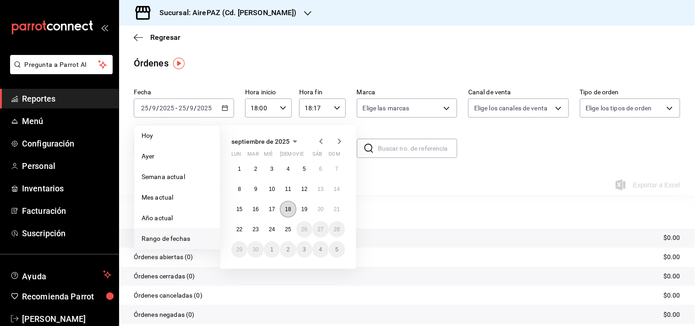
click at [286, 208] on abbr "18" at bounding box center [288, 209] width 6 height 6
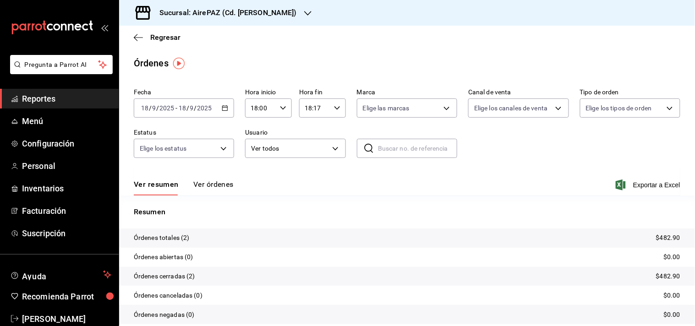
click at [209, 185] on button "Ver órdenes" at bounding box center [213, 188] width 40 height 16
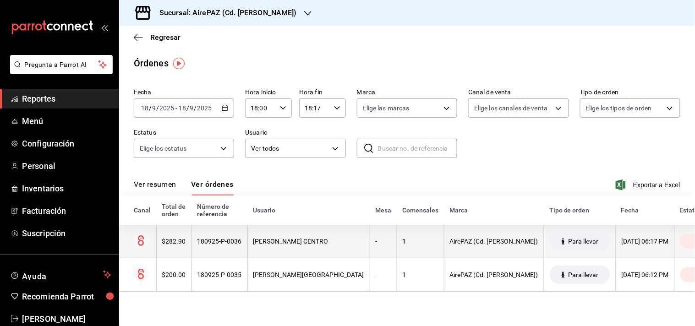
click at [175, 246] on th "$282.90" at bounding box center [173, 241] width 35 height 33
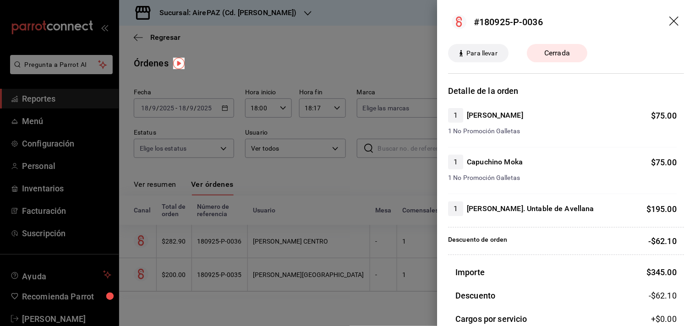
click at [388, 19] on div at bounding box center [347, 163] width 695 height 326
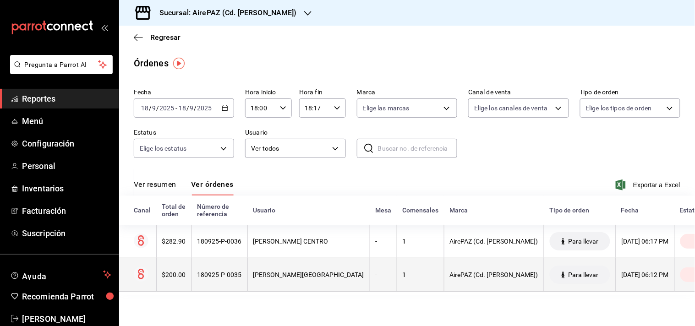
click at [180, 276] on div "$200.00" at bounding box center [174, 274] width 24 height 7
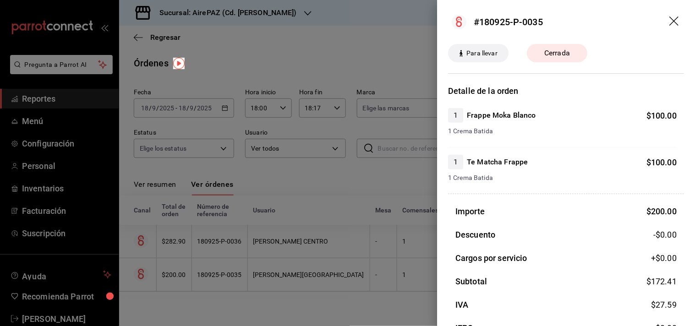
click at [175, 247] on div at bounding box center [347, 163] width 695 height 326
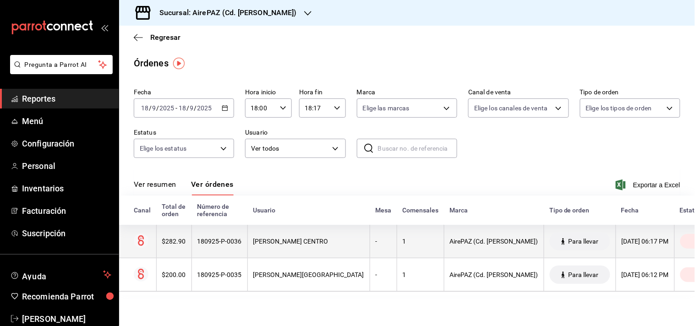
click at [235, 241] on div "180925-P-0036" at bounding box center [219, 241] width 44 height 7
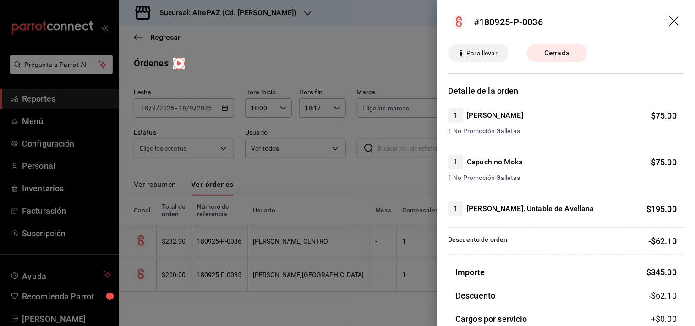
click at [469, 209] on h4 "[PERSON_NAME]. Untable de Avellana" at bounding box center [530, 208] width 127 height 11
drag, startPoint x: 454, startPoint y: 208, endPoint x: 676, endPoint y: 208, distance: 221.7
click at [676, 208] on div "1 Chai Latte $ 75.00 1 No Promoción Galletas 1 Capuchino Moka $ 75.00 1 No Prom…" at bounding box center [566, 162] width 236 height 108
copy div "1 Del Alma. Untable de Avellana $ 195.00"
click at [669, 17] on icon "drag" at bounding box center [673, 20] width 9 height 9
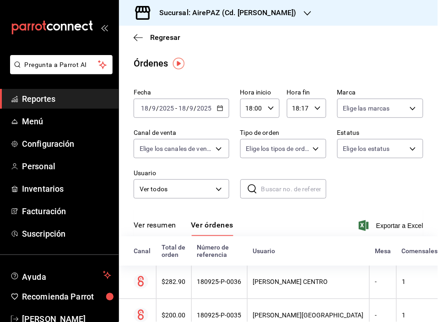
click at [304, 11] on icon "button" at bounding box center [307, 13] width 7 height 7
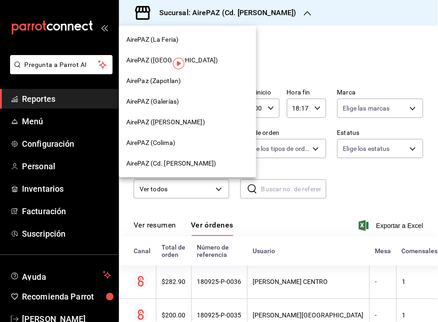
click at [164, 80] on span "AirePaz (Zapotlan)" at bounding box center [153, 81] width 55 height 10
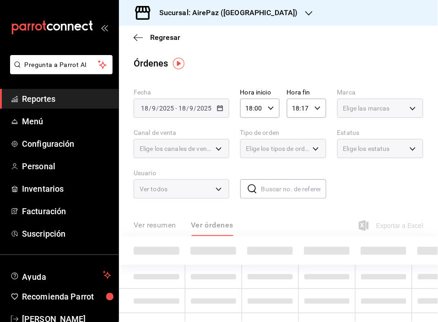
click at [102, 27] on icon "open_drawer_menu" at bounding box center [104, 27] width 7 height 7
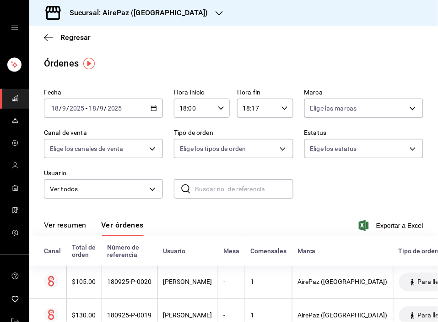
click at [344, 194] on div "Fecha [DATE] [DATE] - [DATE] [DATE] Hora inicio 18:00 Hora inicio Hora fin 18:1…" at bounding box center [234, 147] width 380 height 125
click at [76, 38] on span "Regresar" at bounding box center [75, 37] width 30 height 9
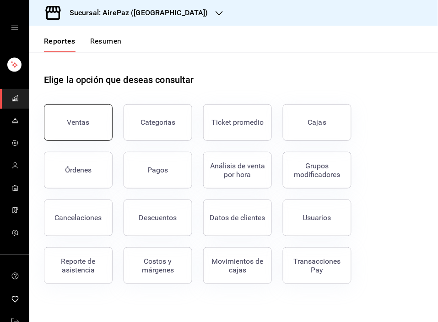
click at [86, 126] on button "Ventas" at bounding box center [78, 122] width 69 height 37
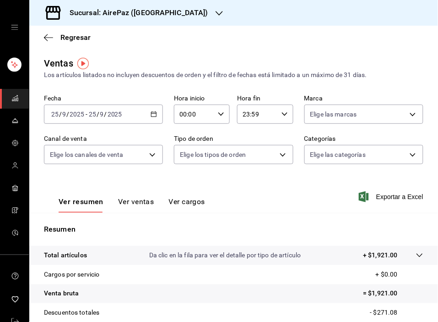
click at [154, 113] on \(Stroke\) "button" at bounding box center [153, 114] width 5 height 5
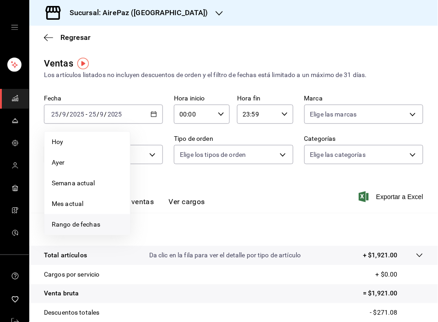
click at [94, 224] on span "Rango de fechas" at bounding box center [87, 224] width 71 height 10
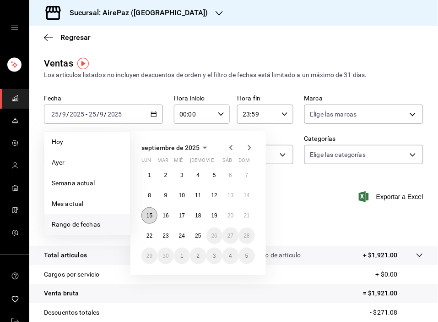
click at [157, 212] on button "15" at bounding box center [150, 215] width 16 height 16
click at [150, 239] on button "22" at bounding box center [150, 235] width 16 height 16
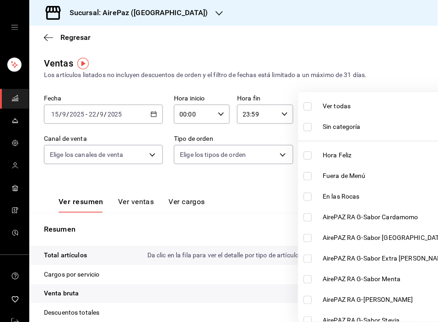
click at [409, 154] on body "Sucursal: AirePaz (Zapotlan) Regresar Ventas Los artículos listados no incluyen…" at bounding box center [219, 161] width 438 height 322
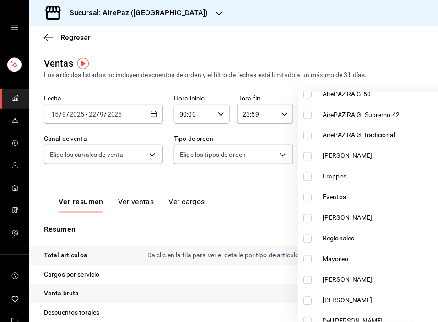
scroll to position [256, 0]
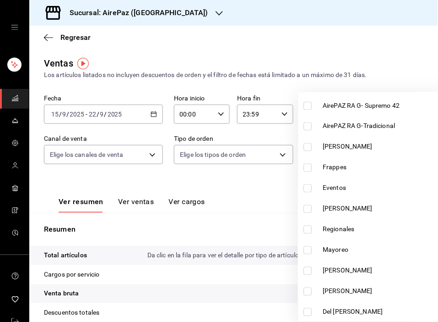
click at [334, 207] on span "[PERSON_NAME]" at bounding box center [386, 209] width 126 height 10
type input "64b1038b-864f-470c-a09d-fb6f83da42d5"
checkbox input "true"
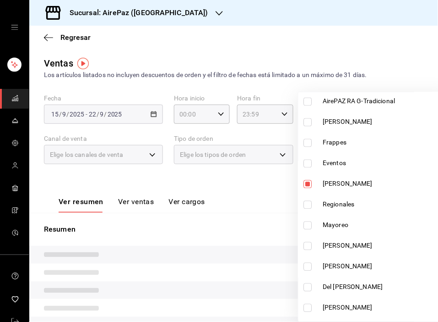
scroll to position [307, 0]
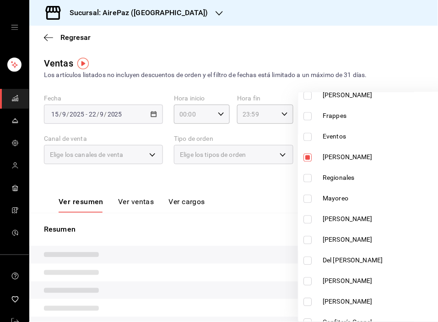
click at [331, 217] on span "[PERSON_NAME]" at bounding box center [386, 219] width 126 height 10
type input "64b1038b-864f-470c-a09d-fb6f83da42d5,6851bbcc-b2e5-43ba-93d7-eb8f003ff6ab"
checkbox input "true"
click at [329, 239] on span "[PERSON_NAME]" at bounding box center [386, 240] width 126 height 10
type input "64b1038b-864f-470c-a09d-fb6f83da42d5,6851bbcc-b2e5-43ba-93d7-eb8f003ff6ab,27ab5…"
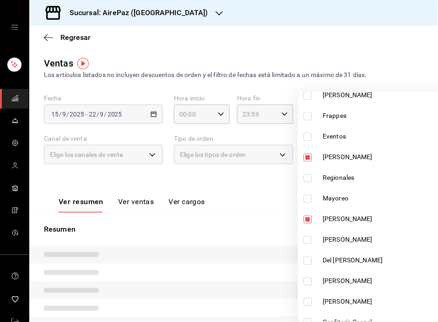
checkbox input "true"
click at [328, 258] on span "Del [PERSON_NAME]" at bounding box center [386, 261] width 126 height 10
type input "64b1038b-864f-470c-a09d-fb6f83da42d5,6851bbcc-b2e5-43ba-93d7-eb8f003ff6ab,27ab5…"
checkbox input "true"
click at [326, 279] on span "[PERSON_NAME]" at bounding box center [386, 281] width 126 height 10
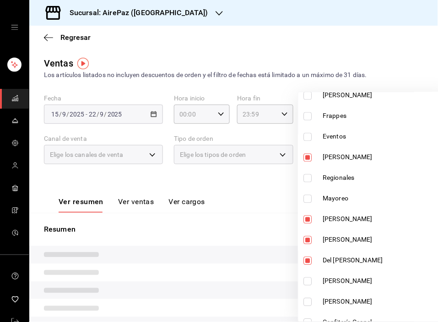
type input "64b1038b-864f-470c-a09d-fb6f83da42d5,6851bbcc-b2e5-43ba-93d7-eb8f003ff6ab,27ab5…"
checkbox input "true"
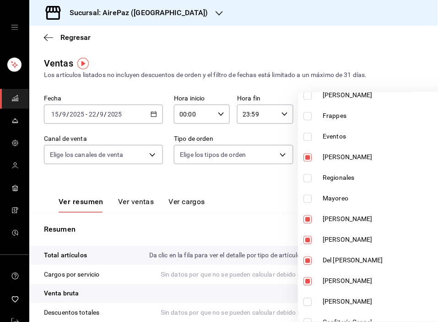
click at [326, 299] on span "[PERSON_NAME]" at bounding box center [386, 302] width 126 height 10
type input "64b1038b-864f-470c-a09d-fb6f83da42d5,6851bbcc-b2e5-43ba-93d7-eb8f003ff6ab,27ab5…"
checkbox input "true"
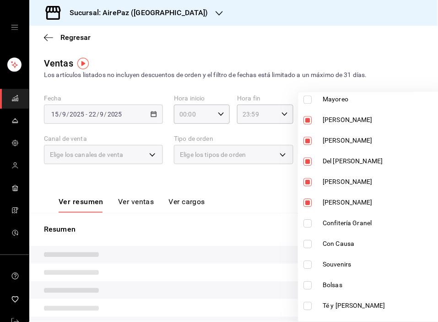
scroll to position [411, 0]
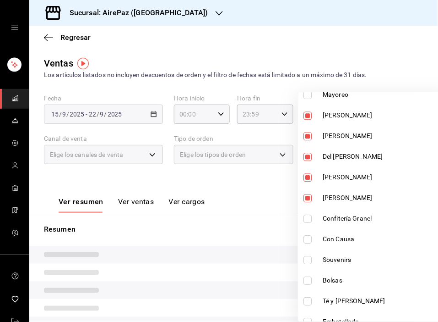
click at [355, 219] on span "Confitería Granel" at bounding box center [386, 218] width 126 height 10
type input "64b1038b-864f-470c-a09d-fb6f83da42d5,6851bbcc-b2e5-43ba-93d7-eb8f003ff6ab,27ab5…"
checkbox input "true"
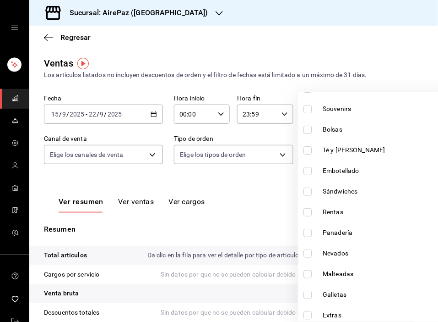
scroll to position [570, 0]
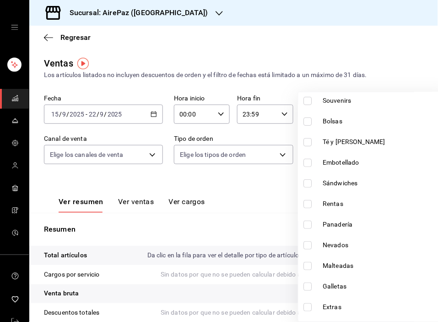
click at [348, 222] on span "Panadería" at bounding box center [386, 224] width 126 height 10
type input "64b1038b-864f-470c-a09d-fb6f83da42d5,6851bbcc-b2e5-43ba-93d7-eb8f003ff6ab,27ab5…"
checkbox input "true"
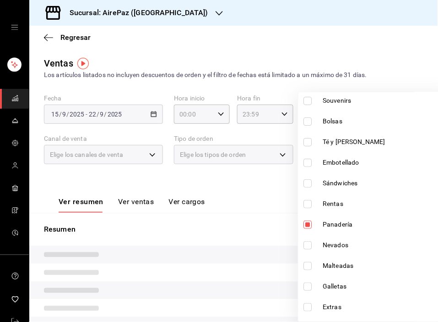
click at [340, 285] on span "Galletas" at bounding box center [386, 286] width 126 height 10
type input "64b1038b-864f-470c-a09d-fb6f83da42d5,6851bbcc-b2e5-43ba-93d7-eb8f003ff6ab,27ab5…"
checkbox input "true"
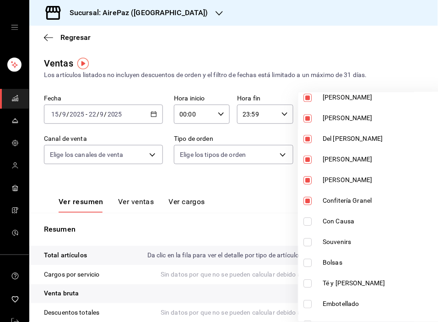
scroll to position [428, 0]
click at [350, 36] on div at bounding box center [219, 161] width 438 height 322
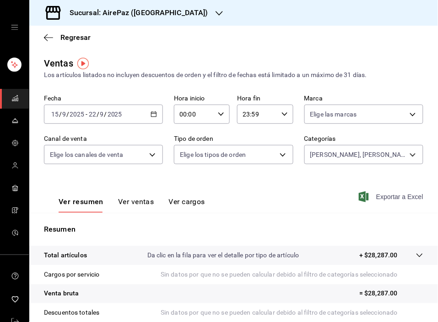
click at [386, 196] on span "Exportar a Excel" at bounding box center [392, 196] width 63 height 11
click at [218, 113] on icon "button" at bounding box center [221, 114] width 6 height 6
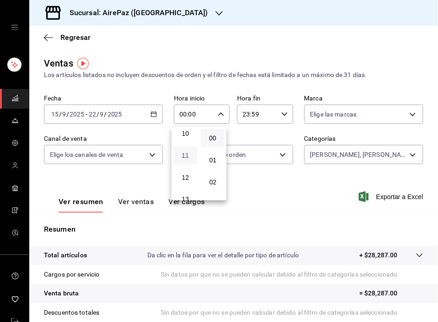
scroll to position [225, 0]
click at [186, 151] on span "11" at bounding box center [185, 154] width 13 height 7
type input "11:00"
click at [280, 115] on div at bounding box center [219, 161] width 438 height 322
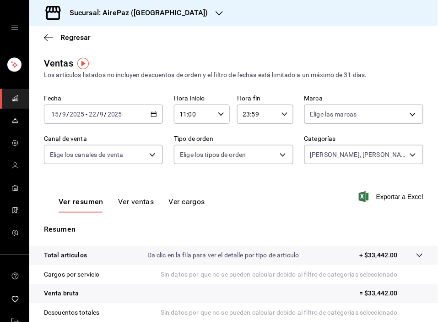
click at [282, 115] on icon "button" at bounding box center [285, 114] width 6 height 6
click at [250, 154] on span "11" at bounding box center [247, 157] width 13 height 7
click at [273, 158] on span "01" at bounding box center [274, 159] width 13 height 7
type input "11:01"
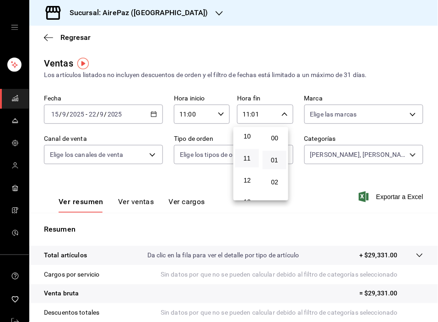
click at [375, 45] on div at bounding box center [219, 161] width 438 height 322
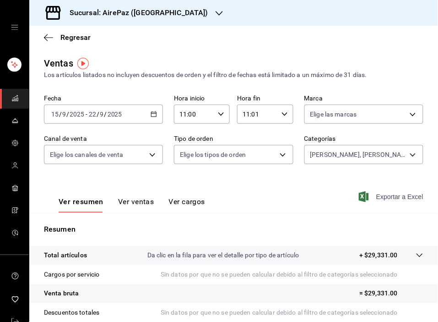
click at [381, 196] on span "Exportar a Excel" at bounding box center [392, 196] width 63 height 11
